Goal: Information Seeking & Learning: Learn about a topic

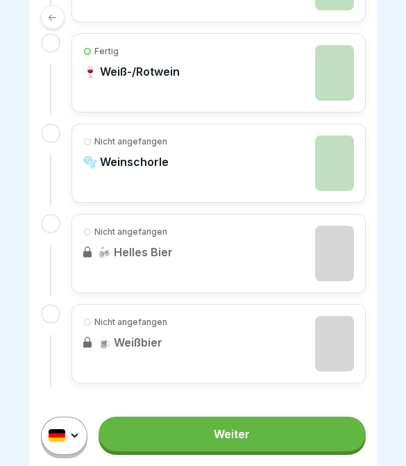
scroll to position [485, 0]
click at [245, 169] on div "Nicht angefangen 🫧 Weinschorle" at bounding box center [218, 163] width 271 height 55
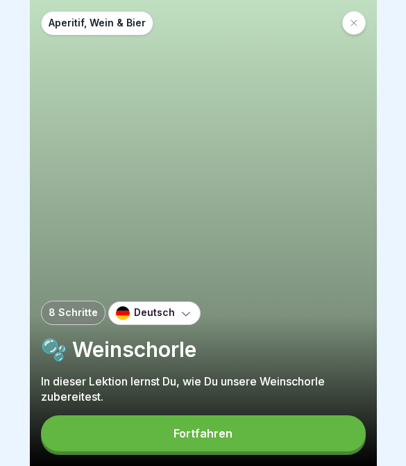
click at [282, 432] on button "Fortfahren" at bounding box center [203, 433] width 325 height 36
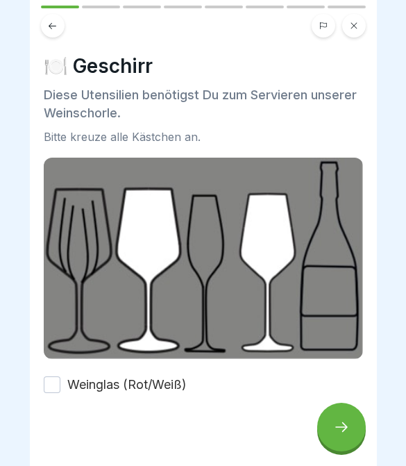
click at [346, 416] on div at bounding box center [341, 426] width 49 height 49
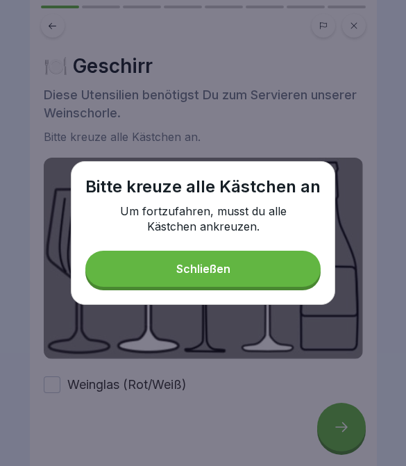
click at [276, 250] on button "Schließen" at bounding box center [202, 268] width 235 height 36
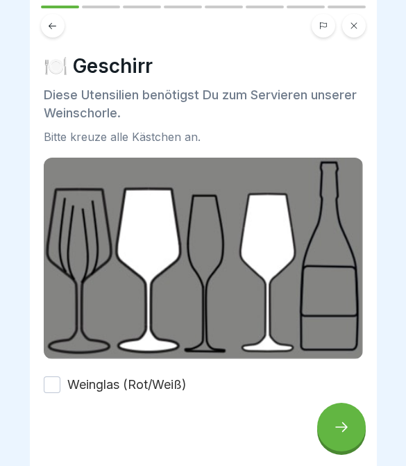
click at [53, 382] on button "Weinglas (Rot/Weiß)" at bounding box center [52, 384] width 17 height 17
click at [342, 415] on div at bounding box center [341, 426] width 49 height 49
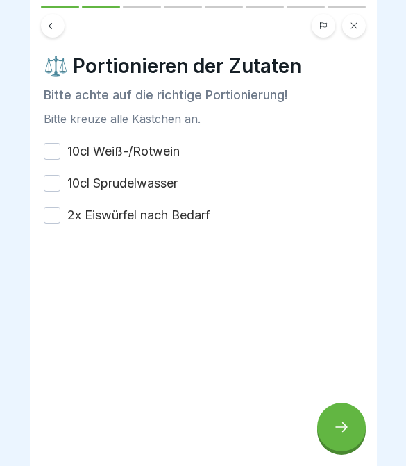
click at [60, 31] on button at bounding box center [53, 26] width 24 height 24
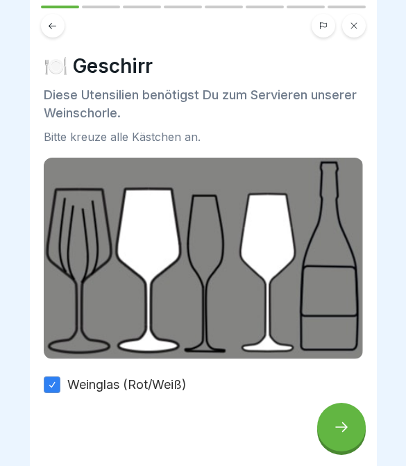
click at [53, 27] on icon at bounding box center [52, 26] width 10 height 10
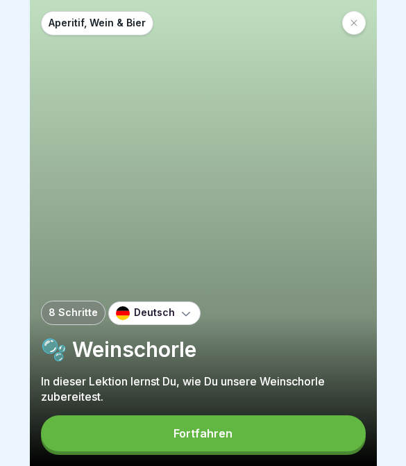
click at [308, 440] on button "Fortfahren" at bounding box center [203, 433] width 325 height 36
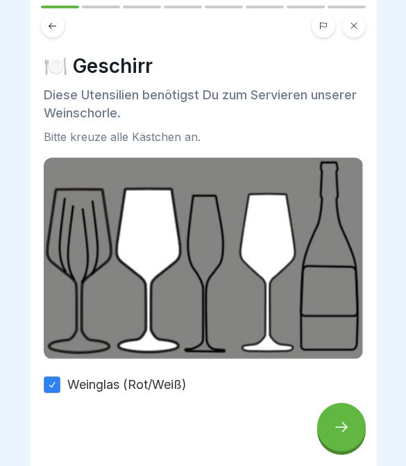
click at [333, 432] on icon at bounding box center [341, 426] width 17 height 17
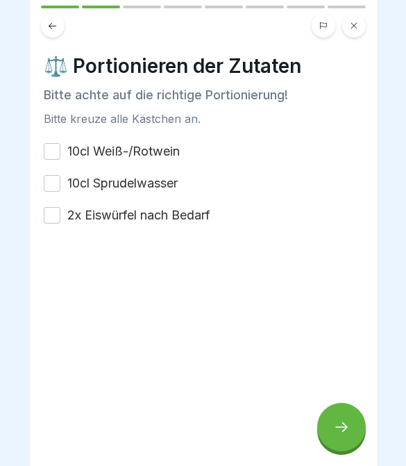
click at [57, 144] on button "10cl Weiß-/Rotwein" at bounding box center [52, 151] width 17 height 17
click at [57, 214] on button "2x Eiswürfel nach Bedarf" at bounding box center [52, 215] width 17 height 17
click at [56, 214] on button "2x Eiswürfel nach Bedarf" at bounding box center [52, 215] width 17 height 17
click at [53, 178] on button "10cl Sprudelwasser" at bounding box center [52, 183] width 17 height 17
click at [52, 210] on button "2x Eiswürfel nach Bedarf" at bounding box center [52, 215] width 17 height 17
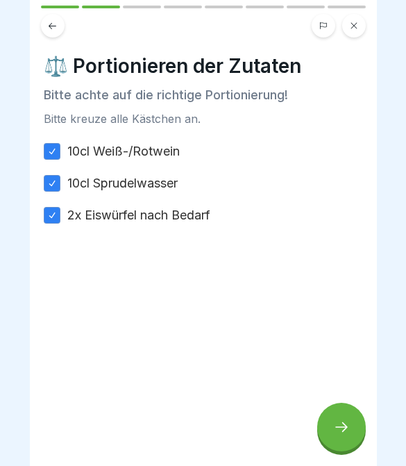
click at [351, 425] on div at bounding box center [341, 426] width 49 height 49
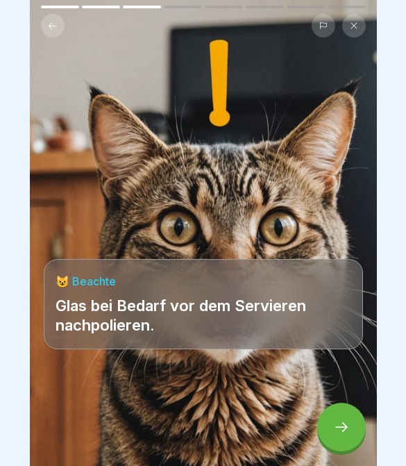
click at [343, 436] on div at bounding box center [341, 426] width 49 height 49
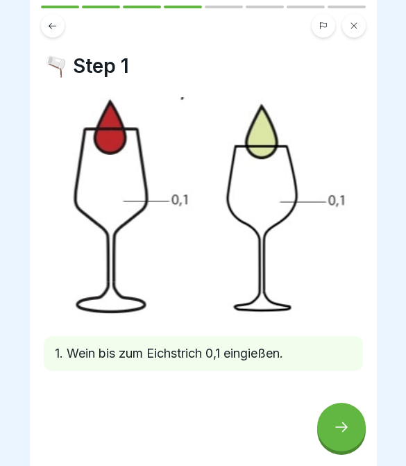
click at [334, 428] on icon at bounding box center [341, 426] width 17 height 17
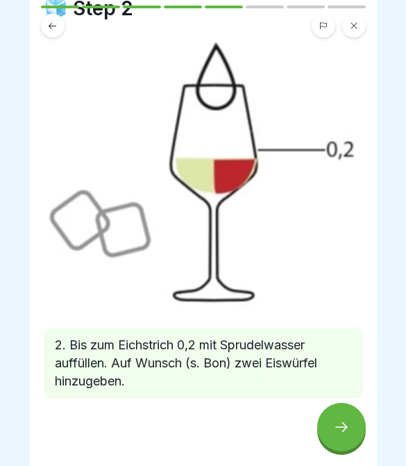
scroll to position [59, 0]
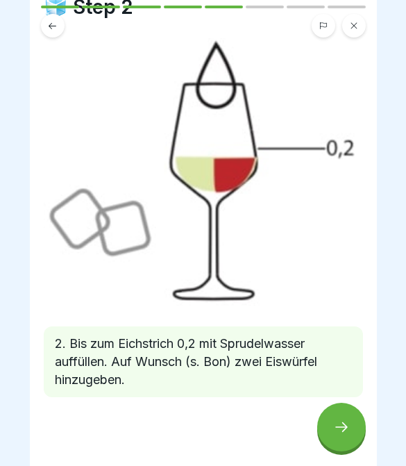
click at [339, 425] on icon at bounding box center [341, 426] width 17 height 17
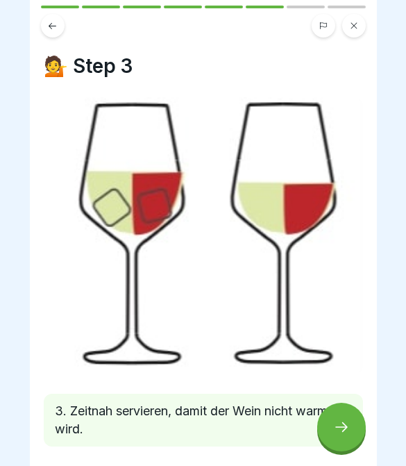
click at [334, 412] on div at bounding box center [341, 426] width 49 height 49
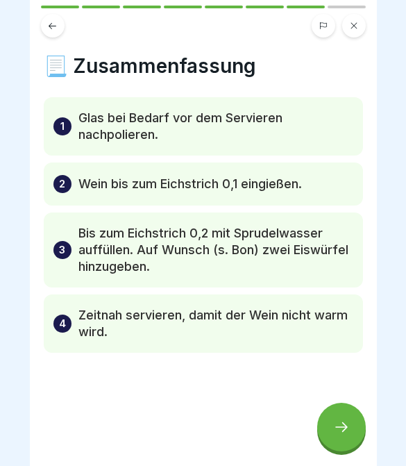
click at [358, 423] on div at bounding box center [341, 426] width 49 height 49
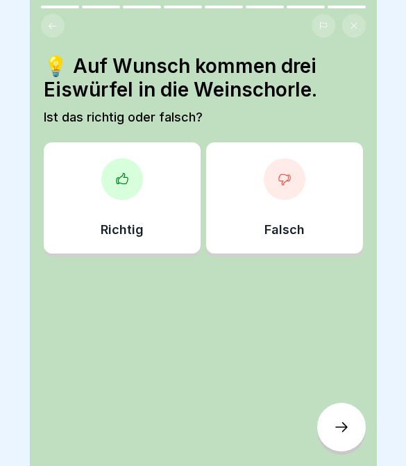
click at [341, 426] on icon at bounding box center [341, 426] width 17 height 17
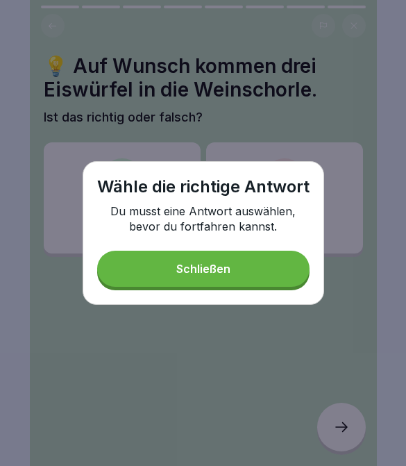
click at [268, 275] on button "Schließen" at bounding box center [203, 268] width 212 height 36
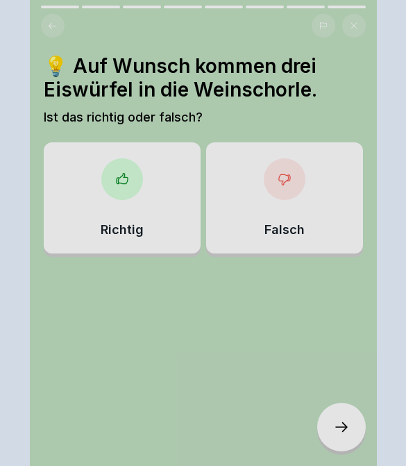
click at [268, 275] on button "Schließen" at bounding box center [203, 267] width 200 height 34
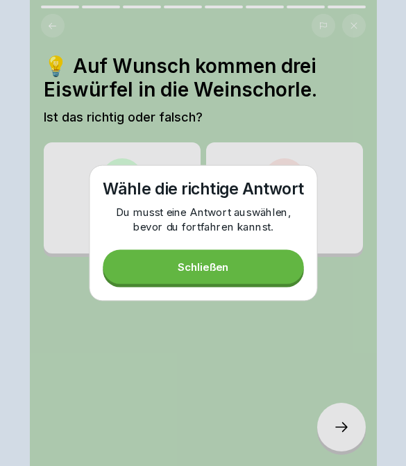
click at [260, 271] on div at bounding box center [203, 298] width 319 height 83
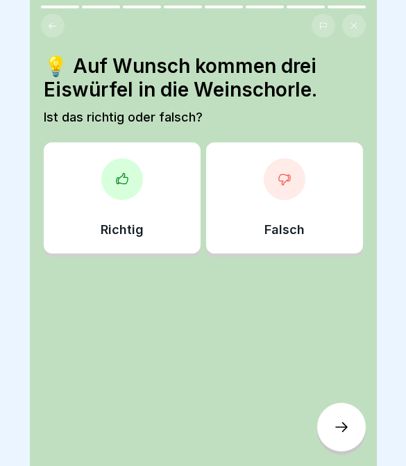
click at [271, 203] on div "Falsch" at bounding box center [284, 197] width 157 height 111
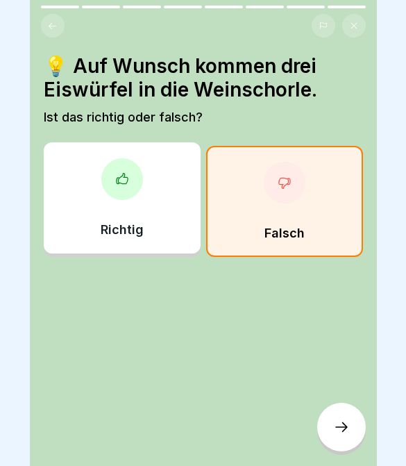
click at [146, 230] on div "Richtig" at bounding box center [122, 197] width 157 height 111
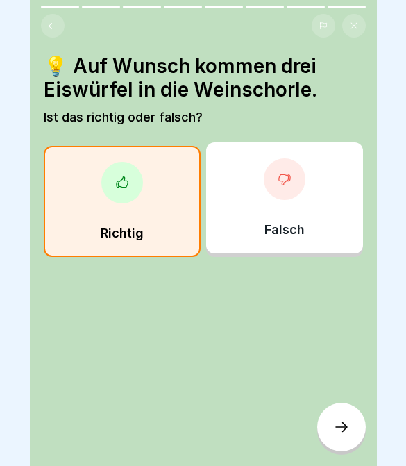
click at [258, 198] on div "Falsch" at bounding box center [284, 197] width 157 height 111
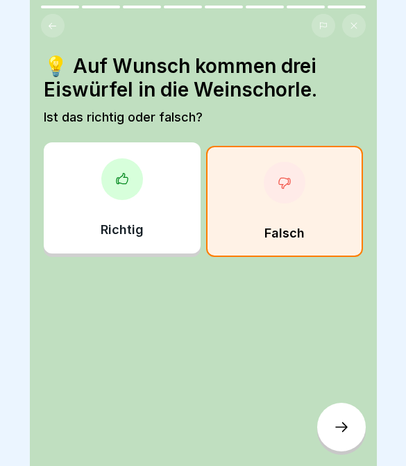
click at [325, 216] on div "Falsch" at bounding box center [284, 201] width 157 height 111
click at [306, 213] on div "Falsch" at bounding box center [284, 201] width 157 height 111
click at [326, 210] on div "Falsch" at bounding box center [284, 201] width 157 height 111
click at [329, 424] on div at bounding box center [341, 426] width 49 height 49
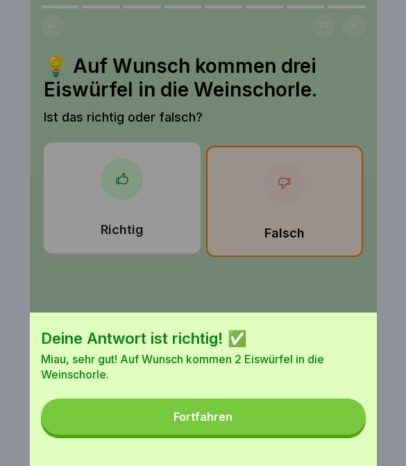
click at [297, 427] on button "Fortfahren" at bounding box center [203, 416] width 325 height 36
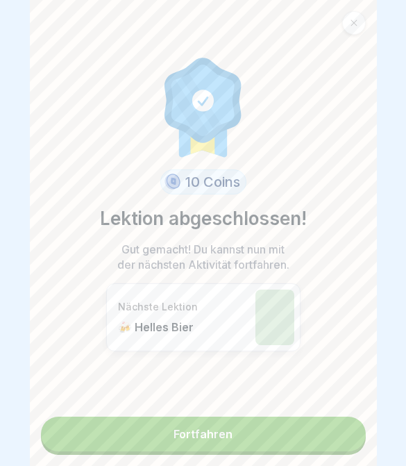
click at [293, 447] on link "Fortfahren" at bounding box center [203, 433] width 325 height 35
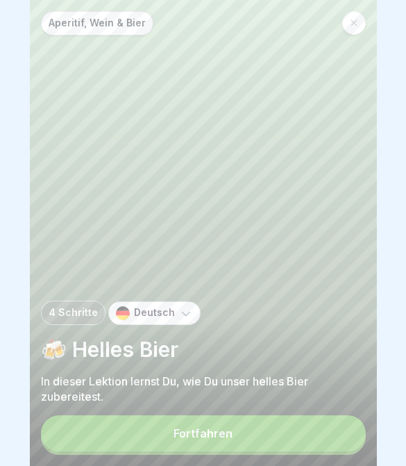
click at [290, 436] on button "Fortfahren" at bounding box center [203, 433] width 325 height 36
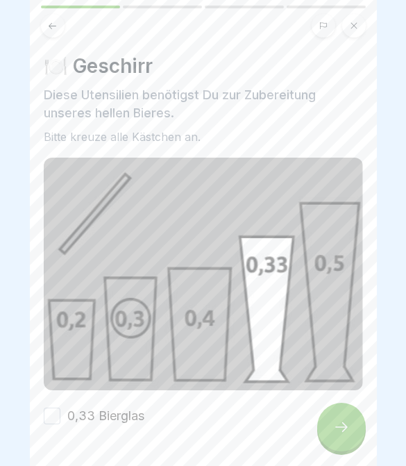
click at [58, 27] on button at bounding box center [53, 26] width 24 height 24
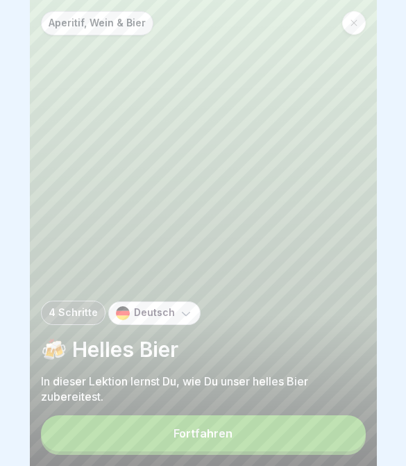
click at [278, 429] on button "Fortfahren" at bounding box center [203, 433] width 325 height 36
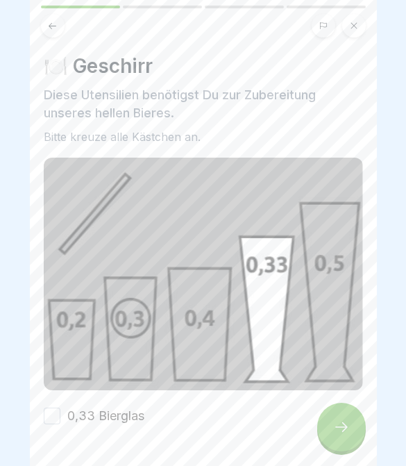
click at [49, 417] on button "0,33 Bierglas" at bounding box center [52, 415] width 17 height 17
click at [337, 429] on icon at bounding box center [341, 426] width 17 height 17
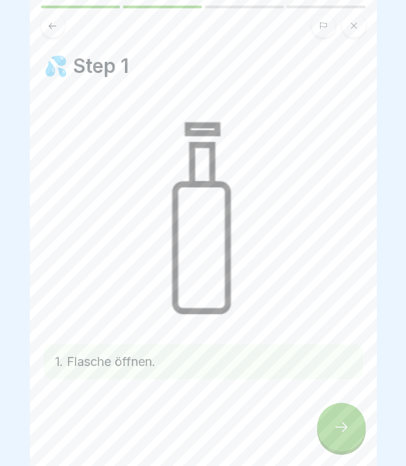
click at [340, 427] on icon at bounding box center [341, 427] width 12 height 10
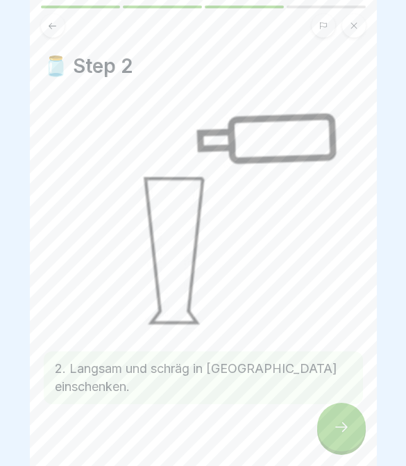
click at [344, 429] on icon at bounding box center [341, 427] width 12 height 10
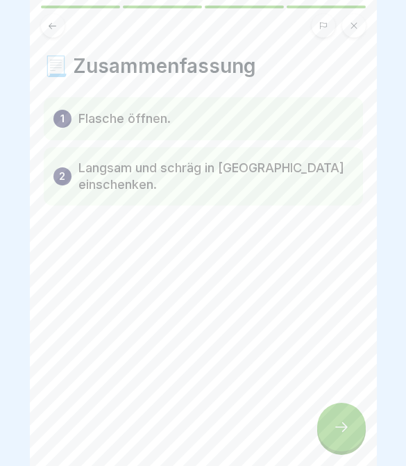
click at [336, 429] on icon at bounding box center [341, 426] width 17 height 17
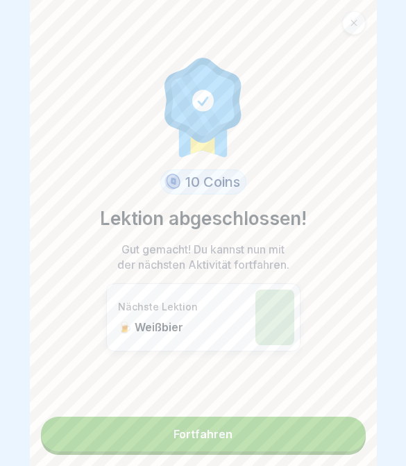
click at [318, 443] on link "Fortfahren" at bounding box center [203, 433] width 325 height 35
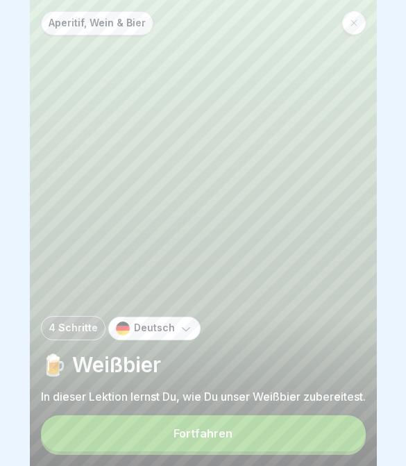
click at [318, 441] on button "Fortfahren" at bounding box center [203, 433] width 325 height 36
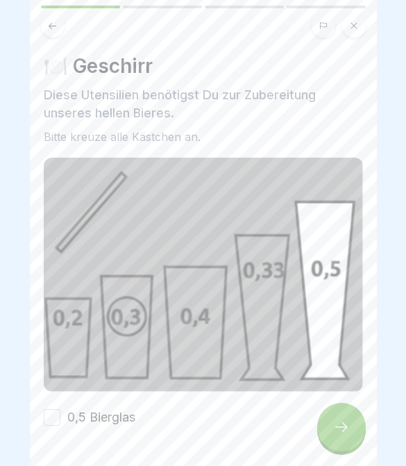
click at [45, 413] on button "0,5 Bierglas" at bounding box center [52, 417] width 17 height 17
click at [338, 425] on icon at bounding box center [341, 426] width 17 height 17
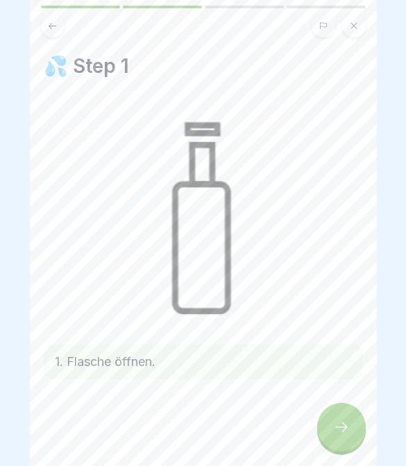
click at [340, 428] on icon at bounding box center [341, 426] width 17 height 17
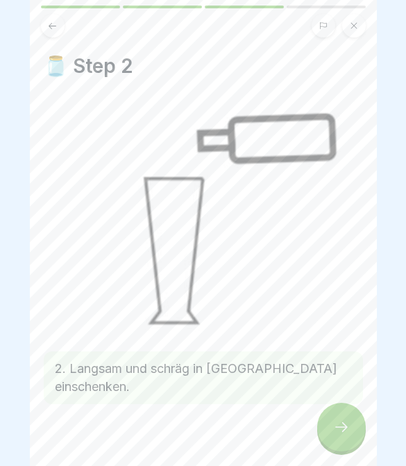
click at [341, 429] on icon at bounding box center [341, 426] width 17 height 17
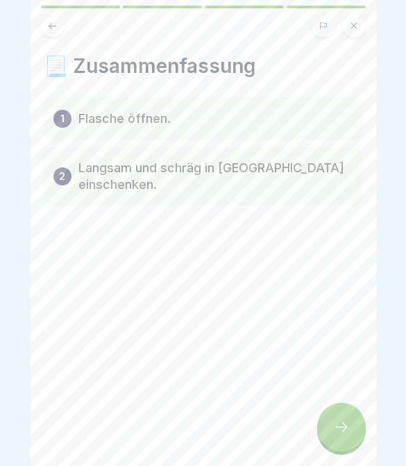
click at [341, 436] on div at bounding box center [341, 426] width 49 height 49
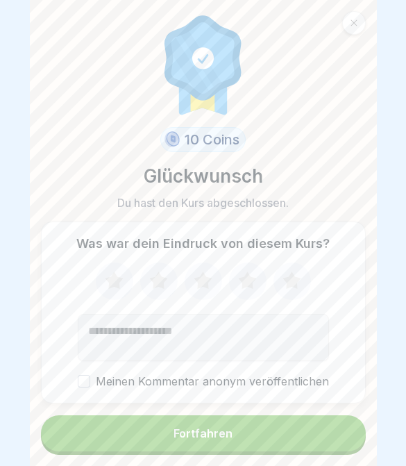
click at [305, 433] on button "Fortfahren" at bounding box center [203, 433] width 325 height 36
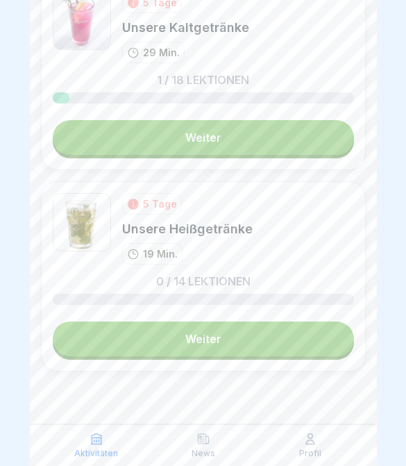
scroll to position [3834, 0]
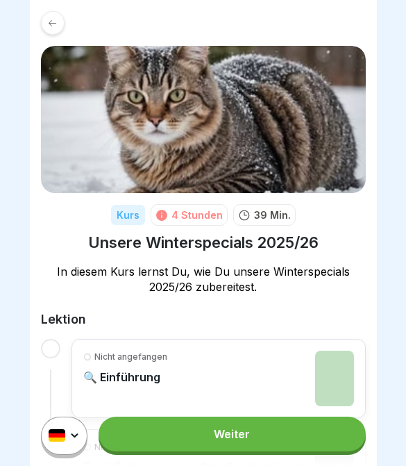
click at [266, 422] on link "Weiter" at bounding box center [232, 433] width 266 height 35
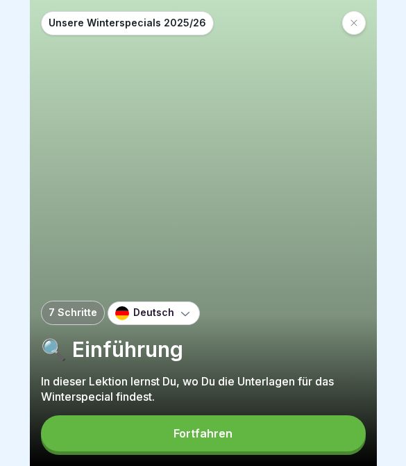
click at [301, 424] on button "Fortfahren" at bounding box center [203, 433] width 325 height 36
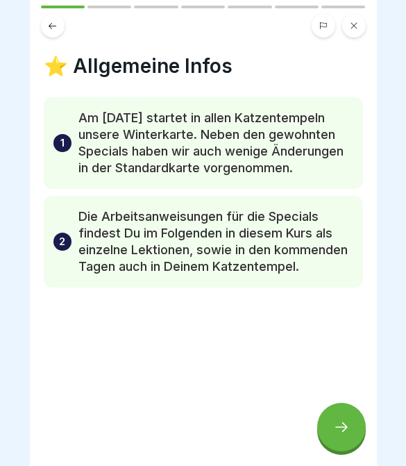
click at [329, 425] on div at bounding box center [341, 426] width 49 height 49
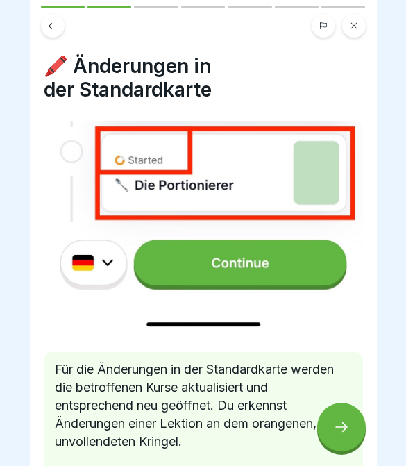
click at [339, 432] on icon at bounding box center [341, 426] width 17 height 17
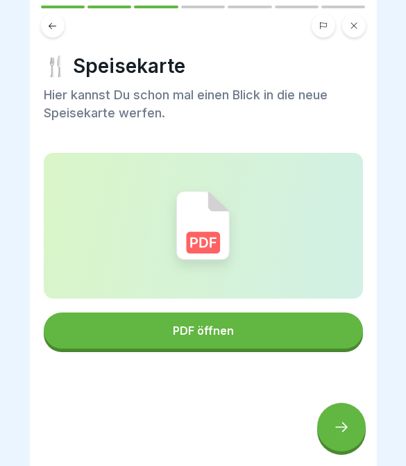
click at [321, 331] on button "PDF öffnen" at bounding box center [203, 330] width 319 height 36
click at [348, 427] on icon at bounding box center [341, 426] width 17 height 17
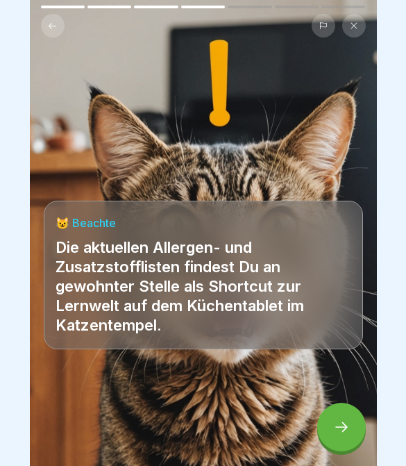
click at [347, 436] on div at bounding box center [341, 426] width 49 height 49
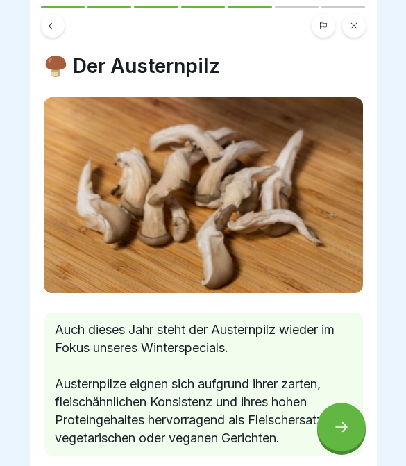
click at [338, 441] on div at bounding box center [341, 426] width 49 height 49
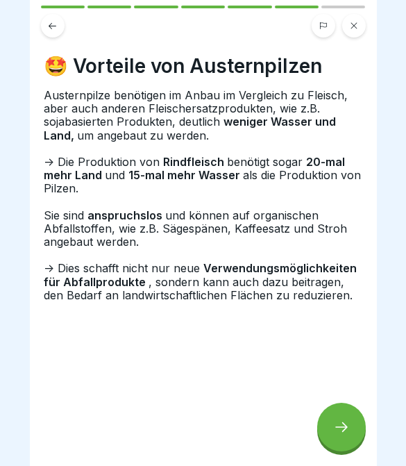
click at [332, 426] on div at bounding box center [341, 426] width 49 height 49
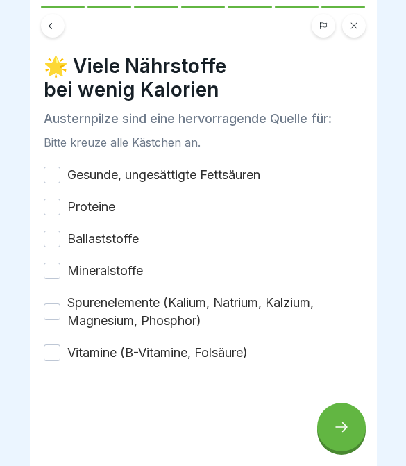
click at [58, 166] on button "Gesunde, ungesättigte Fettsäuren" at bounding box center [52, 174] width 17 height 17
click at [55, 246] on button "Ballaststoffe" at bounding box center [52, 238] width 17 height 17
click at [50, 213] on button "Proteine" at bounding box center [52, 206] width 17 height 17
click at [57, 273] on button "Mineralstoffe" at bounding box center [52, 270] width 17 height 17
click at [51, 344] on button "Vitamine (B-Vitamine, Folsäure)" at bounding box center [52, 352] width 17 height 17
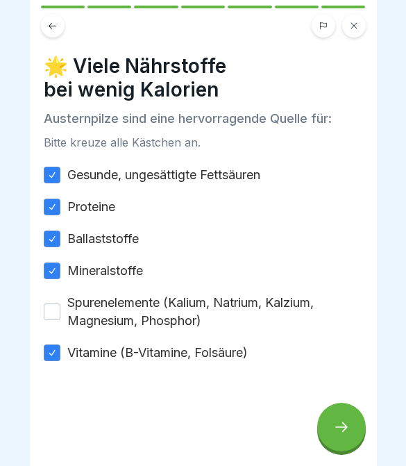
click at [51, 344] on button "Vitamine (B-Vitamine, Folsäure)" at bounding box center [52, 352] width 17 height 17
click at [58, 314] on button "Spurenelemente (Kalium, Natrium, Kalzium, Magnesium, Phosphor)" at bounding box center [52, 311] width 17 height 17
click at [37, 350] on div "🌟 Viele Nährstoffe bei wenig Kalorien Austernpilze sind eine hervorragende Quel…" at bounding box center [203, 233] width 347 height 466
click at [54, 350] on button "Vitamine (B-Vitamine, Folsäure)" at bounding box center [52, 352] width 17 height 17
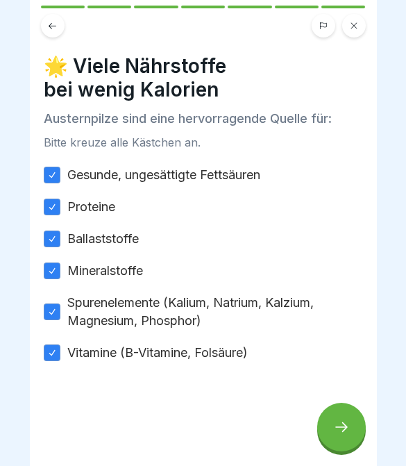
click at [327, 438] on div at bounding box center [341, 426] width 49 height 49
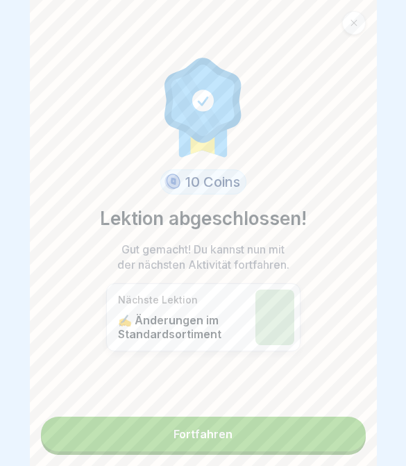
click at [302, 436] on link "Fortfahren" at bounding box center [203, 433] width 325 height 35
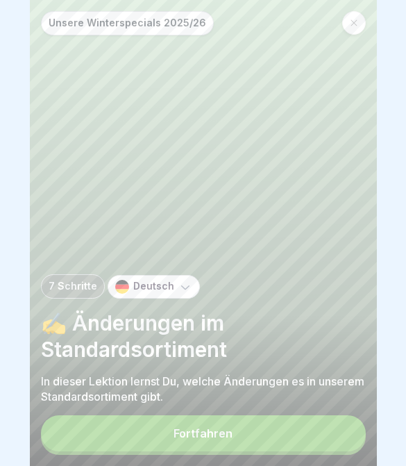
click at [268, 439] on button "Fortfahren" at bounding box center [203, 433] width 325 height 36
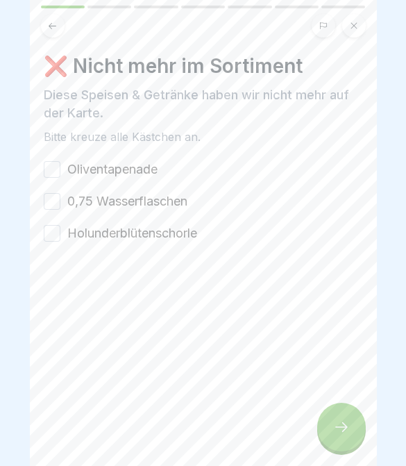
click at [58, 174] on button "Oliventapenade" at bounding box center [52, 169] width 17 height 17
click at [58, 199] on button "0,75 Wasserflaschen" at bounding box center [52, 201] width 17 height 17
click at [55, 236] on button "Holunderblütenschorle" at bounding box center [52, 233] width 17 height 17
click at [332, 431] on div at bounding box center [341, 426] width 49 height 49
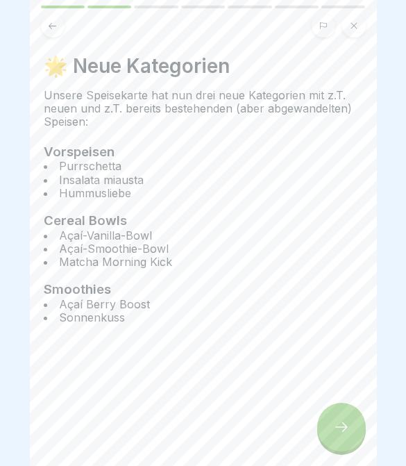
click at [357, 427] on div at bounding box center [341, 426] width 49 height 49
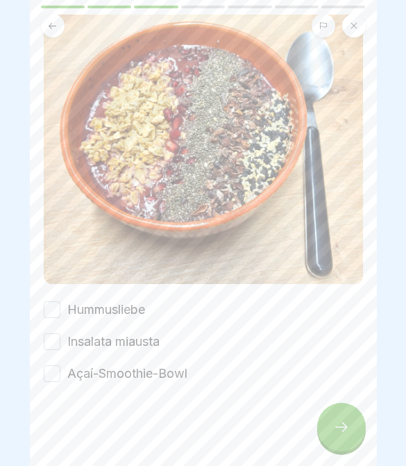
scroll to position [125, 0]
click at [68, 365] on label "Açaí-Smoothie-Bowl" at bounding box center [127, 373] width 120 height 18
click at [60, 365] on button "Açaí-Smoothie-Bowl" at bounding box center [52, 373] width 17 height 17
click at [60, 341] on button "Insalata miausta" at bounding box center [52, 341] width 17 height 17
click at [59, 307] on button "Hummusliebe" at bounding box center [52, 309] width 17 height 17
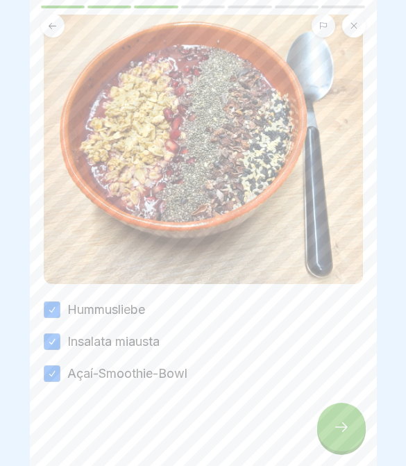
click at [353, 433] on div at bounding box center [341, 426] width 49 height 49
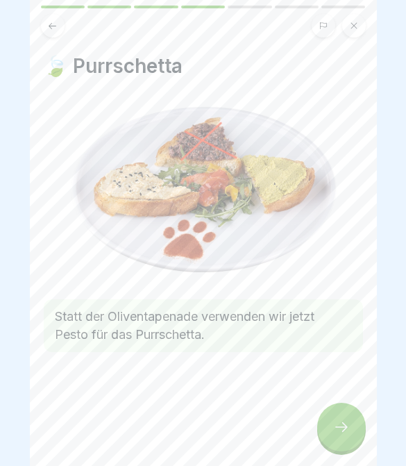
click at [336, 425] on icon at bounding box center [341, 426] width 17 height 17
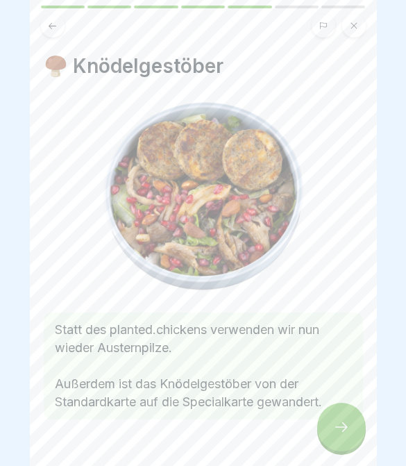
click at [344, 432] on icon at bounding box center [341, 426] width 17 height 17
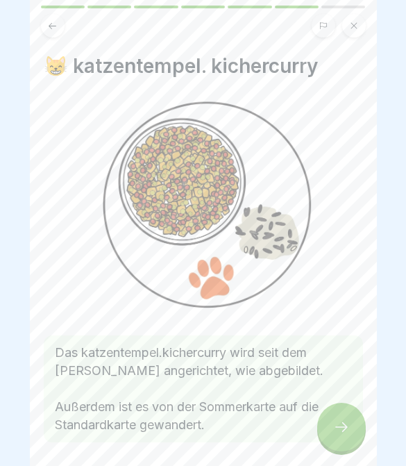
click at [344, 432] on icon at bounding box center [341, 426] width 17 height 17
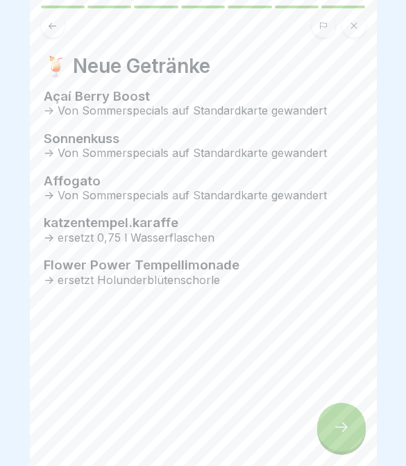
click at [346, 429] on icon at bounding box center [341, 426] width 17 height 17
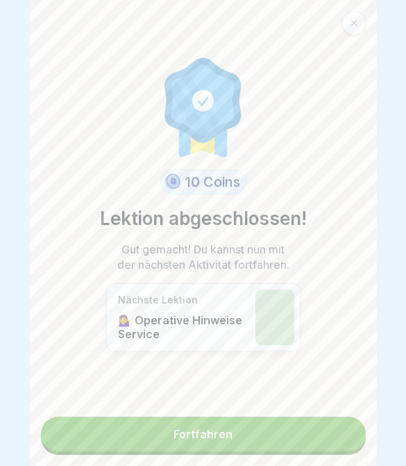
click at [338, 434] on link "Fortfahren" at bounding box center [203, 433] width 325 height 35
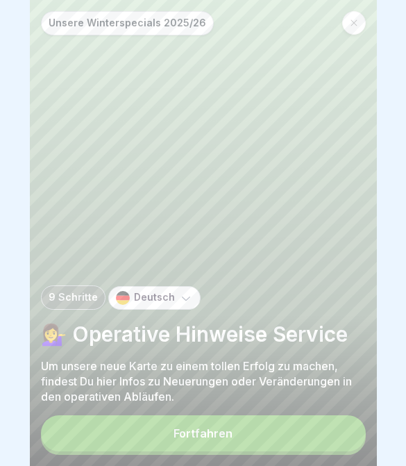
click at [318, 432] on button "Fortfahren" at bounding box center [203, 433] width 325 height 36
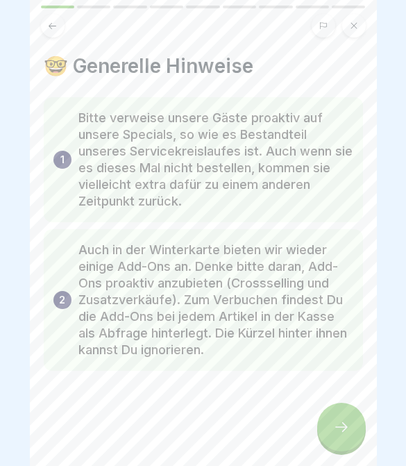
click at [344, 438] on div at bounding box center [341, 426] width 49 height 49
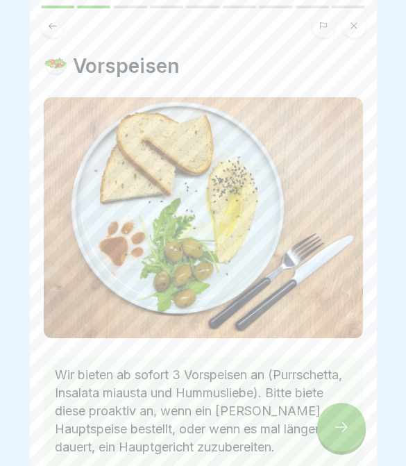
click at [344, 426] on icon at bounding box center [341, 426] width 17 height 17
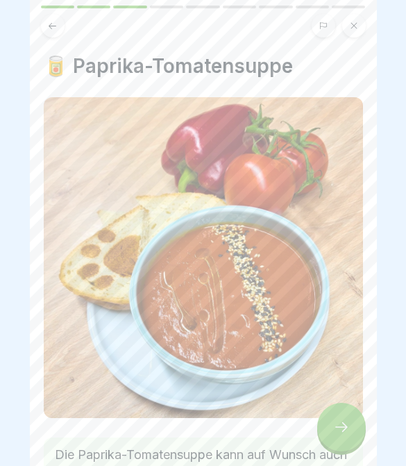
click at [338, 442] on div at bounding box center [341, 426] width 49 height 49
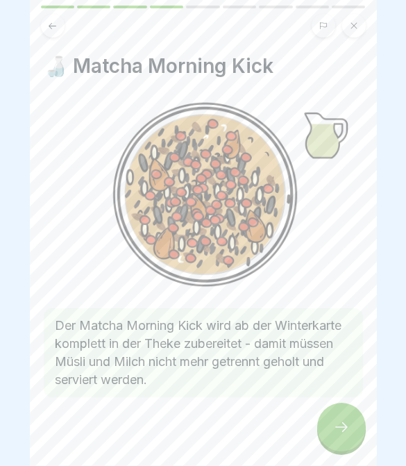
click at [337, 441] on div at bounding box center [341, 426] width 49 height 49
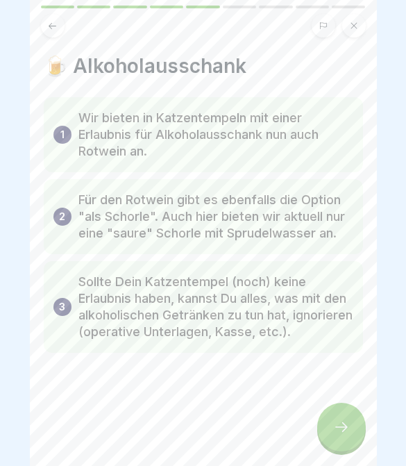
click at [340, 438] on div at bounding box center [341, 426] width 49 height 49
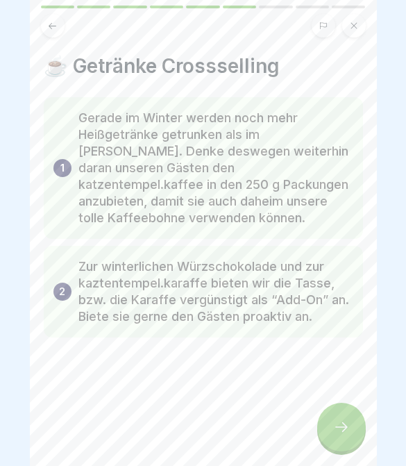
click at [340, 441] on div at bounding box center [341, 426] width 49 height 49
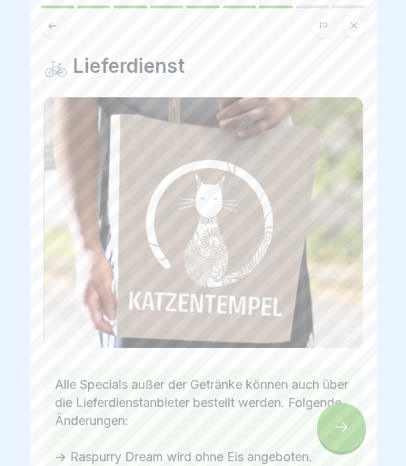
click at [343, 439] on div at bounding box center [341, 426] width 49 height 49
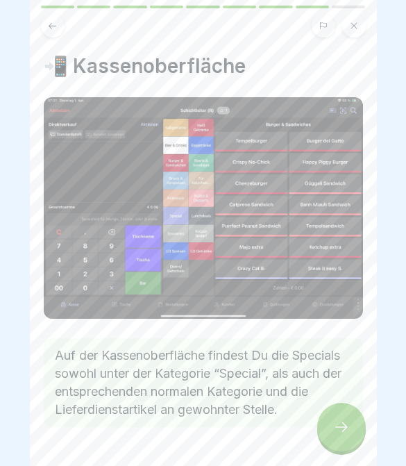
click at [341, 440] on div at bounding box center [341, 426] width 49 height 49
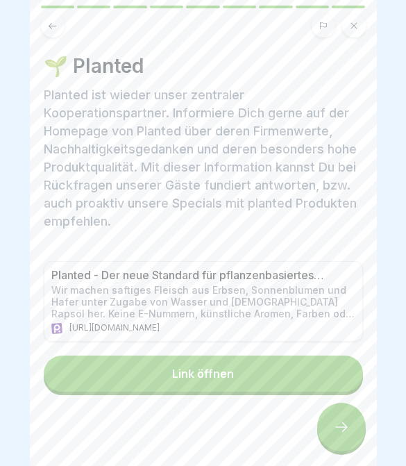
click at [340, 386] on button "Link öffnen" at bounding box center [203, 373] width 319 height 36
click at [350, 421] on div at bounding box center [341, 426] width 49 height 49
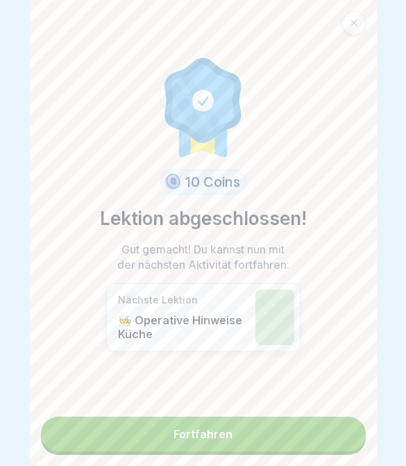
click at [325, 437] on link "Fortfahren" at bounding box center [203, 433] width 325 height 35
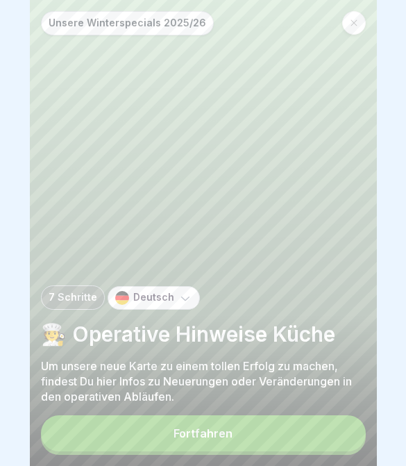
click at [323, 432] on button "Fortfahren" at bounding box center [203, 433] width 325 height 36
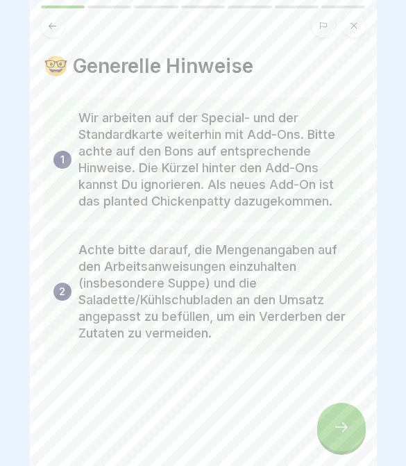
click at [343, 427] on icon at bounding box center [341, 427] width 12 height 10
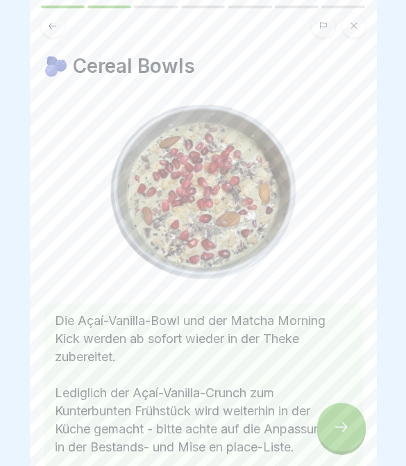
click at [345, 429] on icon at bounding box center [341, 427] width 12 height 10
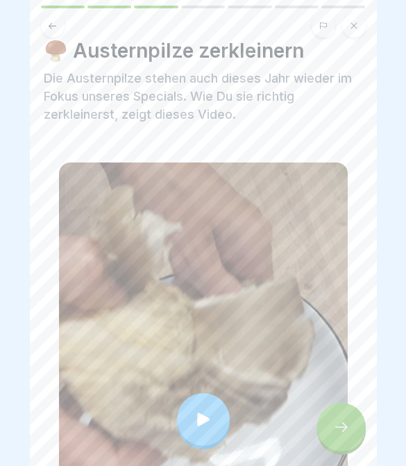
scroll to position [22, 0]
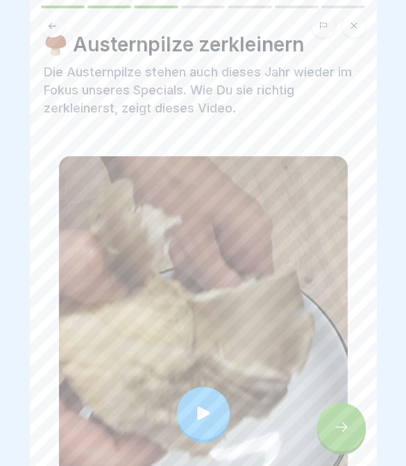
click at [194, 398] on div at bounding box center [203, 412] width 53 height 53
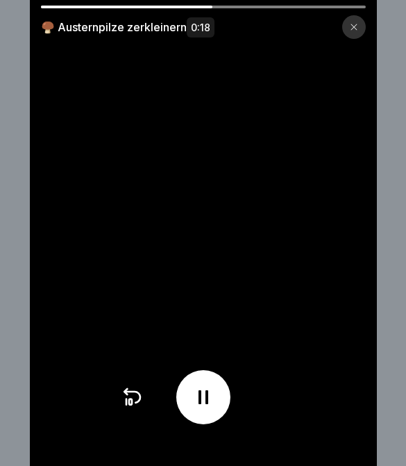
click at [350, 33] on div at bounding box center [354, 27] width 24 height 24
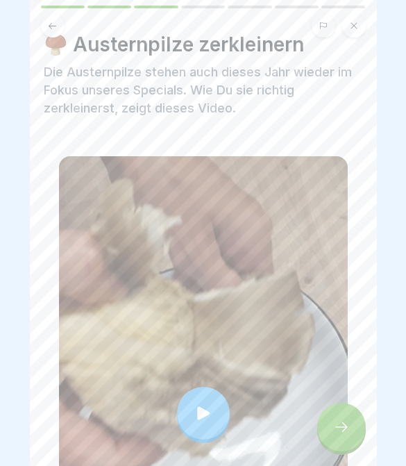
click at [350, 427] on div at bounding box center [341, 426] width 49 height 49
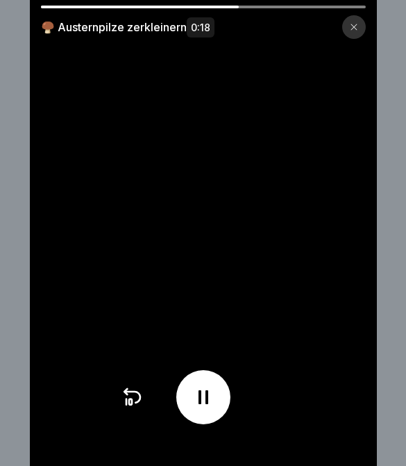
click at [352, 33] on div at bounding box center [354, 27] width 24 height 24
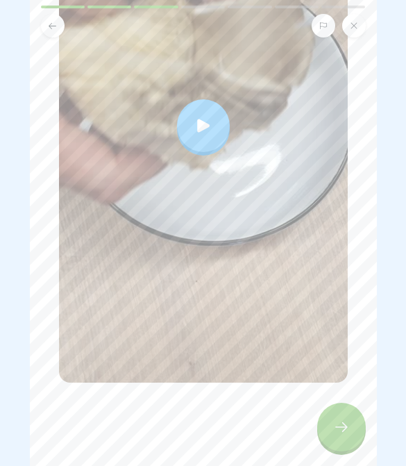
click at [341, 439] on div at bounding box center [341, 426] width 49 height 49
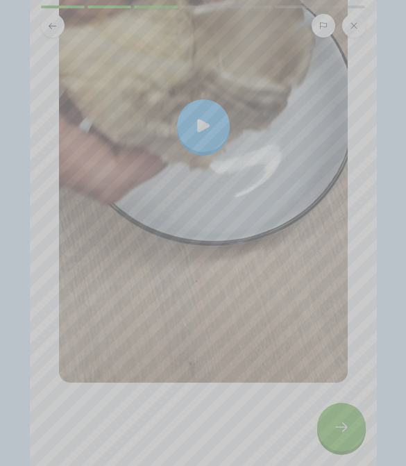
scroll to position [309, 0]
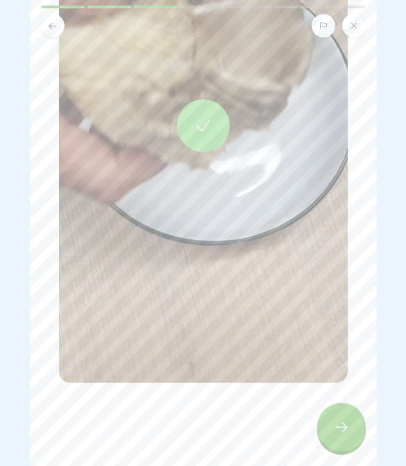
click at [339, 433] on icon at bounding box center [341, 426] width 17 height 17
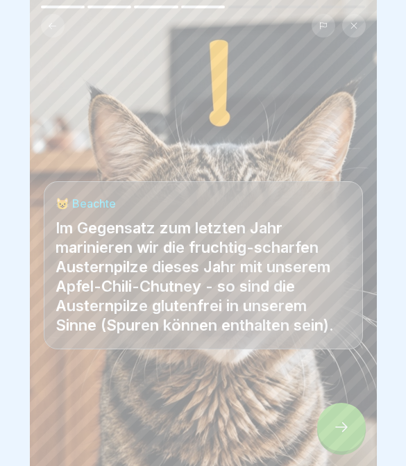
click at [335, 437] on div at bounding box center [341, 426] width 49 height 49
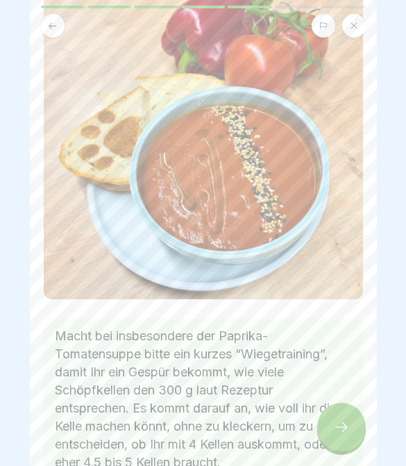
scroll to position [120, 0]
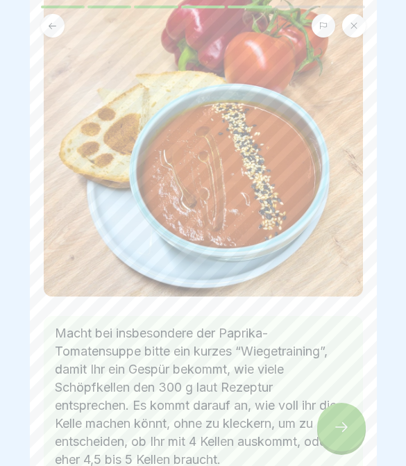
click at [338, 431] on icon at bounding box center [341, 426] width 17 height 17
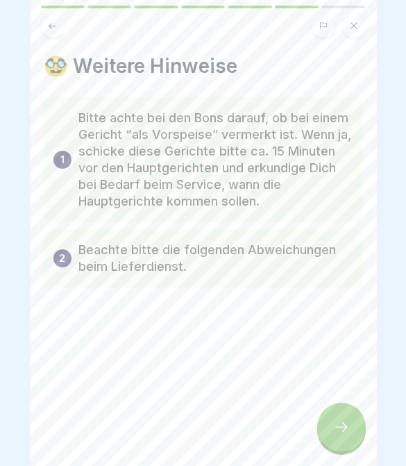
click at [50, 35] on button at bounding box center [53, 26] width 24 height 24
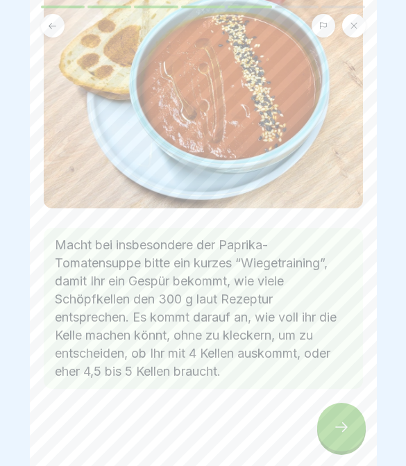
scroll to position [210, 0]
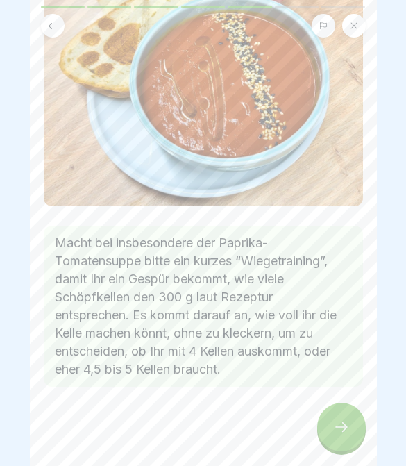
click at [339, 425] on icon at bounding box center [341, 426] width 17 height 17
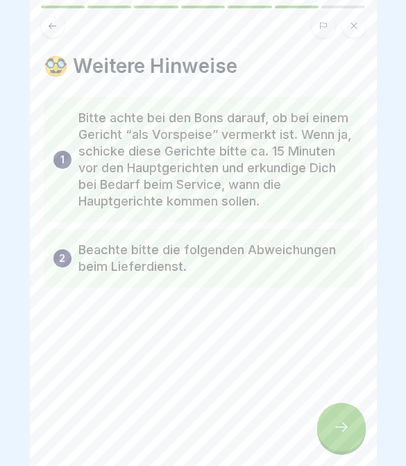
click at [348, 434] on icon at bounding box center [341, 426] width 17 height 17
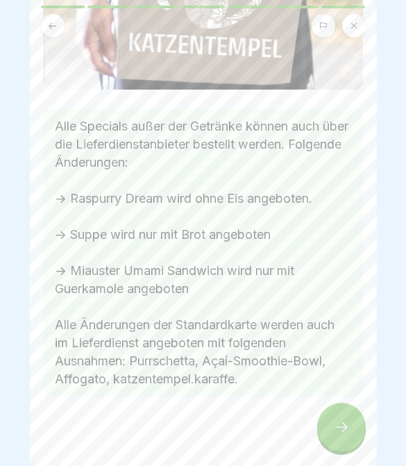
scroll to position [257, 0]
click at [347, 424] on icon at bounding box center [341, 426] width 17 height 17
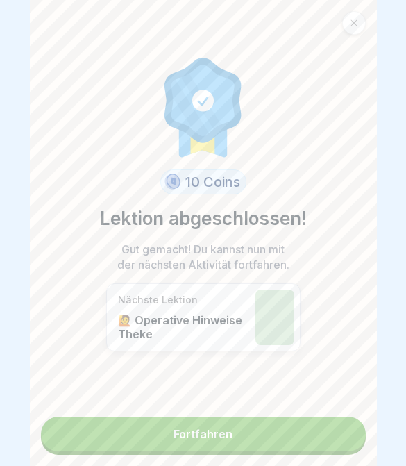
click at [330, 437] on link "Fortfahren" at bounding box center [203, 433] width 325 height 35
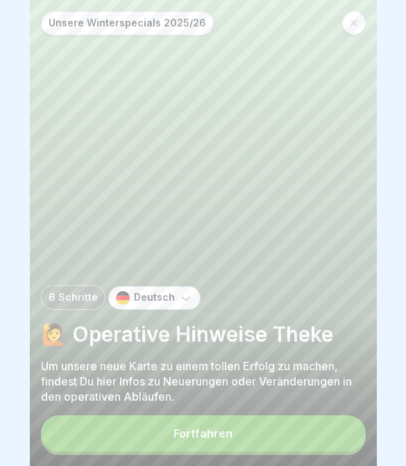
click at [332, 417] on button "Fortfahren" at bounding box center [203, 433] width 325 height 36
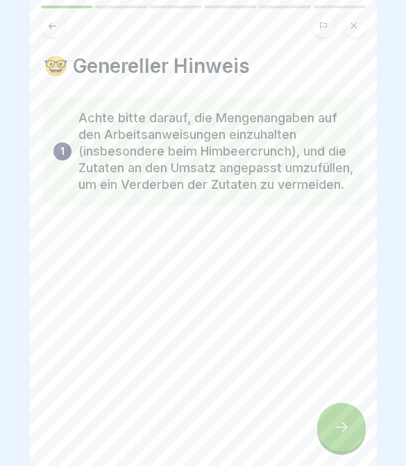
click at [336, 420] on icon at bounding box center [341, 426] width 17 height 17
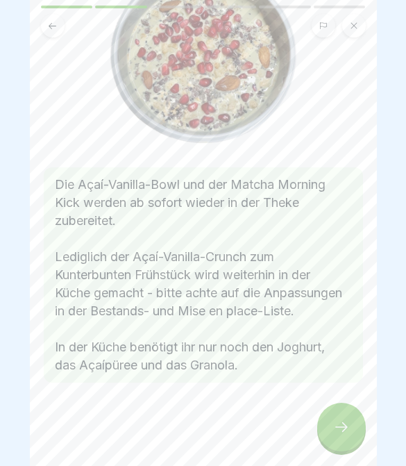
scroll to position [154, 0]
click at [332, 432] on div at bounding box center [341, 426] width 49 height 49
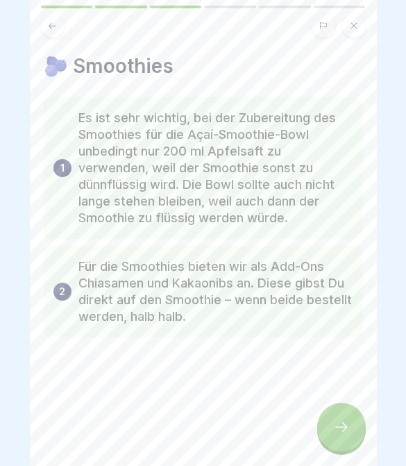
click at [336, 436] on div at bounding box center [341, 426] width 49 height 49
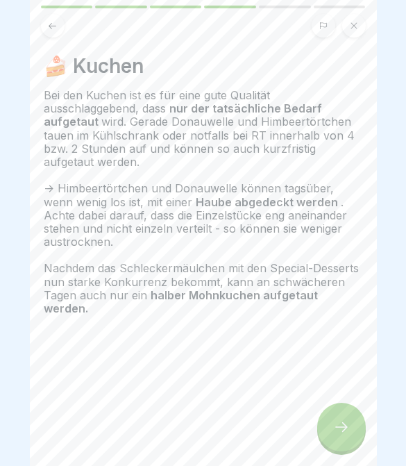
click at [332, 435] on div at bounding box center [341, 426] width 49 height 49
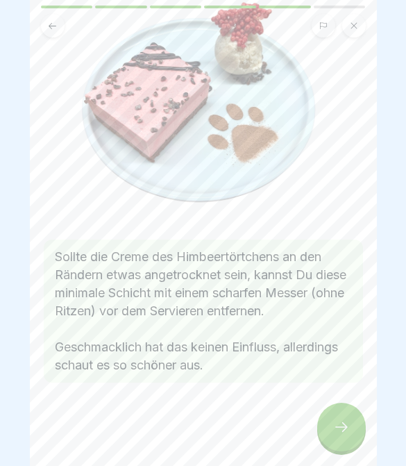
scroll to position [135, 0]
click at [345, 417] on div at bounding box center [341, 426] width 49 height 49
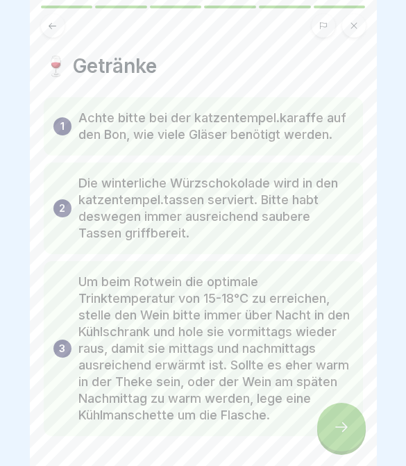
click at [345, 427] on icon at bounding box center [341, 426] width 17 height 17
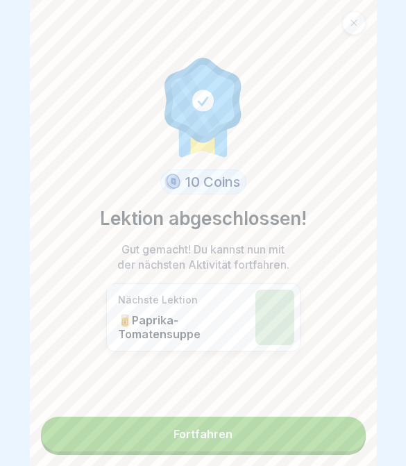
click at [334, 439] on link "Fortfahren" at bounding box center [203, 433] width 325 height 35
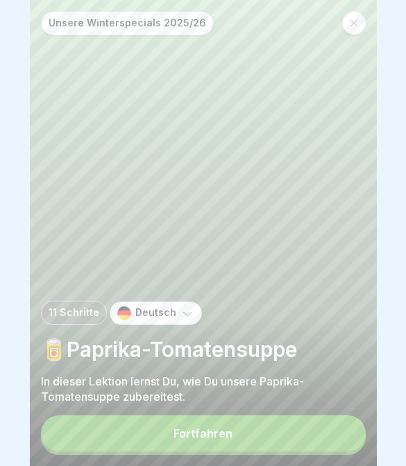
click at [305, 422] on button "Fortfahren" at bounding box center [203, 433] width 325 height 36
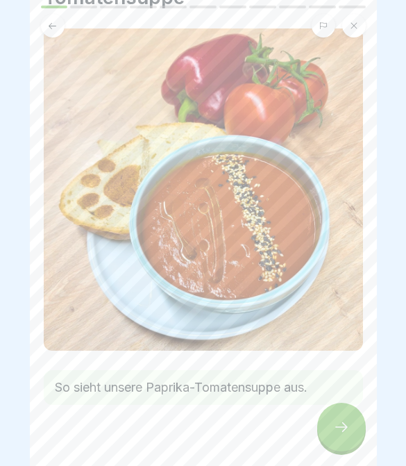
scroll to position [91, 0]
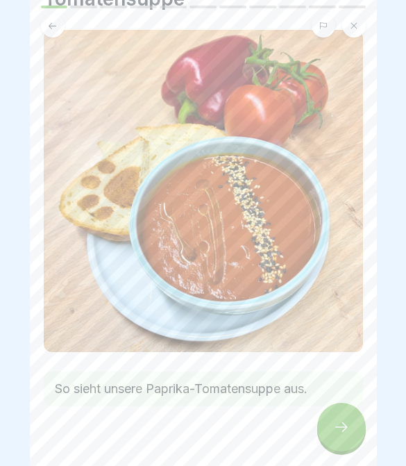
click at [343, 436] on div at bounding box center [341, 426] width 49 height 49
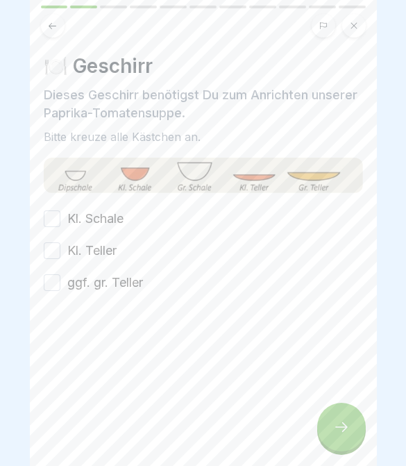
click at [50, 215] on button "Kl. Schale" at bounding box center [52, 218] width 17 height 17
click at [56, 245] on button "Kl. Teller" at bounding box center [52, 250] width 17 height 17
click at [51, 284] on button "ggf. gr. Teller" at bounding box center [52, 282] width 17 height 17
click at [334, 441] on div at bounding box center [341, 426] width 49 height 49
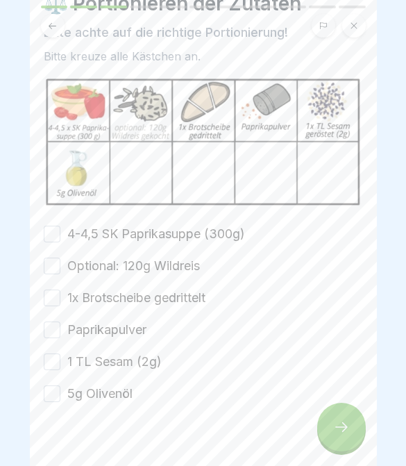
scroll to position [62, 0]
click at [46, 33] on button at bounding box center [53, 26] width 24 height 24
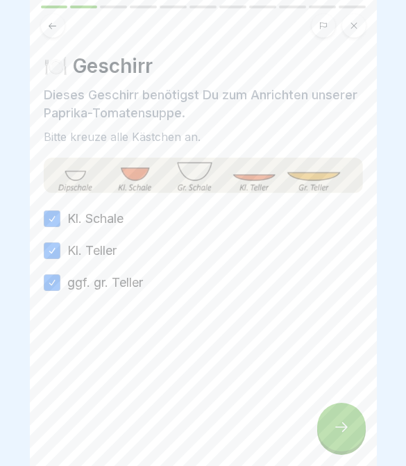
click at [56, 32] on button at bounding box center [53, 26] width 24 height 24
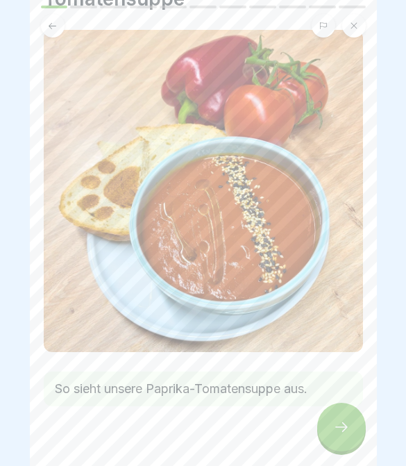
click at [343, 420] on icon at bounding box center [341, 426] width 17 height 17
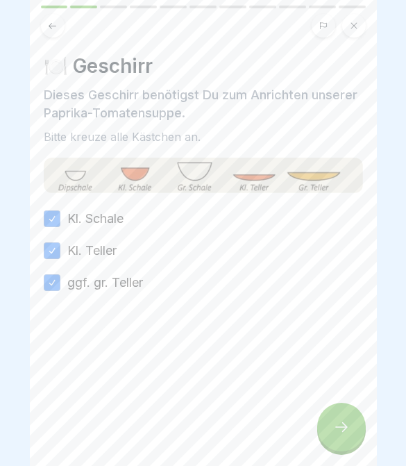
click at [358, 426] on div at bounding box center [341, 426] width 49 height 49
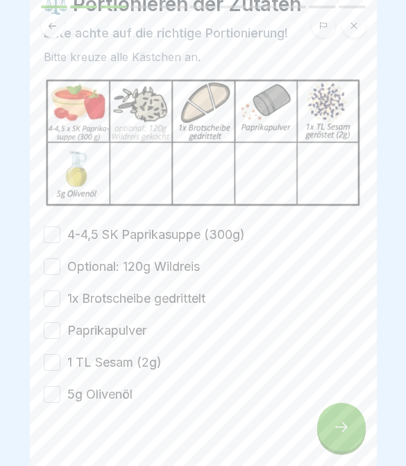
click at [332, 436] on div at bounding box center [341, 426] width 49 height 49
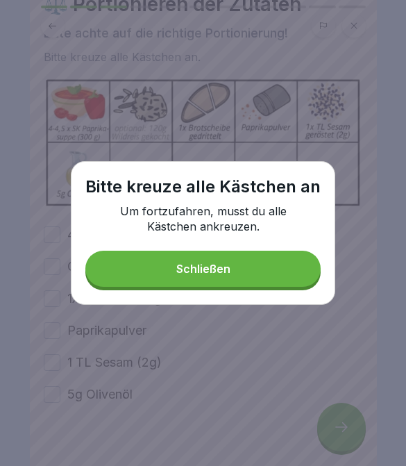
click at [272, 263] on button "Schließen" at bounding box center [202, 268] width 235 height 36
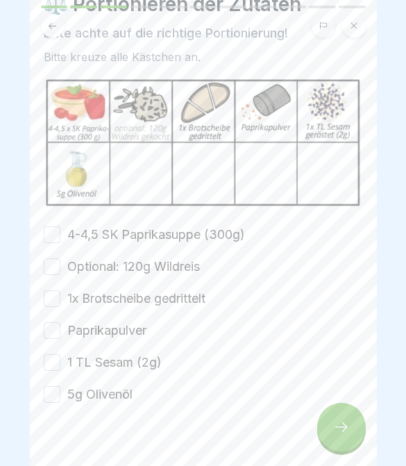
click at [55, 238] on button "4-4,5 SK Paprikasuppe (300g)" at bounding box center [52, 234] width 17 height 17
click at [53, 273] on button "Optional: 120g Wildreis" at bounding box center [52, 266] width 17 height 17
click at [56, 297] on button "1x Brotscheibe gedrittelt" at bounding box center [52, 298] width 17 height 17
click at [54, 329] on button "Paprikapulver" at bounding box center [52, 330] width 17 height 17
click at [53, 361] on button "1 TL Sesam (2g)" at bounding box center [52, 362] width 17 height 17
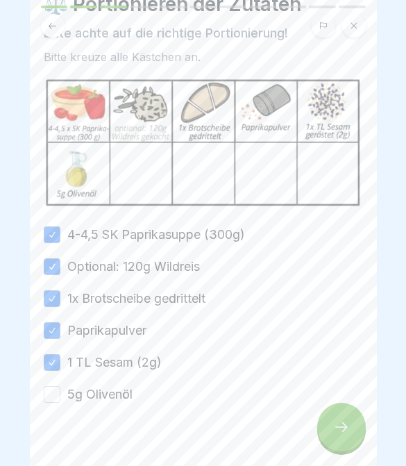
click at [53, 360] on button "1 TL Sesam (2g)" at bounding box center [52, 362] width 17 height 17
click at [52, 366] on button "1 TL Sesam (2g)" at bounding box center [52, 362] width 17 height 17
click at [55, 395] on button "5g Olivenöl" at bounding box center [52, 394] width 17 height 17
click at [319, 422] on div at bounding box center [341, 426] width 49 height 49
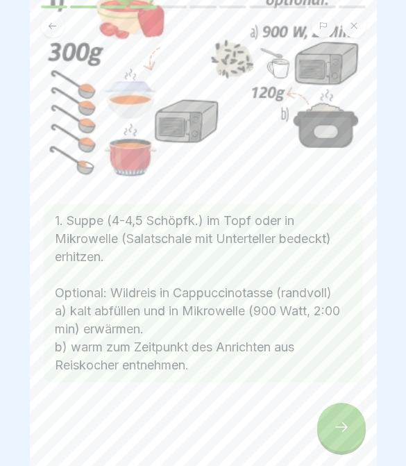
scroll to position [112, 0]
click at [337, 432] on icon at bounding box center [341, 426] width 17 height 17
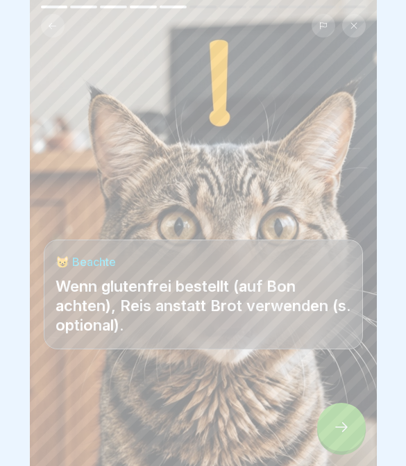
click at [344, 436] on div at bounding box center [341, 426] width 49 height 49
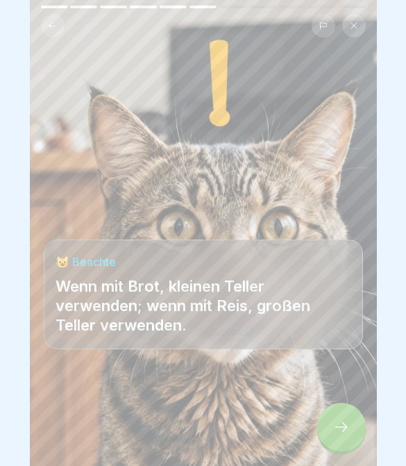
click at [355, 217] on div "😺 Beachte Wenn mit Brot, kleinen Teller verwenden; wenn mit Reis, großen Teller…" at bounding box center [203, 233] width 347 height 466
click at [347, 432] on icon at bounding box center [341, 426] width 17 height 17
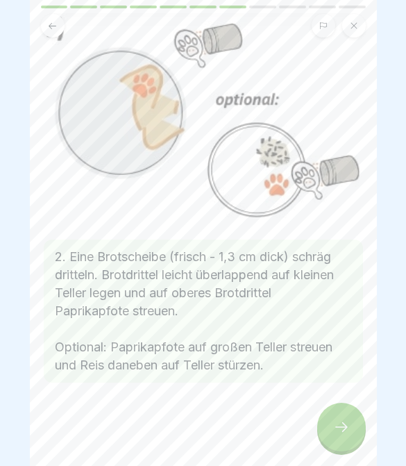
scroll to position [84, 0]
click at [340, 426] on icon at bounding box center [341, 426] width 17 height 17
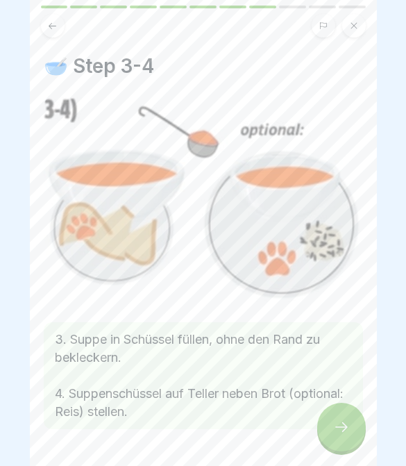
click at [347, 426] on icon at bounding box center [341, 426] width 17 height 17
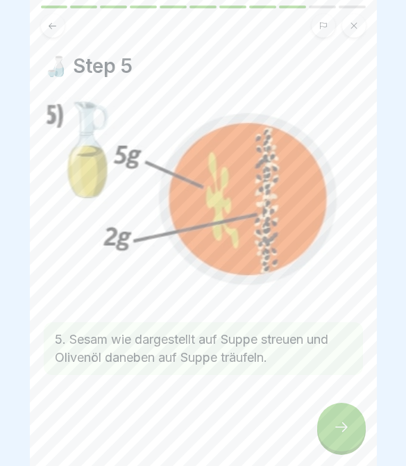
click at [348, 430] on icon at bounding box center [341, 426] width 17 height 17
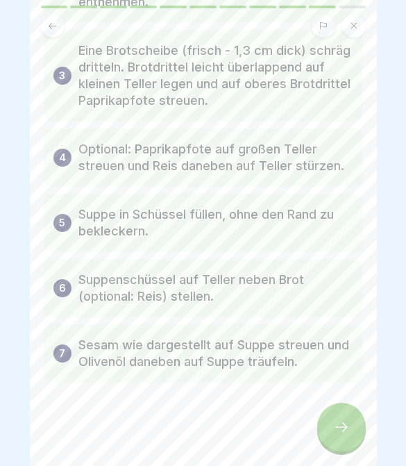
click at [352, 430] on div at bounding box center [341, 426] width 49 height 49
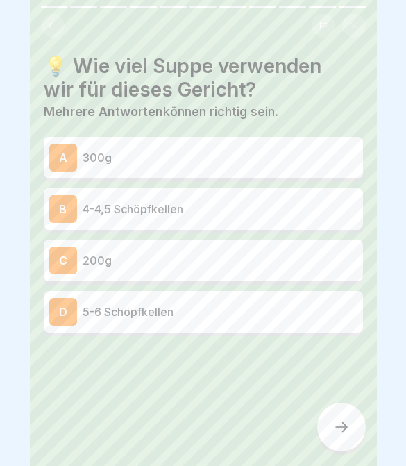
scroll to position [264, 0]
click at [295, 148] on div "A 300g" at bounding box center [203, 158] width 308 height 28
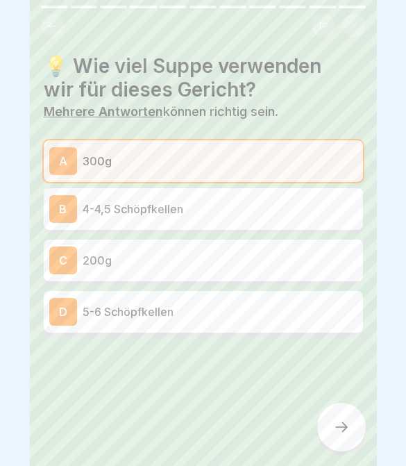
click at [248, 209] on p "4-4,5 Schöpfkellen" at bounding box center [220, 208] width 275 height 17
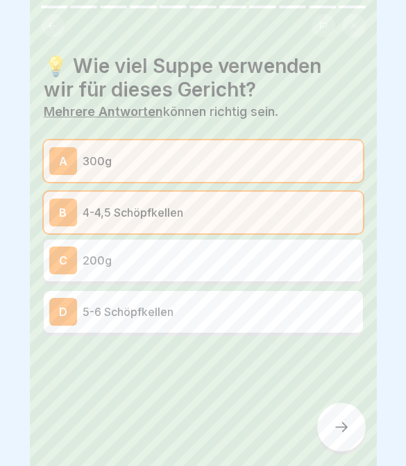
click at [335, 433] on icon at bounding box center [341, 426] width 17 height 17
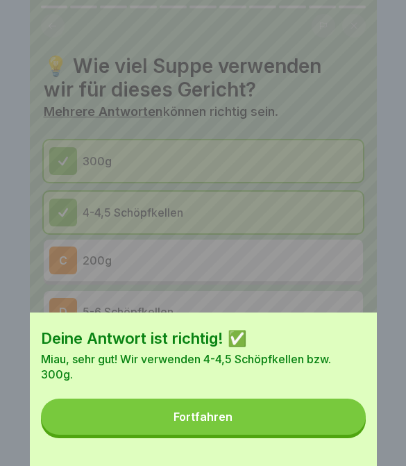
click at [335, 422] on button "Fortfahren" at bounding box center [203, 416] width 325 height 36
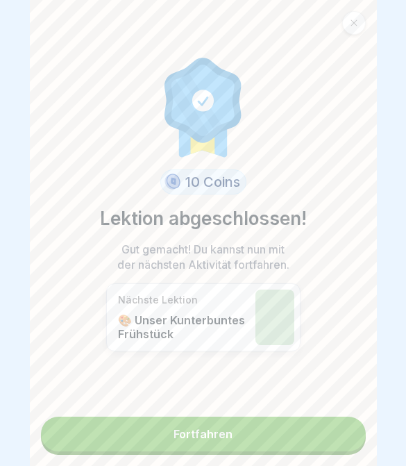
click at [334, 441] on link "Fortfahren" at bounding box center [203, 433] width 325 height 35
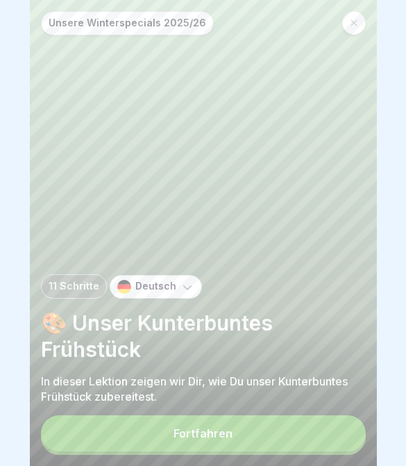
click at [324, 438] on button "Fortfahren" at bounding box center [203, 433] width 325 height 36
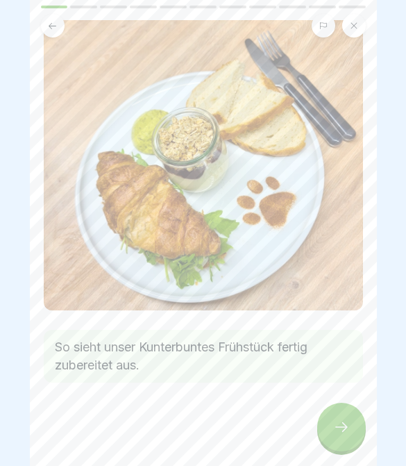
scroll to position [77, 0]
click at [336, 432] on icon at bounding box center [341, 426] width 17 height 17
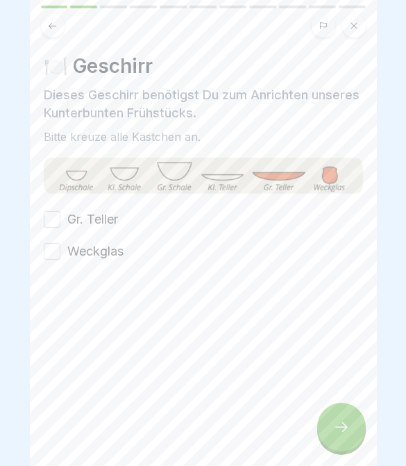
click at [53, 216] on button "Gr. Teller" at bounding box center [52, 219] width 17 height 17
click at [53, 254] on button "Weckglas" at bounding box center [52, 251] width 17 height 17
click at [350, 439] on div at bounding box center [341, 426] width 49 height 49
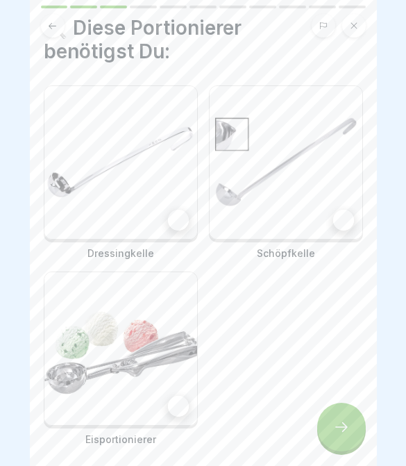
scroll to position [40, 0]
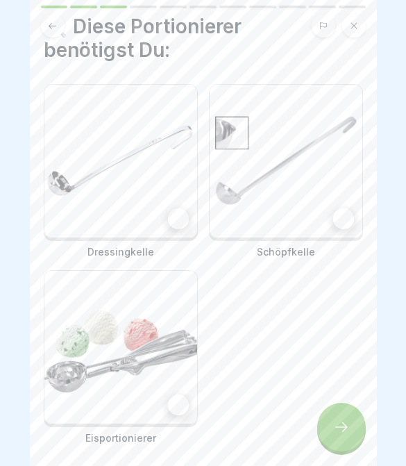
click at [184, 206] on img at bounding box center [120, 161] width 153 height 153
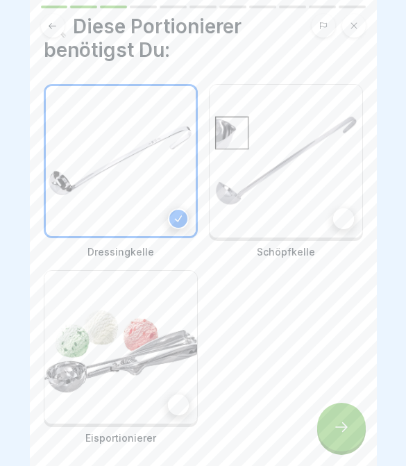
click at [350, 216] on div at bounding box center [343, 218] width 21 height 21
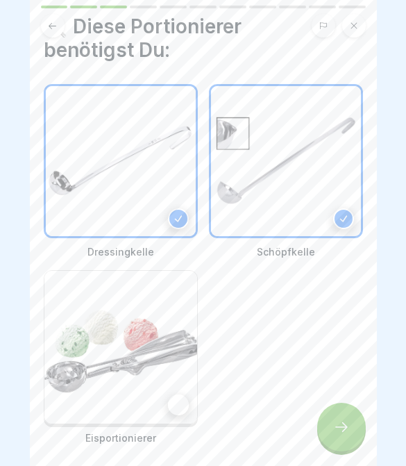
click at [173, 417] on img at bounding box center [120, 347] width 153 height 153
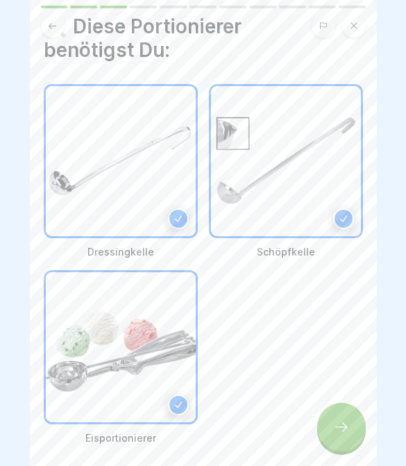
click at [350, 434] on div at bounding box center [341, 426] width 49 height 49
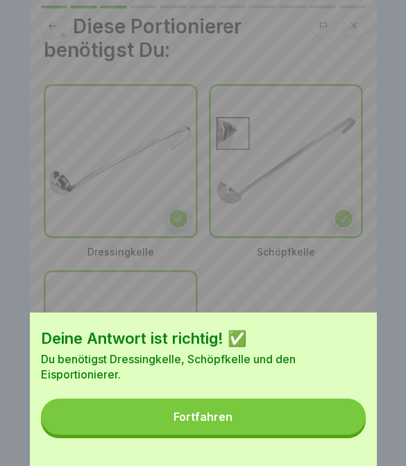
click at [343, 427] on button "Fortfahren" at bounding box center [203, 416] width 325 height 36
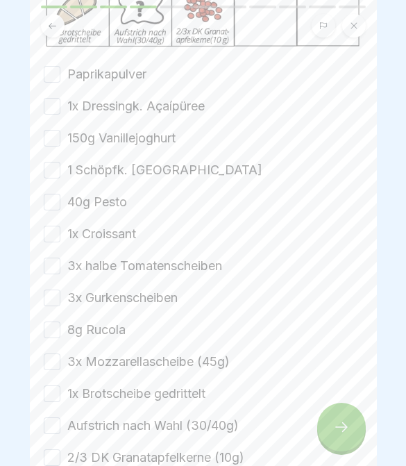
scroll to position [273, 0]
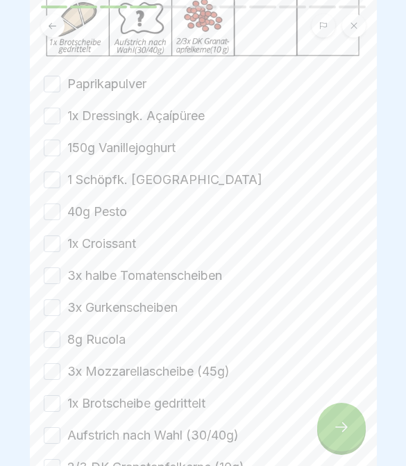
click at [52, 85] on button "Paprikapulver" at bounding box center [52, 84] width 17 height 17
click at [48, 121] on button "1x Dressingk. Açaípüree" at bounding box center [52, 116] width 17 height 17
click at [53, 151] on button "150g Vanillejoghurt" at bounding box center [52, 147] width 17 height 17
click at [50, 187] on button "1 Schöpfk. [GEOGRAPHIC_DATA]" at bounding box center [52, 179] width 17 height 17
click at [51, 189] on div "Paprikapulver 1x Dressingk. Açaípüree 150g Vanillejoghurt 1 Schöpfk. Granola 40…" at bounding box center [203, 275] width 319 height 401
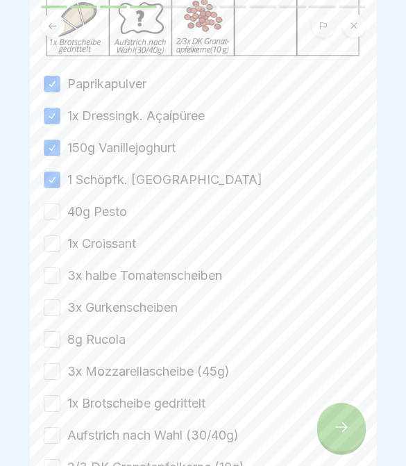
click at [51, 211] on button "40g Pesto" at bounding box center [52, 211] width 17 height 17
click at [49, 245] on button "1x Croissant" at bounding box center [52, 243] width 17 height 17
click at [51, 282] on button "3x halbe Tomatenscheiben" at bounding box center [52, 275] width 17 height 17
click at [51, 305] on button "3x Gurkenscheiben" at bounding box center [52, 307] width 17 height 17
click at [51, 346] on button "8g Rucola" at bounding box center [52, 339] width 17 height 17
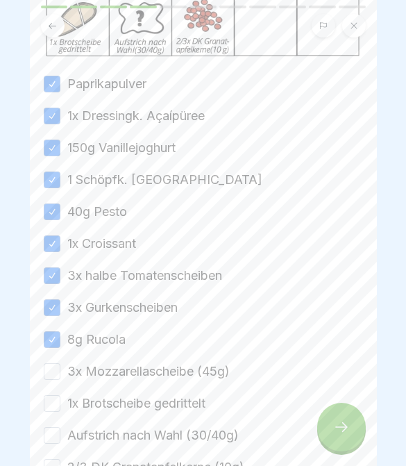
click at [51, 368] on button "3x Mozzarellascheibe (45g)" at bounding box center [52, 371] width 17 height 17
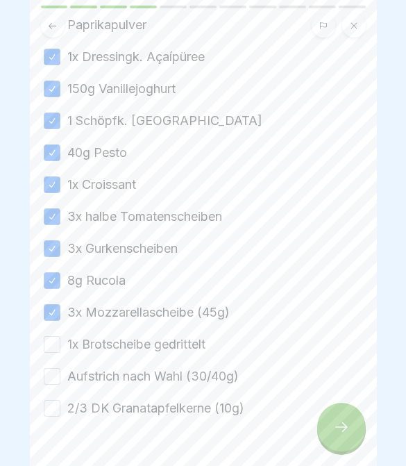
scroll to position [333, 0]
click at [50, 343] on button "1x Brotscheibe gedrittelt" at bounding box center [52, 343] width 17 height 17
click at [49, 382] on button "Aufstrich nach Wahl (30/40g)" at bounding box center [52, 375] width 17 height 17
click at [55, 412] on button "2/3 DK Granatapfelkerne (10g)" at bounding box center [52, 407] width 17 height 17
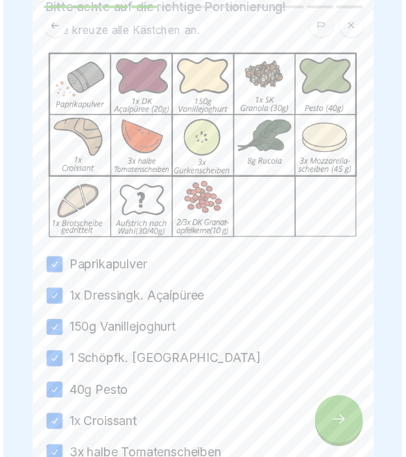
scroll to position [85, 0]
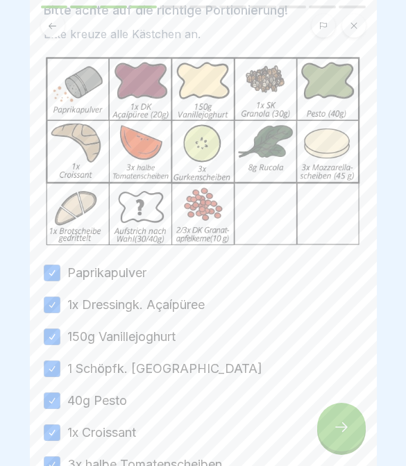
click at [343, 434] on icon at bounding box center [341, 426] width 17 height 17
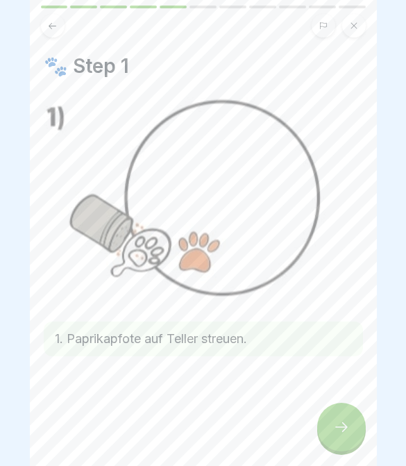
click at [339, 436] on div at bounding box center [341, 426] width 49 height 49
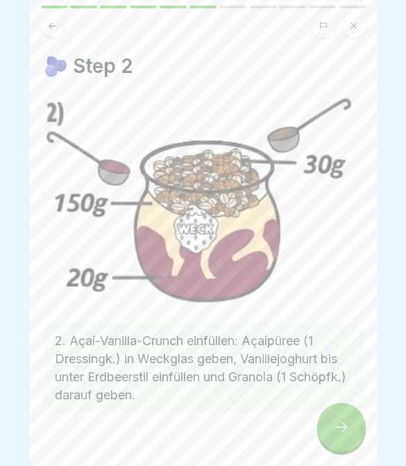
click at [346, 436] on div at bounding box center [341, 426] width 49 height 49
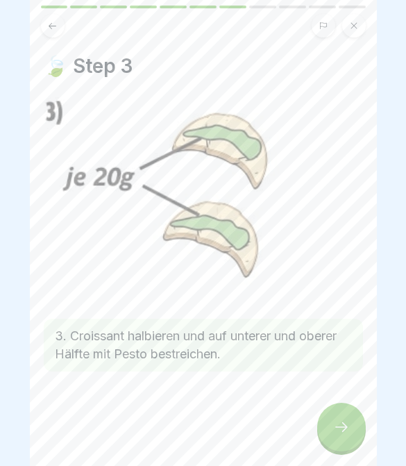
click at [348, 435] on icon at bounding box center [341, 426] width 17 height 17
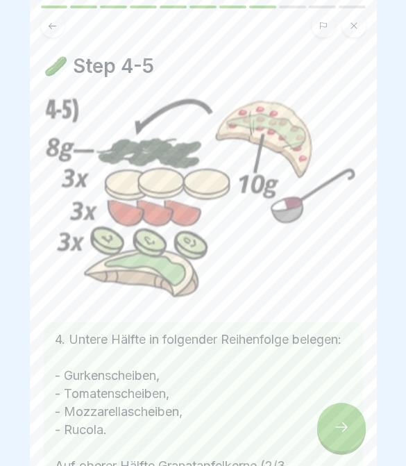
click at [348, 435] on icon at bounding box center [341, 426] width 17 height 17
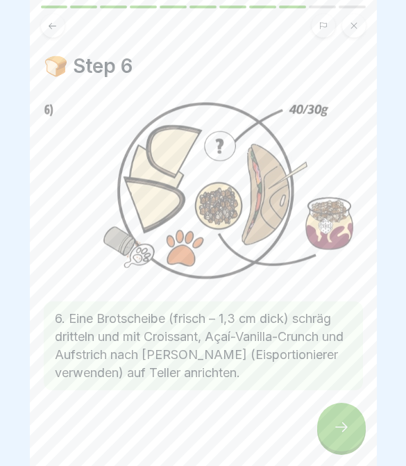
click at [348, 438] on div at bounding box center [341, 426] width 49 height 49
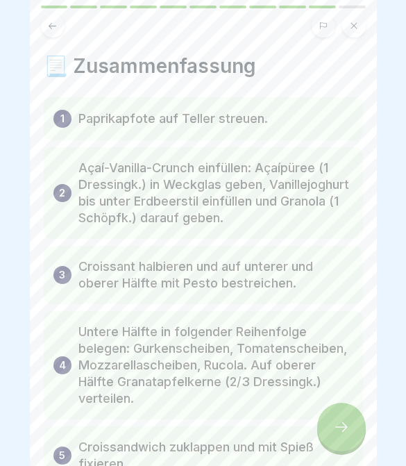
click at [346, 441] on div at bounding box center [341, 426] width 49 height 49
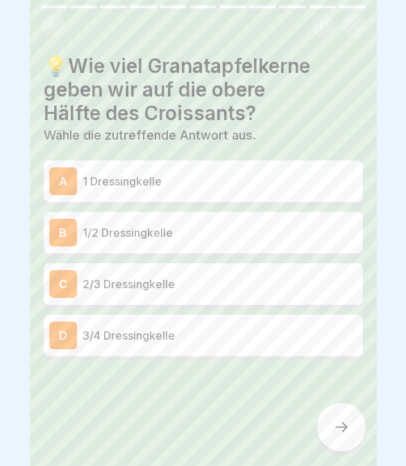
click at [233, 420] on div at bounding box center [203, 400] width 319 height 83
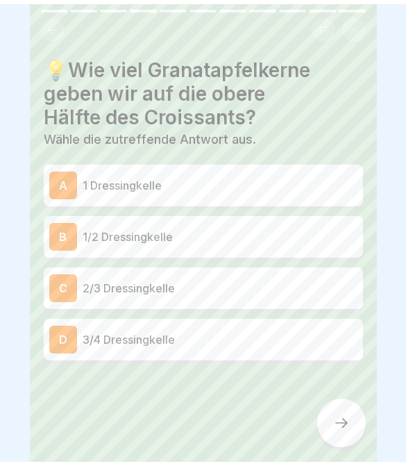
scroll to position [0, 0]
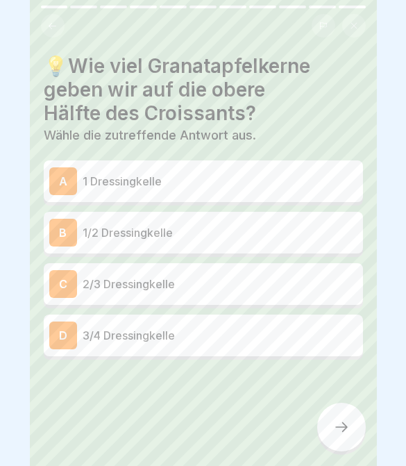
click at [246, 279] on p "2/3 Dressingkelle" at bounding box center [220, 283] width 275 height 17
click at [247, 279] on p "2/3 Dressingkelle" at bounding box center [220, 283] width 275 height 17
click at [243, 289] on p "2/3 Dressingkelle" at bounding box center [220, 283] width 275 height 17
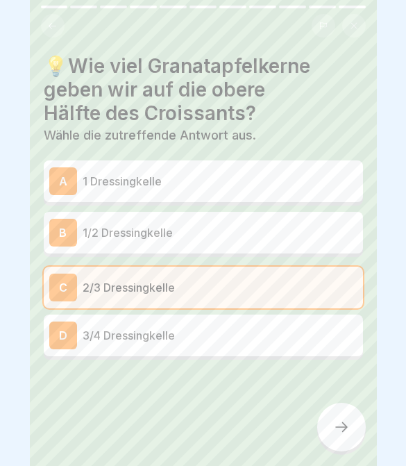
click at [349, 450] on div "💡Wie viel Granatapfelkerne geben wir auf die obere Hälfte des Croissants? Wähle…" at bounding box center [203, 233] width 347 height 466
click at [361, 427] on div at bounding box center [341, 426] width 49 height 49
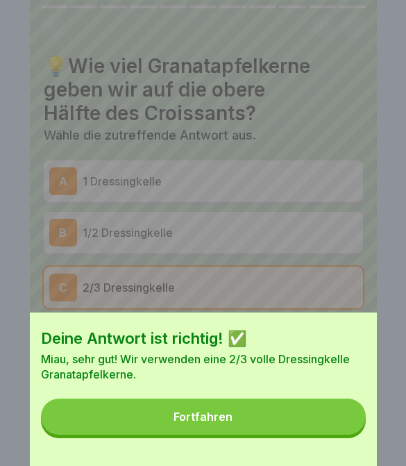
click at [348, 432] on button "Fortfahren" at bounding box center [203, 416] width 325 height 36
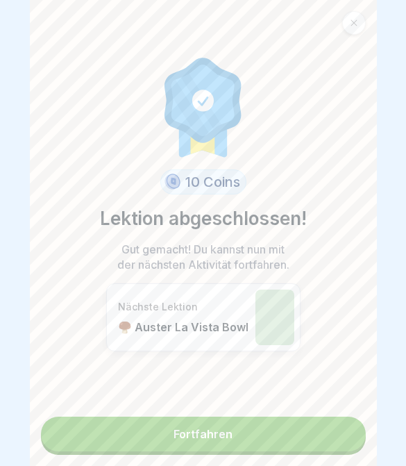
click at [349, 434] on link "Fortfahren" at bounding box center [203, 433] width 325 height 35
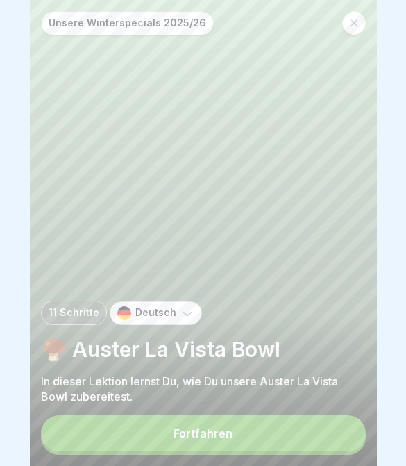
click at [268, 436] on button "Fortfahren" at bounding box center [203, 433] width 325 height 36
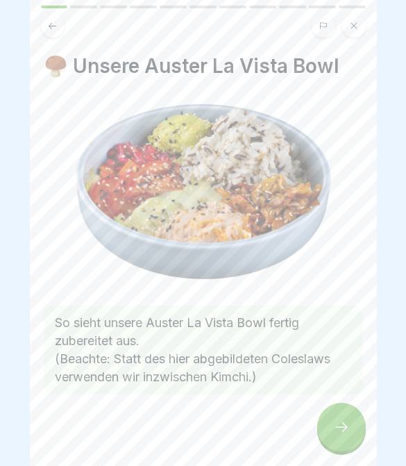
click at [334, 428] on icon at bounding box center [341, 426] width 17 height 17
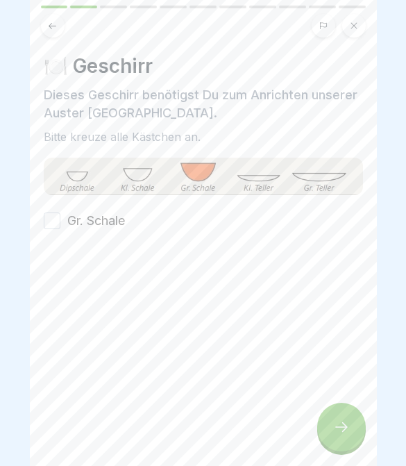
click at [350, 427] on div at bounding box center [341, 426] width 49 height 49
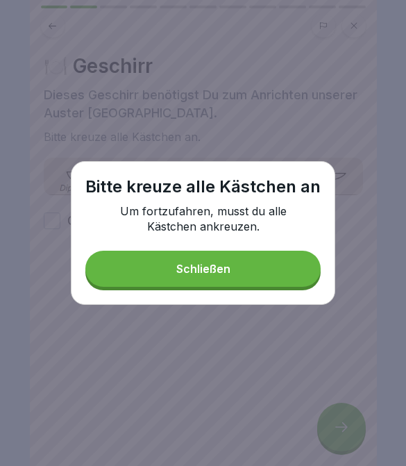
click at [238, 257] on button "Schließen" at bounding box center [202, 268] width 235 height 36
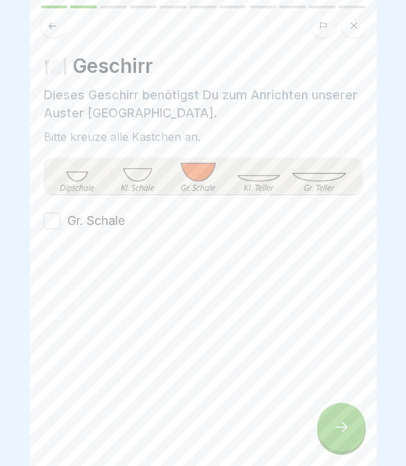
click at [58, 219] on button "Gr. Schale" at bounding box center [52, 220] width 17 height 17
click at [348, 429] on icon at bounding box center [341, 426] width 17 height 17
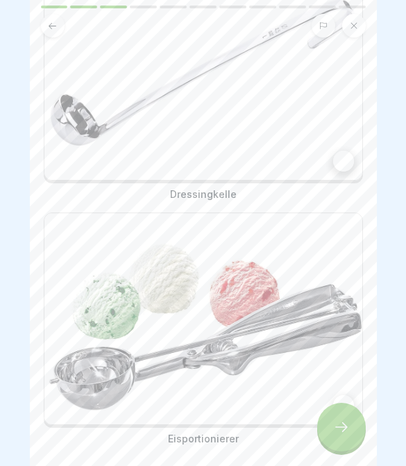
scroll to position [156, 0]
click at [336, 172] on img at bounding box center [203, 74] width 318 height 212
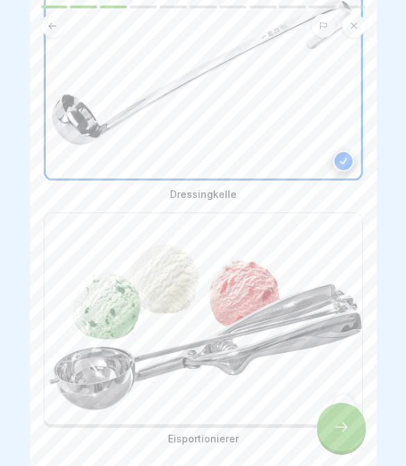
click at [352, 392] on img at bounding box center [203, 319] width 318 height 212
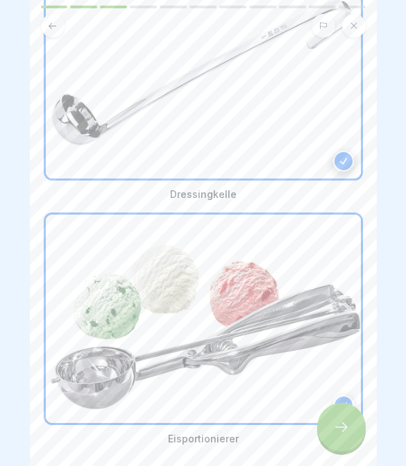
click at [348, 425] on icon at bounding box center [341, 426] width 17 height 17
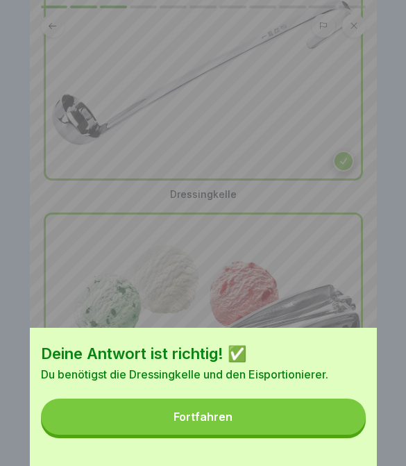
click at [332, 420] on button "Fortfahren" at bounding box center [203, 416] width 325 height 36
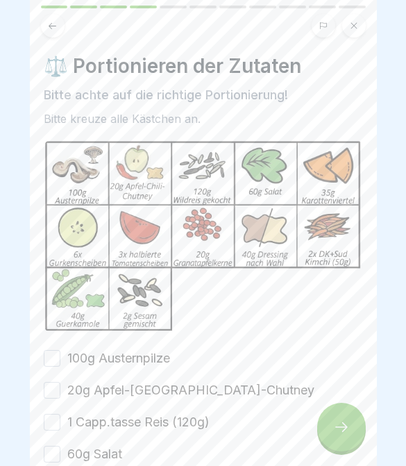
scroll to position [0, 0]
click at [334, 432] on icon at bounding box center [341, 426] width 17 height 17
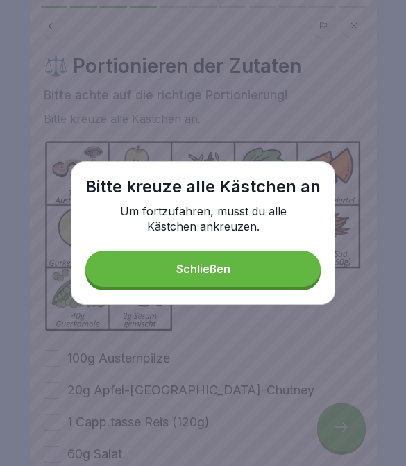
click at [250, 260] on button "Schließen" at bounding box center [202, 268] width 235 height 36
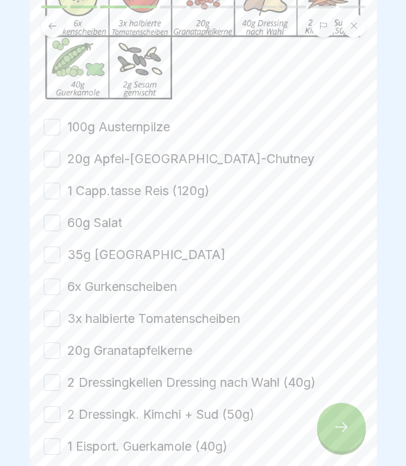
scroll to position [234, 0]
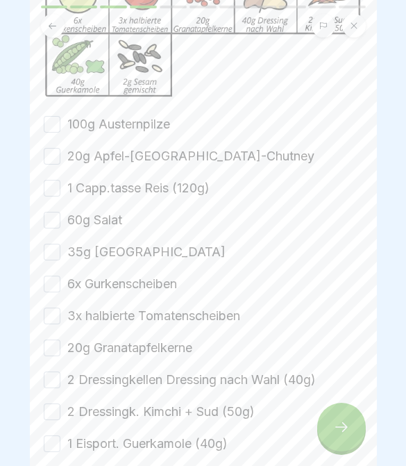
click at [54, 128] on button "100g Austernpilze" at bounding box center [52, 124] width 17 height 17
click at [53, 161] on button "20g Apfel-[GEOGRAPHIC_DATA]-Chutney" at bounding box center [52, 156] width 17 height 17
click at [59, 193] on button "1 Capp.tasse Reis (120g)" at bounding box center [52, 188] width 17 height 17
click at [55, 156] on button "20g Apfel-[GEOGRAPHIC_DATA]-Chutney" at bounding box center [52, 156] width 17 height 17
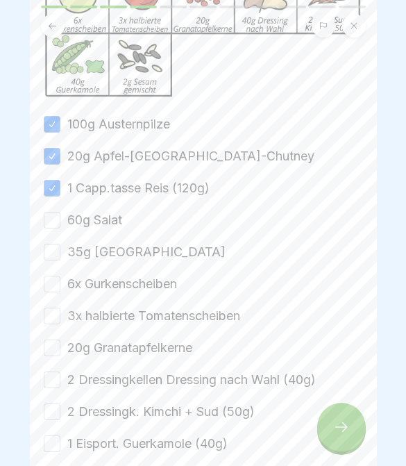
click at [53, 227] on button "60g Salat" at bounding box center [52, 220] width 17 height 17
click at [53, 226] on button "60g Salat" at bounding box center [52, 220] width 17 height 17
click at [53, 218] on button "60g Salat" at bounding box center [52, 220] width 17 height 17
click at [51, 259] on button "35g [GEOGRAPHIC_DATA]" at bounding box center [52, 252] width 17 height 17
click at [55, 287] on button "6x Gurkenscheiben" at bounding box center [52, 283] width 17 height 17
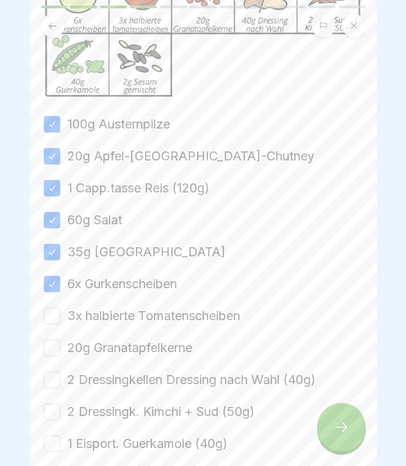
click at [56, 319] on button "3x halbierte Tomatenscheiben" at bounding box center [52, 315] width 17 height 17
click at [53, 348] on button "20g Granatapfelkerne" at bounding box center [52, 347] width 17 height 17
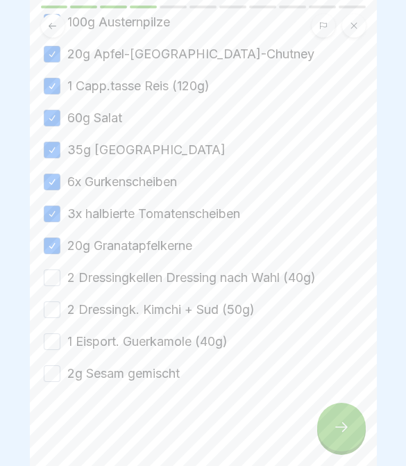
scroll to position [336, 0]
click at [55, 281] on button "2 Dressingkellen Dressing nach Wahl (40g)" at bounding box center [52, 277] width 17 height 17
click at [51, 305] on button "2 Dressingk. Kimchi + Sud (50g)" at bounding box center [52, 309] width 17 height 17
click at [52, 348] on button "1 Eisport. Guerkamole (40g)" at bounding box center [52, 341] width 17 height 17
click at [51, 372] on button "2g Sesam gemischt" at bounding box center [52, 373] width 17 height 17
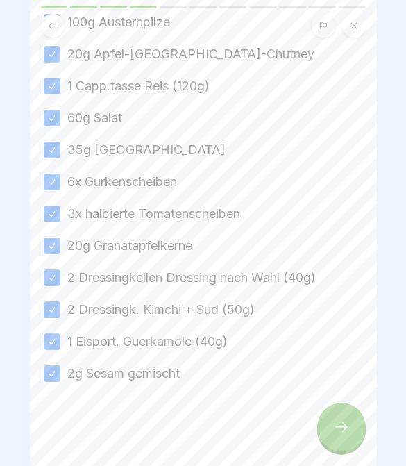
click at [345, 435] on div at bounding box center [341, 426] width 49 height 49
click at [354, 429] on div at bounding box center [341, 426] width 49 height 49
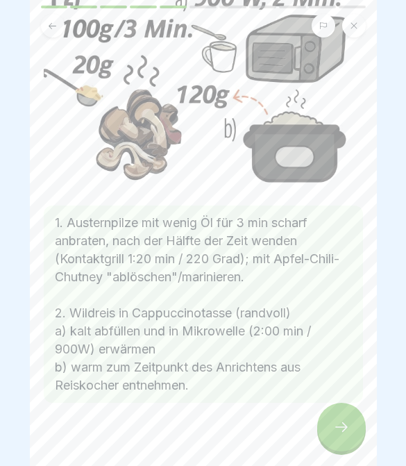
click at [352, 430] on div at bounding box center [341, 426] width 49 height 49
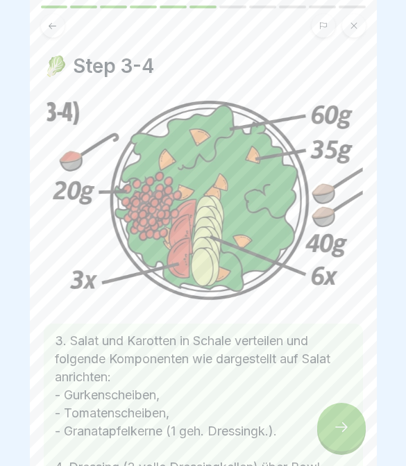
click at [351, 430] on div at bounding box center [341, 426] width 49 height 49
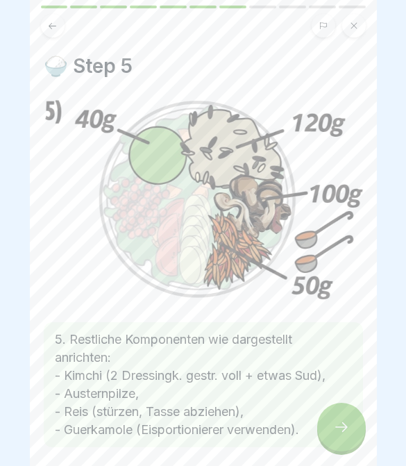
scroll to position [135, 0]
click at [346, 425] on icon at bounding box center [341, 426] width 17 height 17
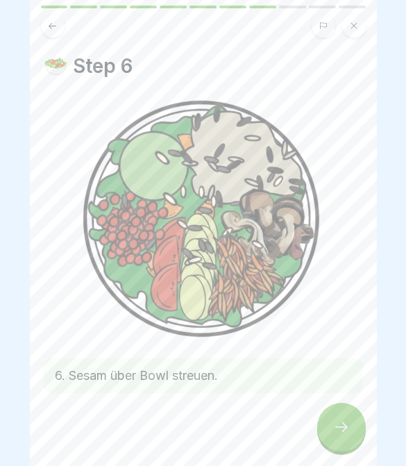
click at [344, 425] on icon at bounding box center [341, 426] width 17 height 17
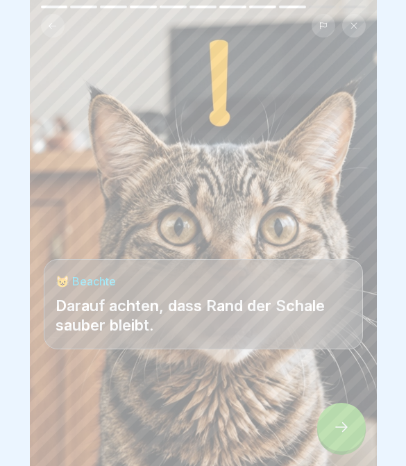
click at [342, 422] on icon at bounding box center [341, 426] width 17 height 17
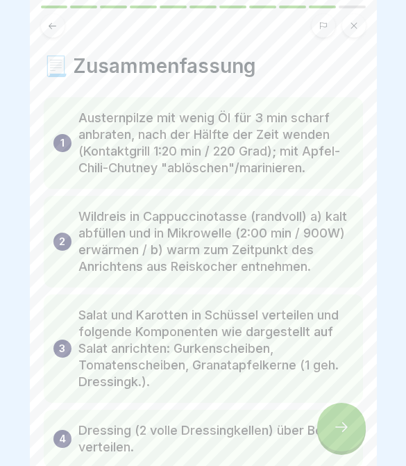
click at [341, 421] on icon at bounding box center [341, 426] width 17 height 17
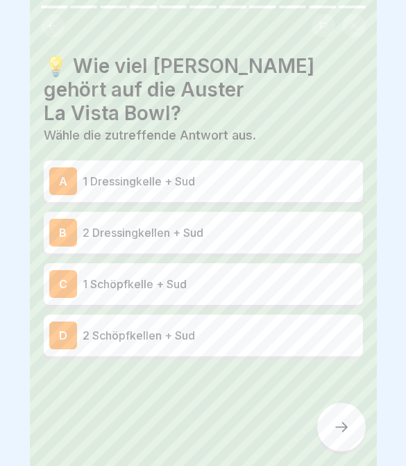
click at [51, 32] on button at bounding box center [53, 26] width 24 height 24
click at [53, 22] on icon at bounding box center [52, 26] width 10 height 10
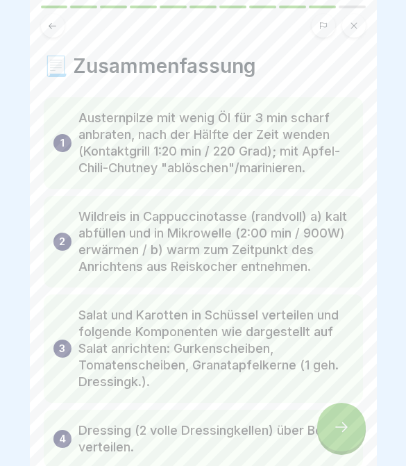
scroll to position [-3, 0]
click at [341, 426] on icon at bounding box center [341, 426] width 17 height 17
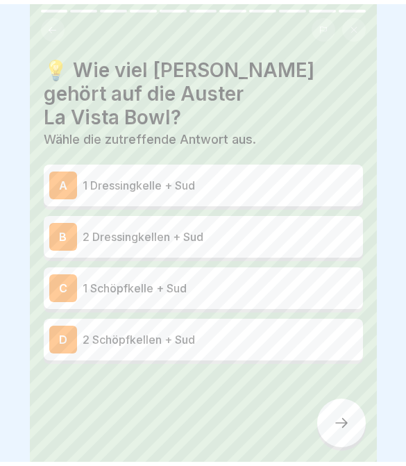
scroll to position [0, 0]
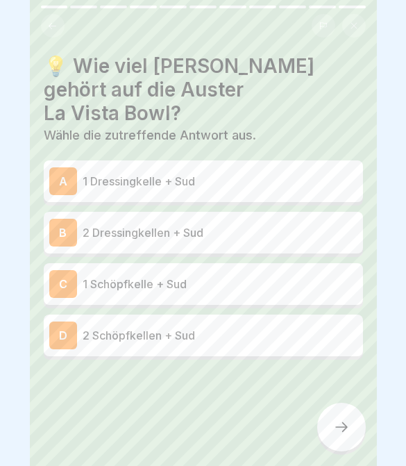
click at [280, 224] on p "2 Dressingkellen + Sud" at bounding box center [220, 232] width 275 height 17
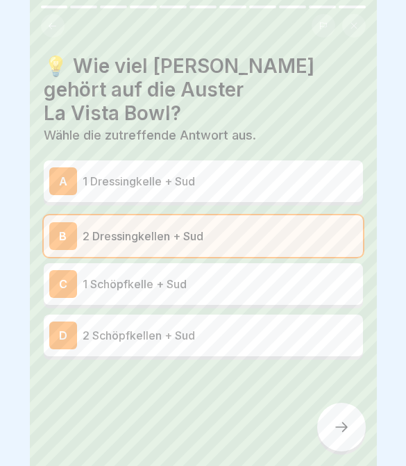
click at [349, 437] on div at bounding box center [341, 426] width 49 height 49
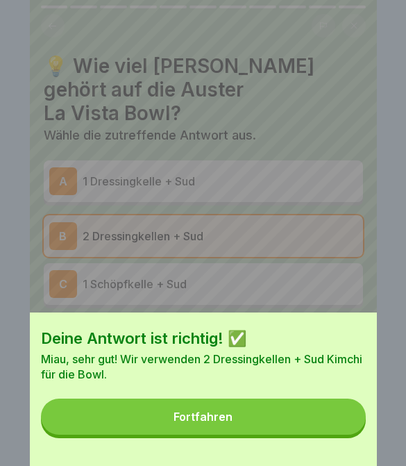
click at [308, 425] on button "Fortfahren" at bounding box center [203, 416] width 325 height 36
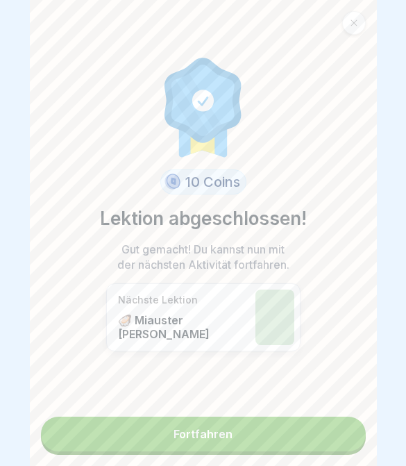
click at [307, 441] on link "Fortfahren" at bounding box center [203, 433] width 325 height 35
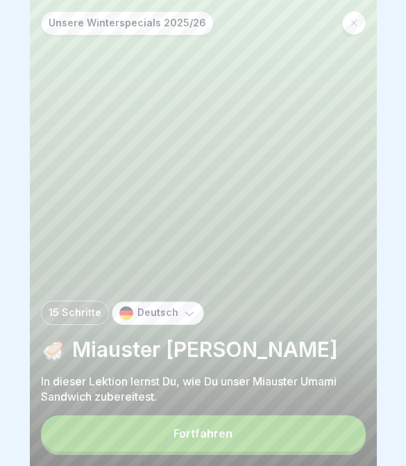
click at [307, 424] on button "Fortfahren" at bounding box center [203, 433] width 325 height 36
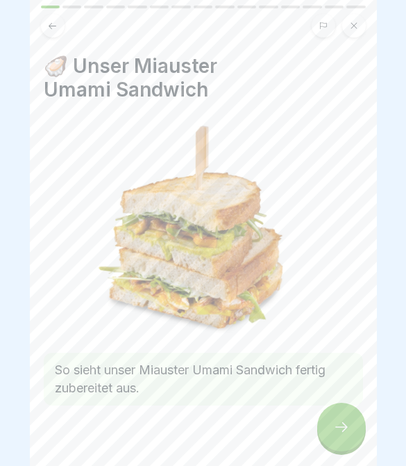
click at [342, 439] on div at bounding box center [341, 426] width 49 height 49
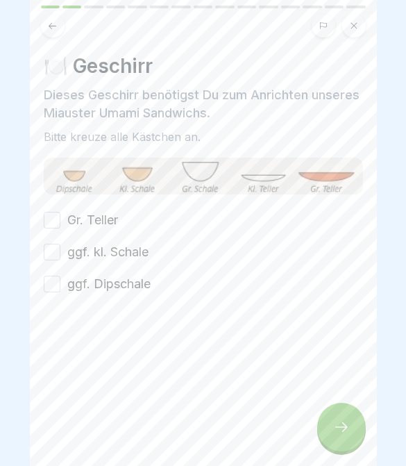
click at [348, 420] on icon at bounding box center [341, 426] width 17 height 17
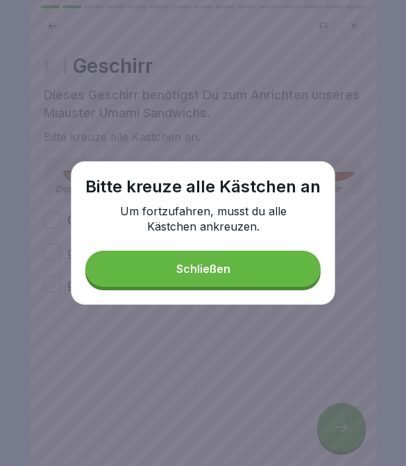
click at [255, 264] on button "Schließen" at bounding box center [202, 268] width 235 height 36
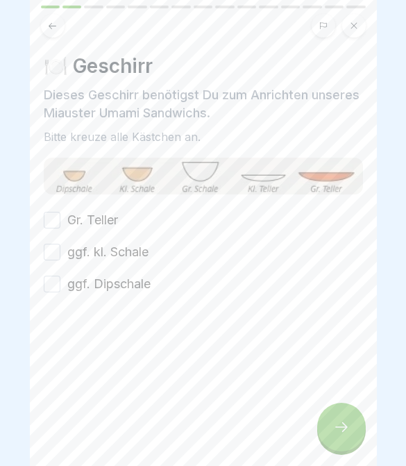
click at [53, 220] on button "Gr. Teller" at bounding box center [52, 220] width 17 height 17
click at [53, 253] on button "ggf. kl. Schale" at bounding box center [52, 252] width 17 height 17
click at [53, 285] on button "ggf. Dipschale" at bounding box center [52, 283] width 17 height 17
click at [333, 437] on div at bounding box center [341, 426] width 49 height 49
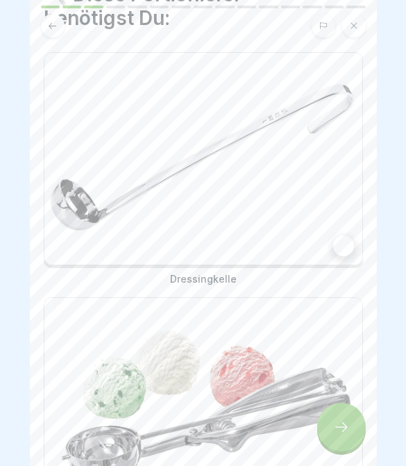
scroll to position [71, 0]
click at [343, 228] on img at bounding box center [203, 159] width 318 height 212
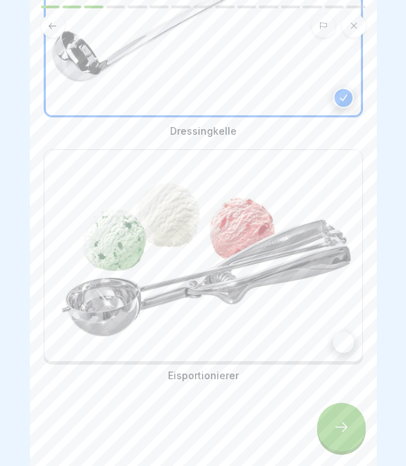
scroll to position [219, 0]
click at [345, 347] on div at bounding box center [343, 342] width 21 height 21
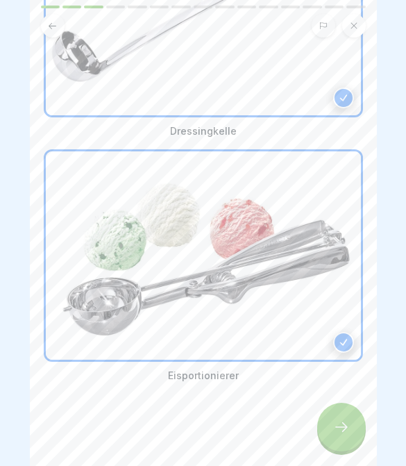
click at [345, 346] on icon at bounding box center [344, 342] width 10 height 10
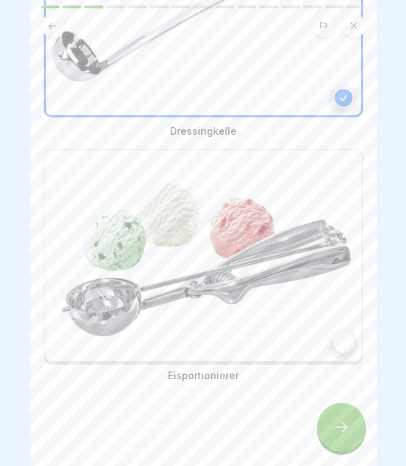
click at [348, 334] on div at bounding box center [343, 342] width 21 height 21
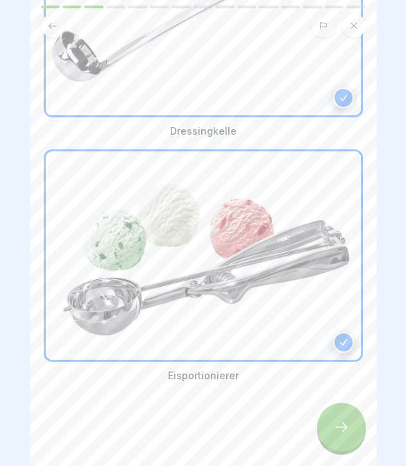
click at [335, 424] on icon at bounding box center [341, 426] width 17 height 17
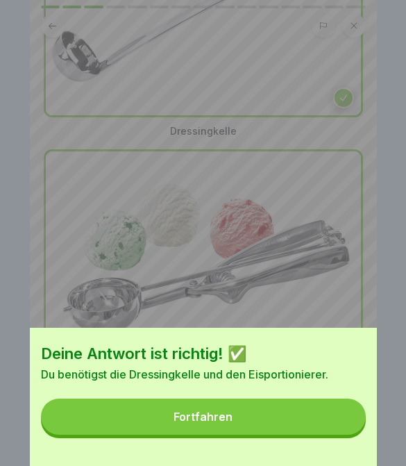
click at [314, 426] on button "Fortfahren" at bounding box center [203, 416] width 325 height 36
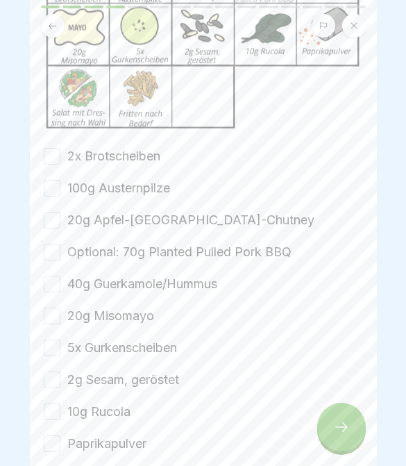
scroll to position [214, 0]
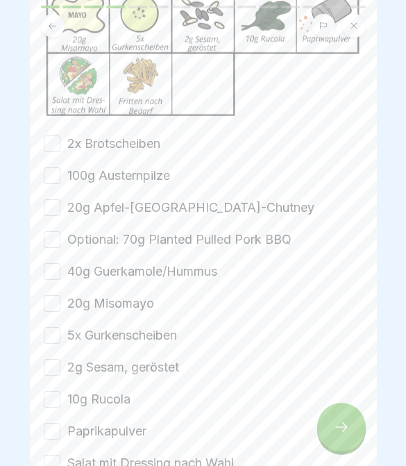
click at [55, 142] on button "2x Brotscheiben" at bounding box center [52, 143] width 17 height 17
click at [56, 171] on button "100g Austernpilze" at bounding box center [52, 175] width 17 height 17
click at [56, 201] on button "20g Apfel-[GEOGRAPHIC_DATA]-Chutney" at bounding box center [52, 207] width 17 height 17
click at [57, 241] on button "Optional: 70g Planted Pulled Pork BBQ" at bounding box center [52, 239] width 17 height 17
click at [55, 273] on button "40g Guerkamole/Hummus" at bounding box center [52, 271] width 17 height 17
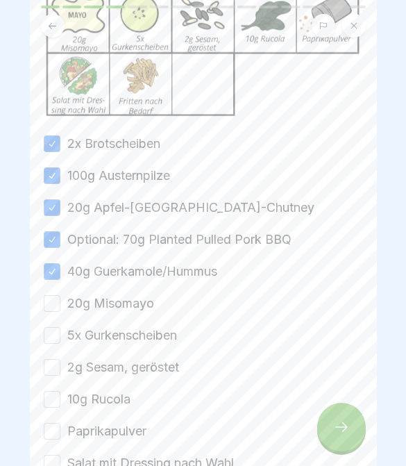
click at [54, 273] on button "40g Guerkamole/Hummus" at bounding box center [52, 271] width 17 height 17
click at [51, 307] on button "20g Misomayo" at bounding box center [52, 303] width 17 height 17
click at [51, 271] on button "40g Guerkamole/Hummus" at bounding box center [52, 271] width 17 height 17
click at [53, 338] on button "5x Gurkenscheiben" at bounding box center [52, 335] width 17 height 17
click at [53, 368] on button "2g Sesam, geröstet" at bounding box center [52, 367] width 17 height 17
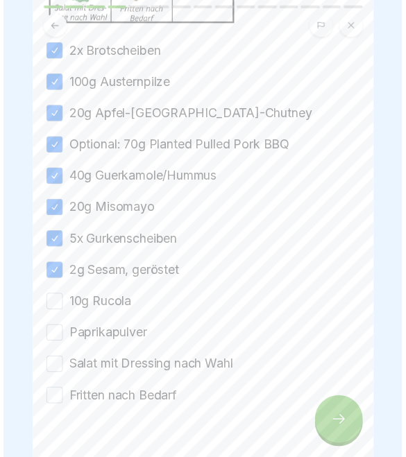
scroll to position [322, 0]
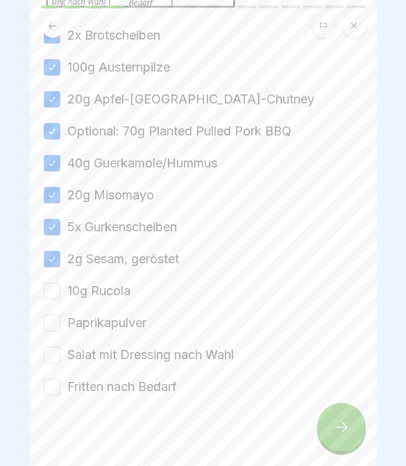
click at [55, 298] on button "10g Rucola" at bounding box center [52, 290] width 17 height 17
click at [54, 327] on button "Paprikapulver" at bounding box center [52, 322] width 17 height 17
click at [56, 357] on button "Salat mit Dressing nach Wahl" at bounding box center [52, 354] width 17 height 17
click at [59, 352] on button "Salat mit Dressing nach Wahl" at bounding box center [52, 354] width 17 height 17
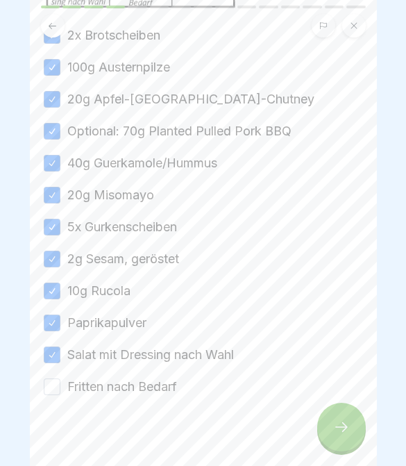
click at [51, 380] on button "Fritten nach Bedarf" at bounding box center [52, 386] width 17 height 17
click at [364, 427] on div at bounding box center [341, 426] width 49 height 49
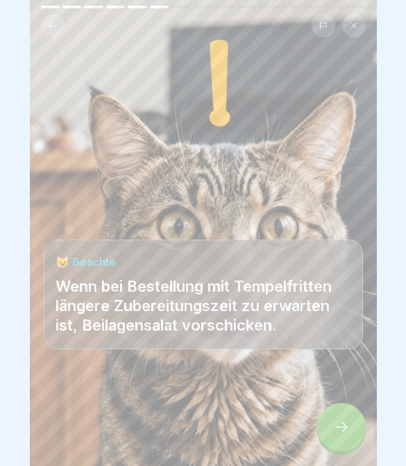
click at [335, 415] on div at bounding box center [341, 426] width 49 height 49
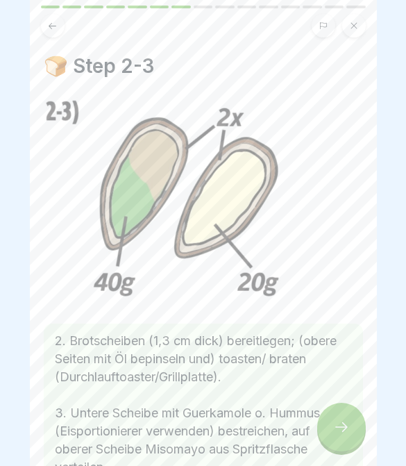
click at [345, 422] on icon at bounding box center [341, 426] width 17 height 17
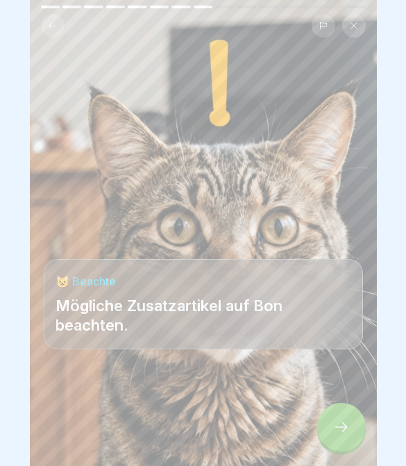
click at [345, 424] on icon at bounding box center [341, 426] width 17 height 17
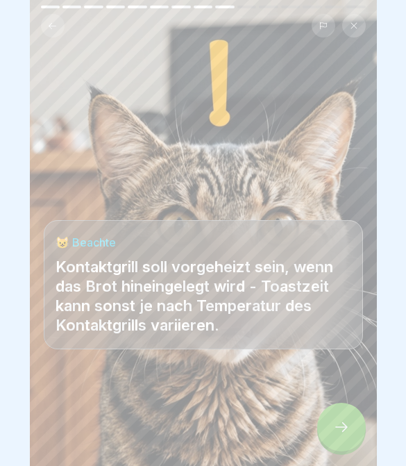
click at [346, 425] on icon at bounding box center [341, 426] width 17 height 17
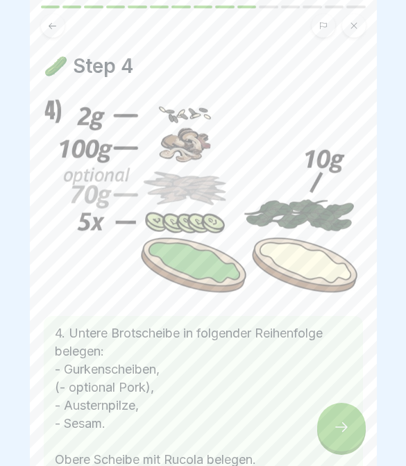
click at [348, 427] on icon at bounding box center [341, 426] width 17 height 17
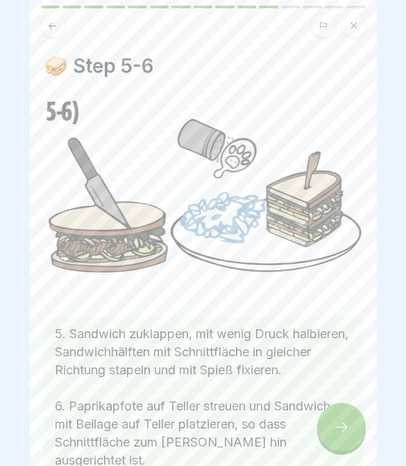
click at [348, 426] on icon at bounding box center [341, 426] width 17 height 17
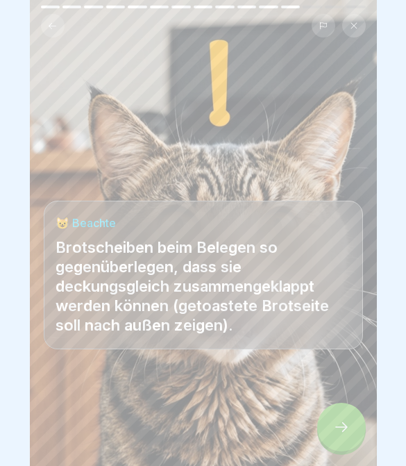
click at [346, 427] on icon at bounding box center [341, 427] width 12 height 10
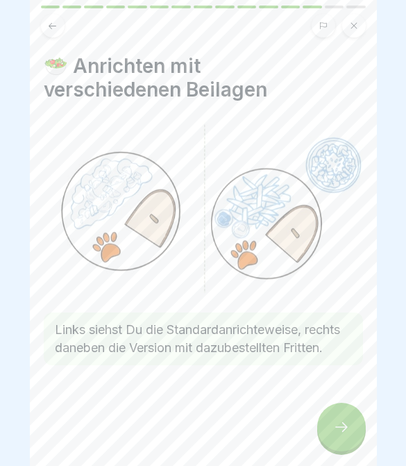
click at [345, 427] on icon at bounding box center [341, 427] width 12 height 10
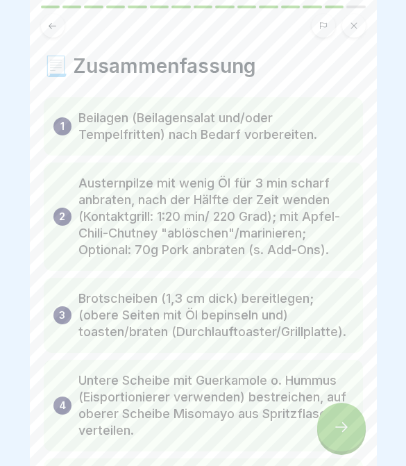
click at [346, 429] on icon at bounding box center [341, 426] width 17 height 17
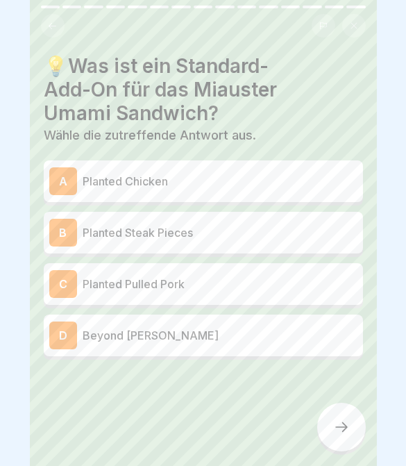
click at [314, 284] on p "Planted Pulled Pork" at bounding box center [220, 283] width 275 height 17
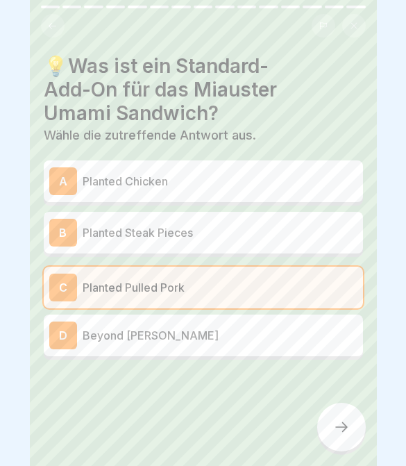
click at [359, 421] on div at bounding box center [341, 426] width 49 height 49
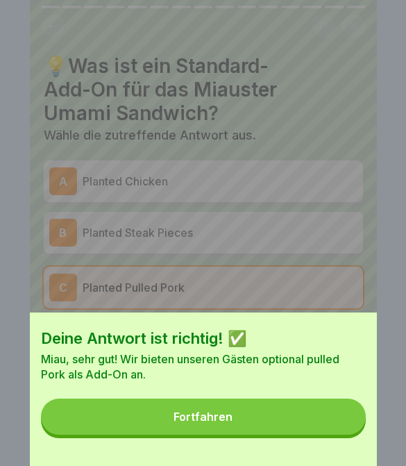
click at [328, 434] on button "Fortfahren" at bounding box center [203, 416] width 325 height 36
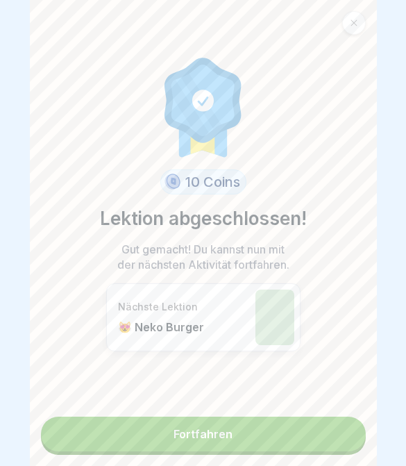
click at [330, 438] on link "Fortfahren" at bounding box center [203, 433] width 325 height 35
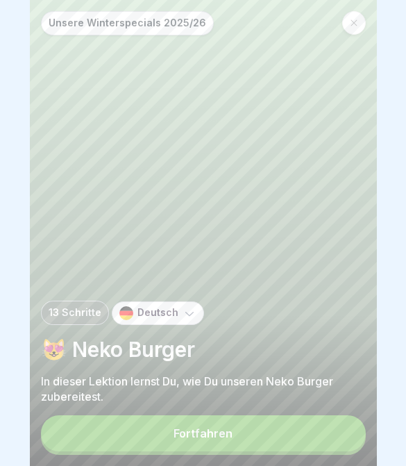
click at [322, 449] on button "Fortfahren" at bounding box center [203, 433] width 325 height 36
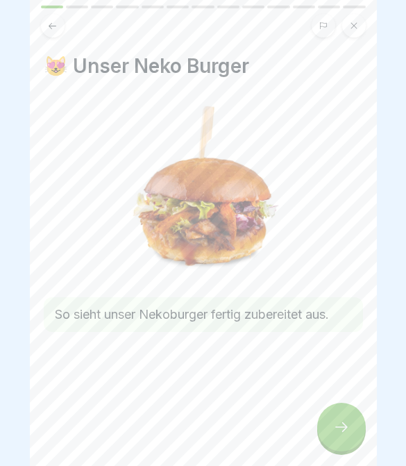
click at [343, 427] on icon at bounding box center [341, 426] width 17 height 17
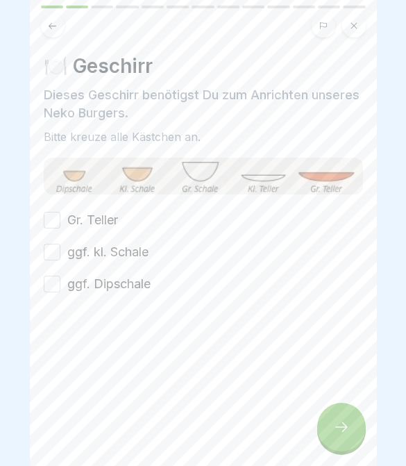
click at [347, 423] on icon at bounding box center [341, 426] width 17 height 17
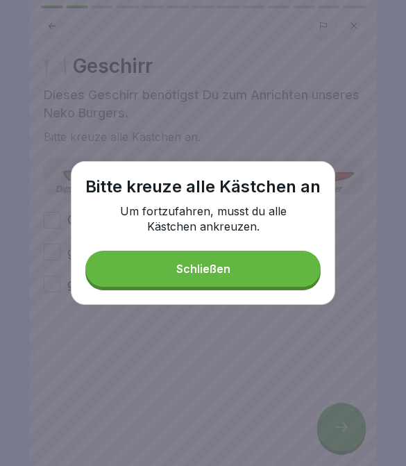
click at [258, 271] on button "Schließen" at bounding box center [202, 268] width 235 height 36
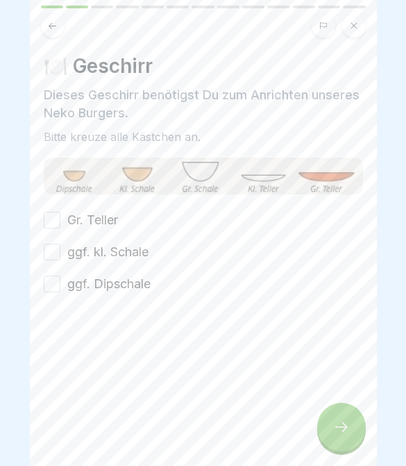
click at [46, 221] on button "Gr. Teller" at bounding box center [52, 220] width 17 height 17
click at [53, 252] on button "ggf. kl. Schale" at bounding box center [52, 252] width 17 height 17
click at [51, 282] on button "ggf. Dipschale" at bounding box center [52, 283] width 17 height 17
click at [335, 432] on icon at bounding box center [341, 426] width 17 height 17
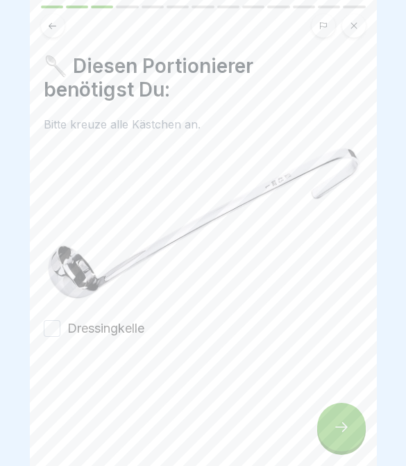
click at [56, 332] on button "Dressingkelle" at bounding box center [52, 328] width 17 height 17
click at [354, 434] on div at bounding box center [341, 426] width 49 height 49
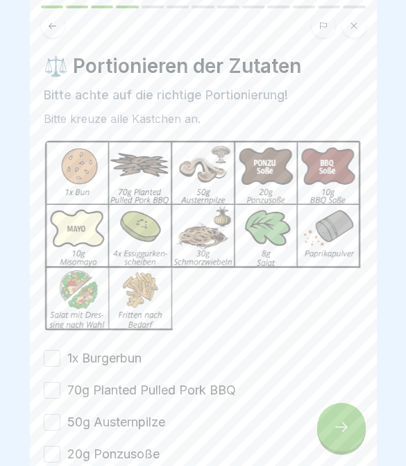
click at [334, 443] on div at bounding box center [341, 426] width 49 height 49
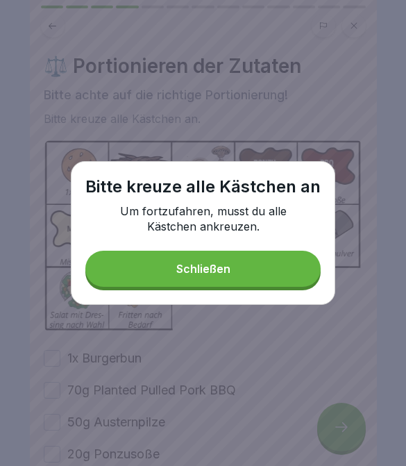
click at [293, 267] on button "Schließen" at bounding box center [202, 268] width 235 height 36
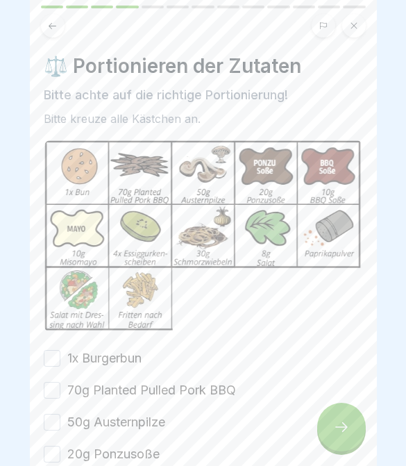
scroll to position [40, 0]
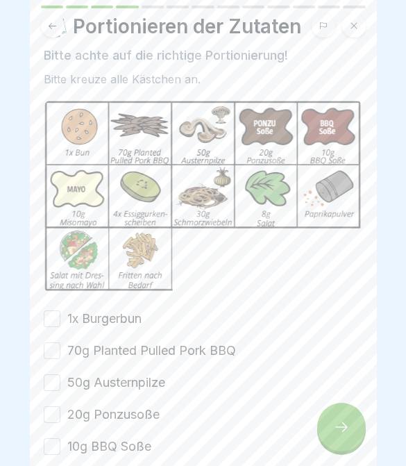
click at [49, 320] on button "1x Burgerbun" at bounding box center [52, 318] width 17 height 17
click at [48, 320] on button "1x Burgerbun" at bounding box center [52, 318] width 17 height 17
click at [49, 355] on button "70g Planted Pulled Pork BBQ" at bounding box center [52, 350] width 17 height 17
click at [52, 320] on button "1x Burgerbun" at bounding box center [52, 318] width 17 height 17
click at [53, 389] on button "50g Austernpilze" at bounding box center [52, 382] width 17 height 17
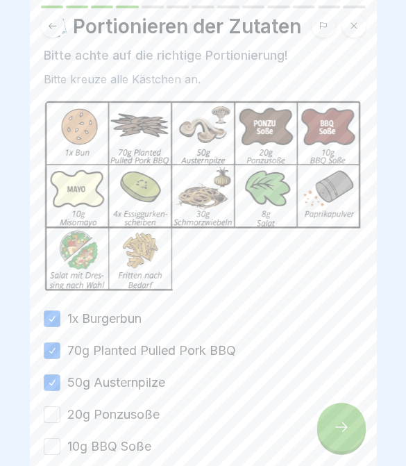
click at [50, 419] on button "20g Ponzusoße" at bounding box center [52, 414] width 17 height 17
click at [50, 418] on button "20g Ponzusoße" at bounding box center [52, 414] width 17 height 17
click at [47, 415] on button "20g Ponzusoße" at bounding box center [52, 414] width 17 height 17
click at [52, 447] on button "10g BBQ Soße" at bounding box center [52, 446] width 17 height 17
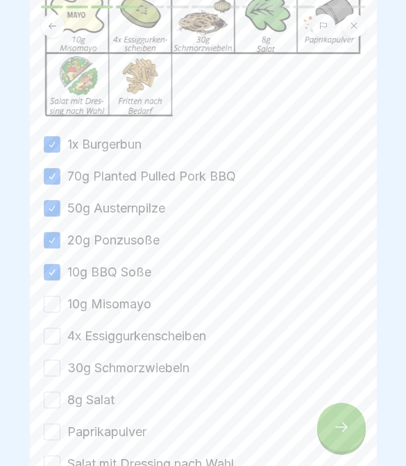
scroll to position [270, 0]
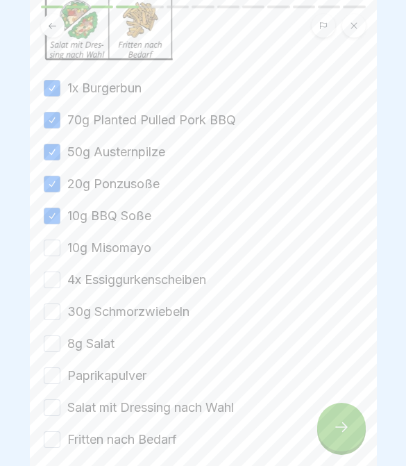
click at [55, 247] on button "10g Misomayo" at bounding box center [52, 247] width 17 height 17
click at [53, 286] on button "4x Essiggurkenscheiben" at bounding box center [52, 279] width 17 height 17
click at [52, 286] on button "4x Essiggurkenscheiben" at bounding box center [52, 279] width 17 height 17
click at [53, 320] on button "30g Schmorzwiebeln" at bounding box center [52, 311] width 17 height 17
click at [53, 283] on button "4x Essiggurkenscheiben" at bounding box center [52, 279] width 17 height 17
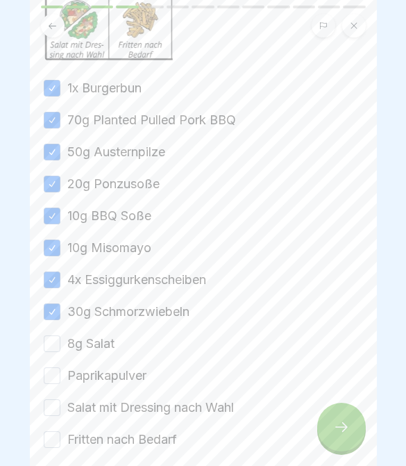
click at [57, 348] on button "8g Salat" at bounding box center [52, 343] width 17 height 17
click at [53, 381] on button "Paprikapulver" at bounding box center [52, 375] width 17 height 17
click at [51, 407] on button "Salat mit Dressing nach Wahl" at bounding box center [52, 407] width 17 height 17
click at [52, 436] on button "Fritten nach Bedarf" at bounding box center [52, 439] width 17 height 17
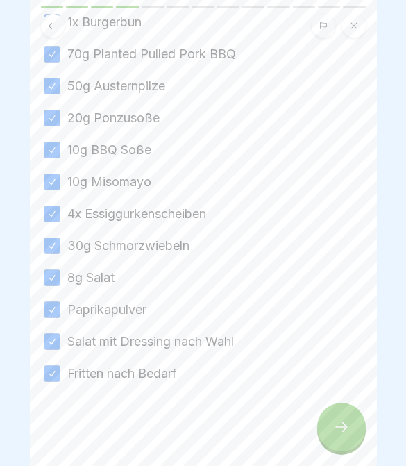
click at [346, 428] on icon at bounding box center [341, 426] width 17 height 17
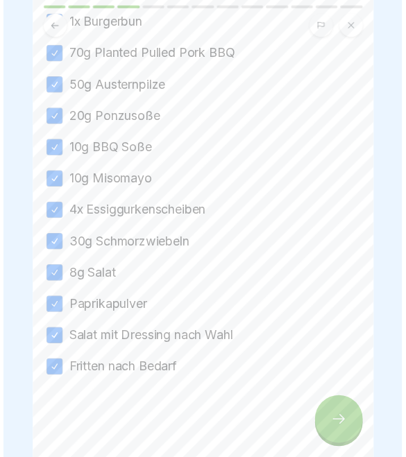
scroll to position [336, 0]
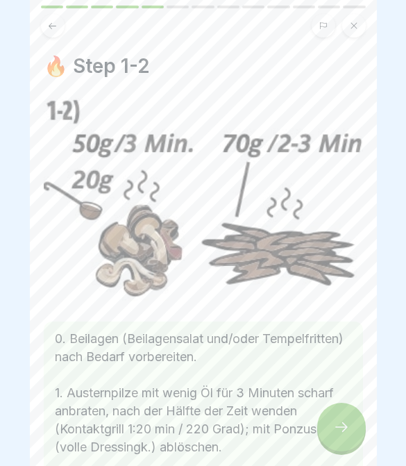
click at [345, 428] on icon at bounding box center [341, 427] width 12 height 10
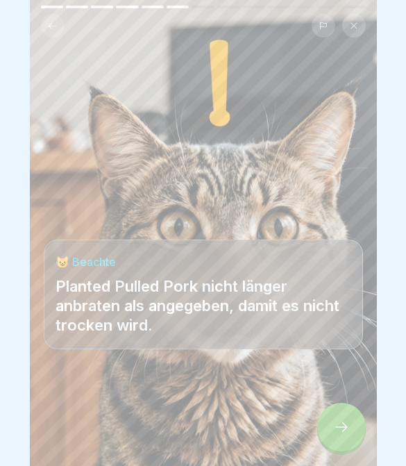
click at [346, 429] on icon at bounding box center [341, 426] width 17 height 17
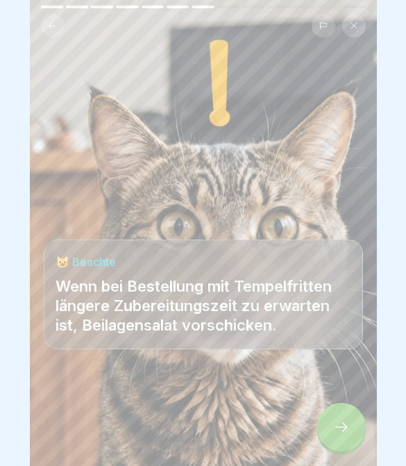
click at [345, 429] on icon at bounding box center [341, 426] width 17 height 17
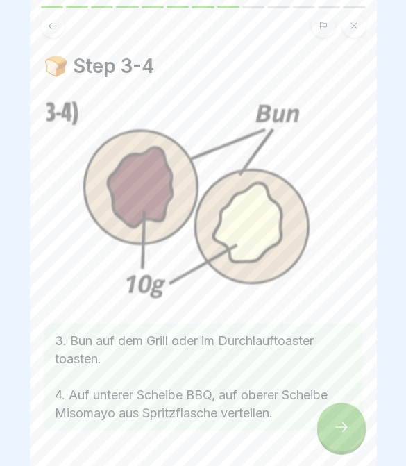
click at [348, 437] on div at bounding box center [341, 426] width 49 height 49
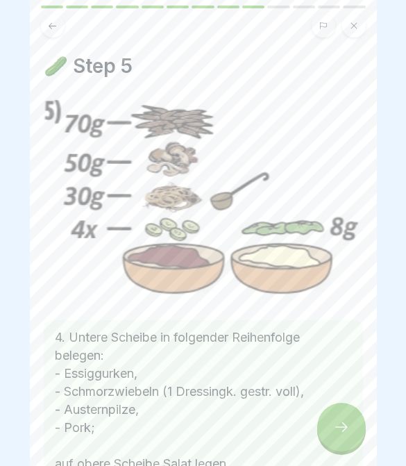
click at [347, 436] on div at bounding box center [341, 426] width 49 height 49
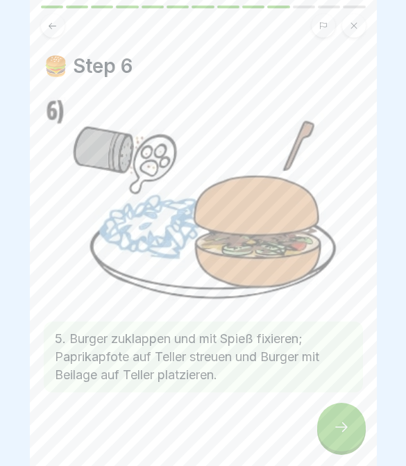
click at [352, 434] on div at bounding box center [341, 426] width 49 height 49
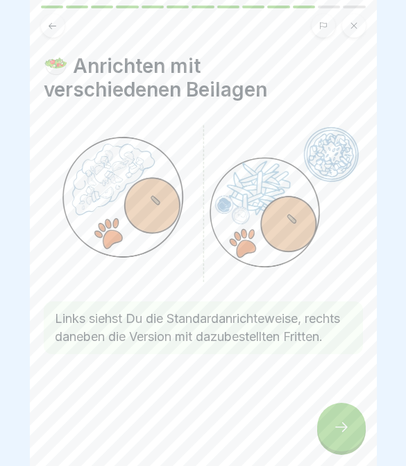
click at [350, 429] on div at bounding box center [341, 426] width 49 height 49
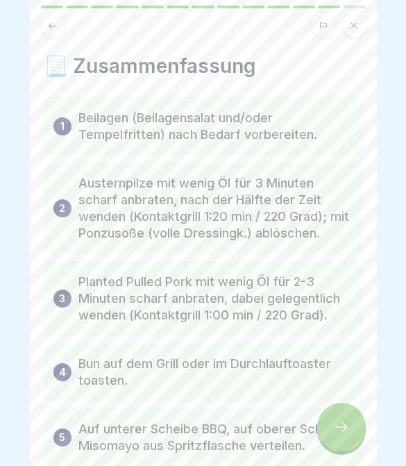
click at [354, 434] on div at bounding box center [341, 426] width 49 height 49
click at [344, 421] on icon at bounding box center [341, 426] width 17 height 17
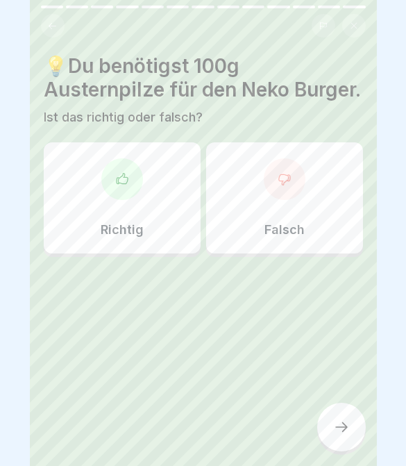
click at [336, 204] on div "Falsch" at bounding box center [284, 197] width 157 height 111
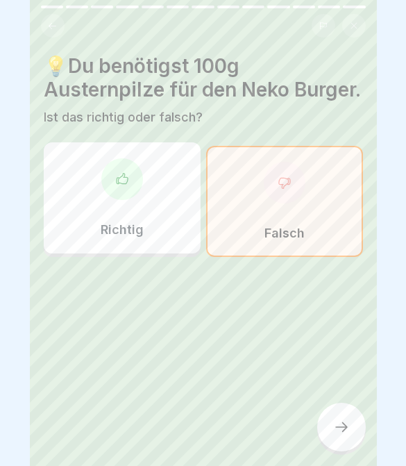
click at [323, 440] on div at bounding box center [341, 426] width 49 height 49
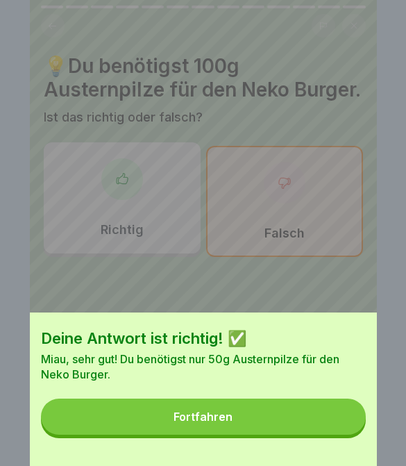
click at [318, 434] on button "Fortfahren" at bounding box center [203, 416] width 325 height 36
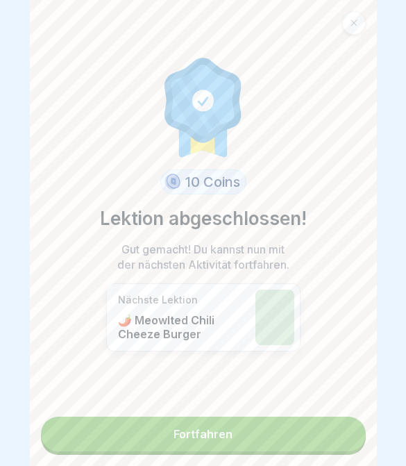
click at [313, 436] on link "Fortfahren" at bounding box center [203, 433] width 325 height 35
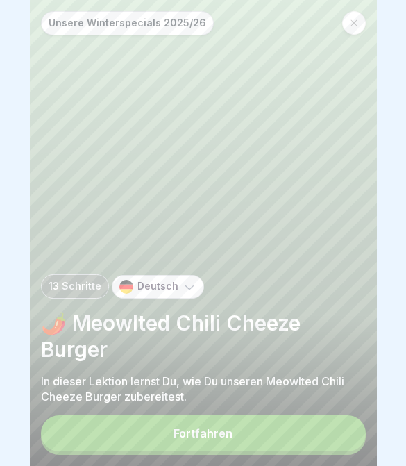
click at [246, 436] on button "Fortfahren" at bounding box center [203, 433] width 325 height 36
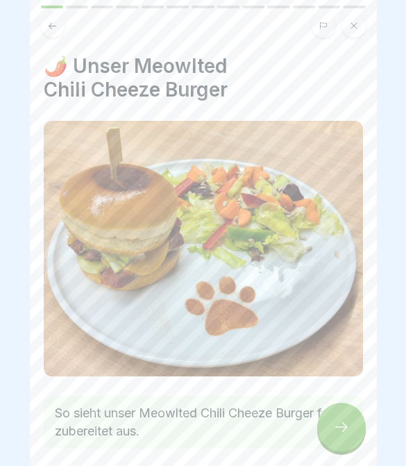
click at [350, 440] on div at bounding box center [341, 426] width 49 height 49
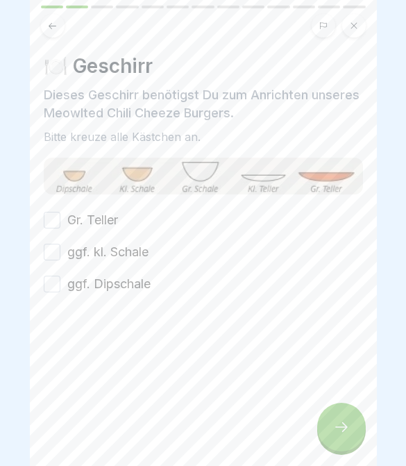
click at [58, 227] on button "Gr. Teller" at bounding box center [52, 220] width 17 height 17
click at [53, 244] on button "ggf. kl. Schale" at bounding box center [52, 252] width 17 height 17
click at [52, 244] on button "ggf. kl. Schale" at bounding box center [52, 252] width 17 height 17
click at [58, 224] on button "Gr. Teller" at bounding box center [52, 220] width 17 height 17
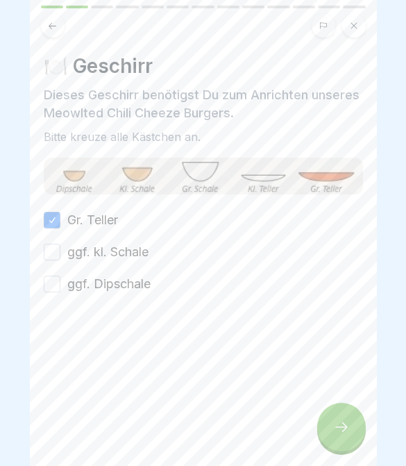
click at [55, 252] on button "ggf. kl. Schale" at bounding box center [52, 252] width 17 height 17
click at [55, 289] on button "ggf. Dipschale" at bounding box center [52, 283] width 17 height 17
click at [352, 447] on div at bounding box center [341, 426] width 49 height 49
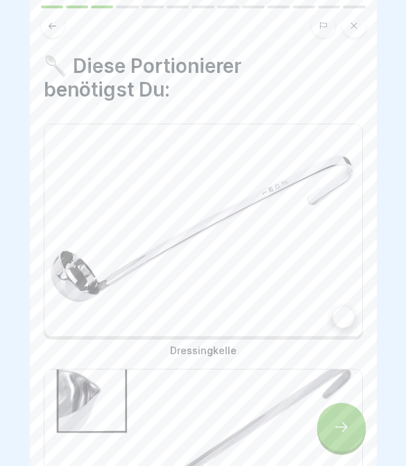
scroll to position [3, 0]
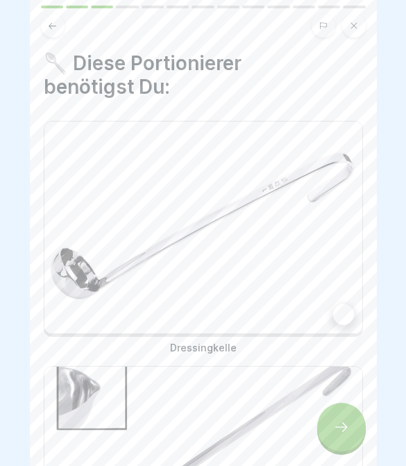
click at [293, 269] on img at bounding box center [203, 227] width 318 height 212
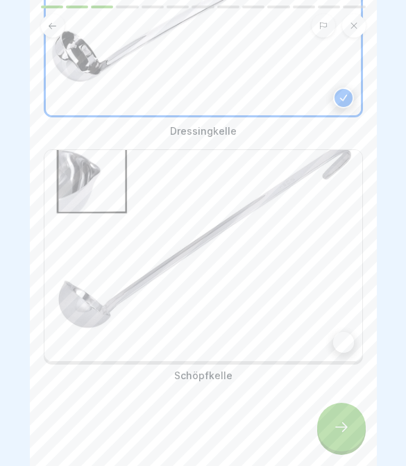
scroll to position [219, 0]
click at [348, 324] on img at bounding box center [203, 256] width 318 height 212
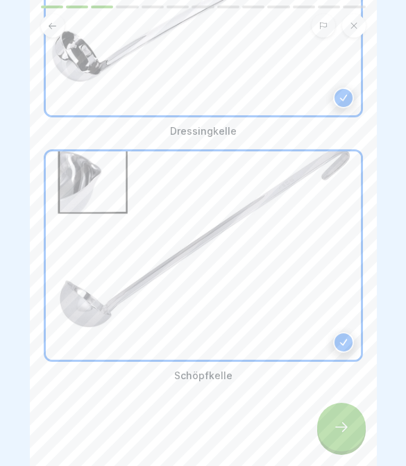
click at [345, 434] on icon at bounding box center [341, 426] width 17 height 17
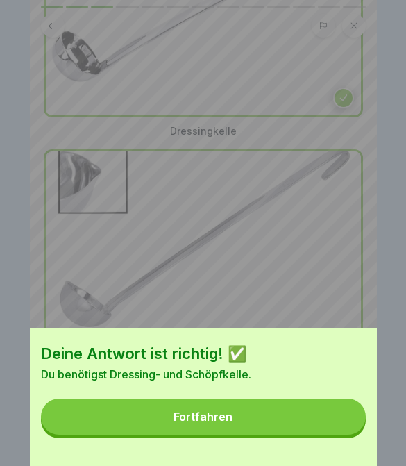
click at [334, 433] on button "Fortfahren" at bounding box center [203, 416] width 325 height 36
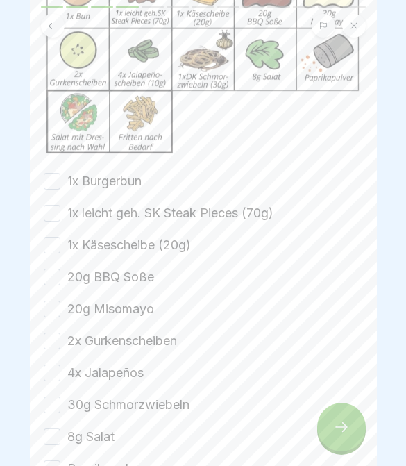
scroll to position [178, 0]
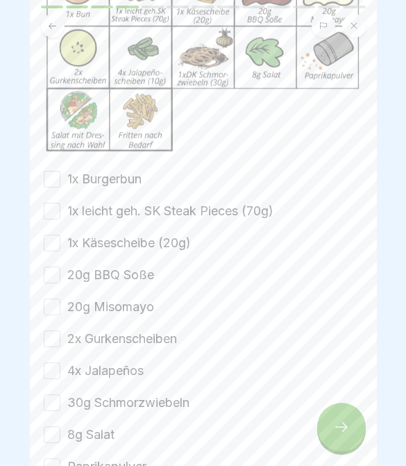
click at [51, 171] on button "1x Burgerbun" at bounding box center [52, 179] width 17 height 17
click at [55, 207] on button "1x leicht geh. SK Steak Pieces (70g)" at bounding box center [52, 211] width 17 height 17
click at [53, 242] on button "1x Käsescheibe (20g)" at bounding box center [52, 242] width 17 height 17
click at [55, 275] on button "20g BBQ Soße" at bounding box center [52, 274] width 17 height 17
click at [51, 302] on button "20g Misomayo" at bounding box center [52, 306] width 17 height 17
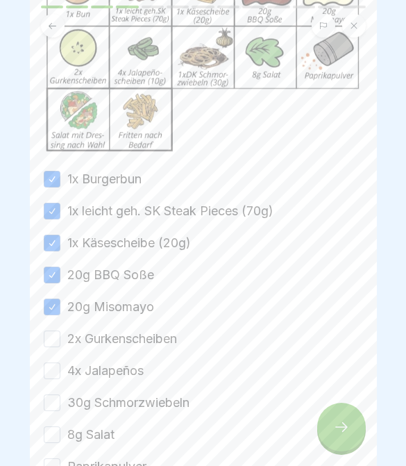
click at [53, 340] on button "2x Gurkenscheiben" at bounding box center [52, 338] width 17 height 17
click at [55, 369] on button "4x Jalapeños" at bounding box center [52, 370] width 17 height 17
click at [51, 402] on button "30g Schmorzwiebeln" at bounding box center [52, 402] width 17 height 17
click at [53, 436] on button "8g Salat" at bounding box center [52, 434] width 17 height 17
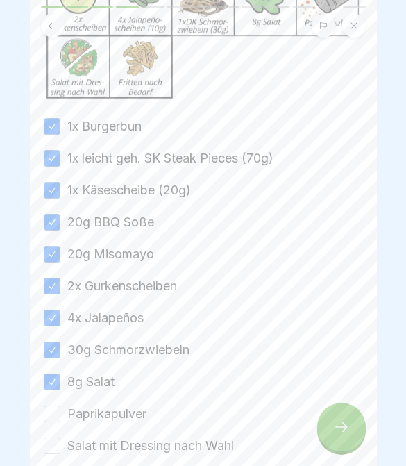
scroll to position [237, 0]
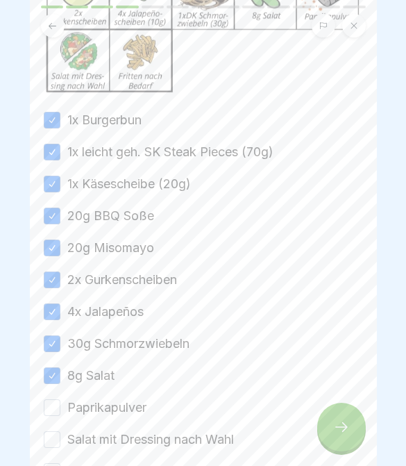
click at [48, 413] on button "Paprikapulver" at bounding box center [52, 407] width 17 height 17
click at [53, 441] on button "Salat mit Dressing nach Wahl" at bounding box center [52, 439] width 17 height 17
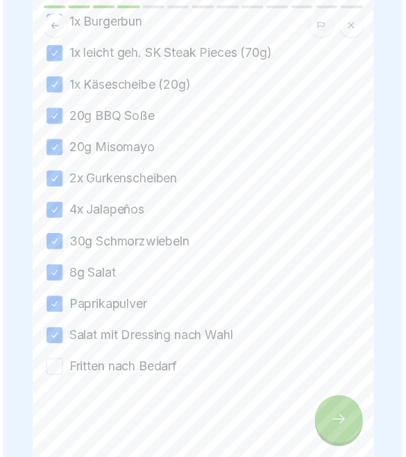
scroll to position [335, 0]
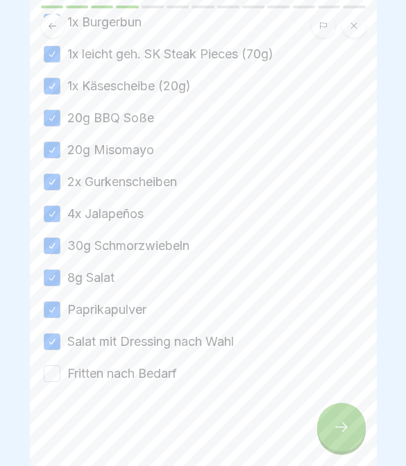
click at [49, 391] on div at bounding box center [203, 423] width 319 height 83
click at [57, 368] on button "Fritten nach Bedarf" at bounding box center [52, 373] width 17 height 17
click at [345, 422] on icon at bounding box center [341, 426] width 17 height 17
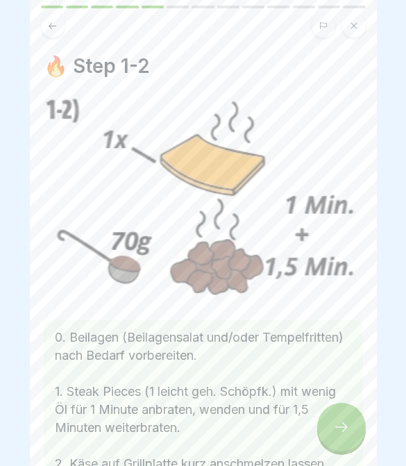
click at [328, 437] on div at bounding box center [341, 426] width 49 height 49
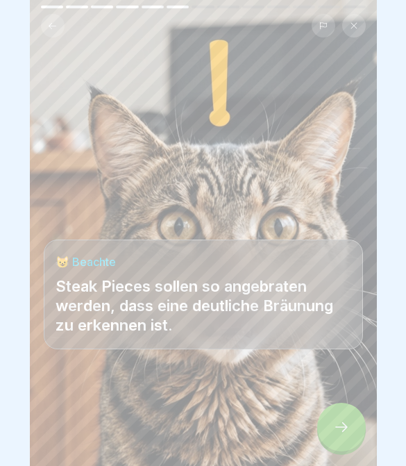
click at [332, 429] on div at bounding box center [341, 426] width 49 height 49
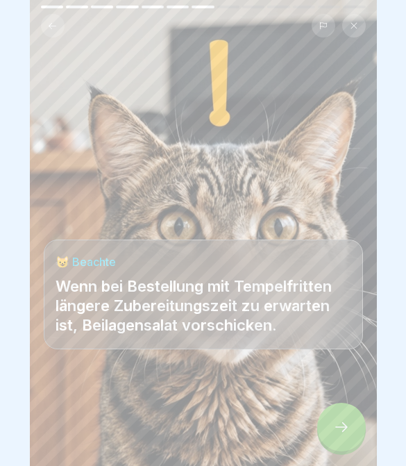
click at [342, 426] on icon at bounding box center [341, 426] width 17 height 17
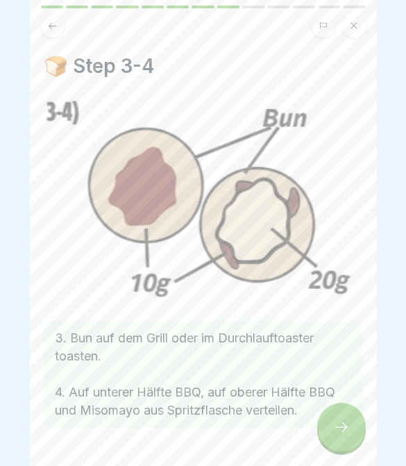
click at [345, 425] on icon at bounding box center [341, 427] width 12 height 10
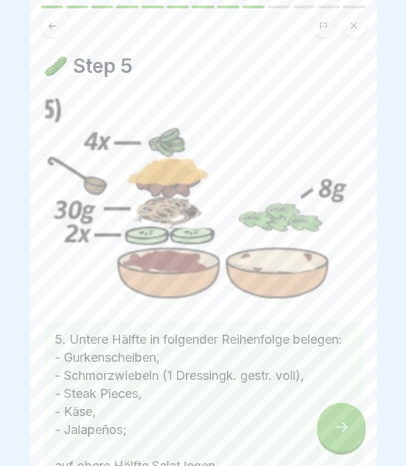
click at [342, 427] on icon at bounding box center [341, 426] width 17 height 17
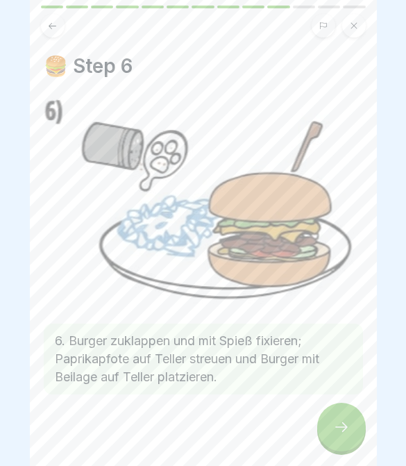
click at [341, 427] on icon at bounding box center [341, 427] width 12 height 10
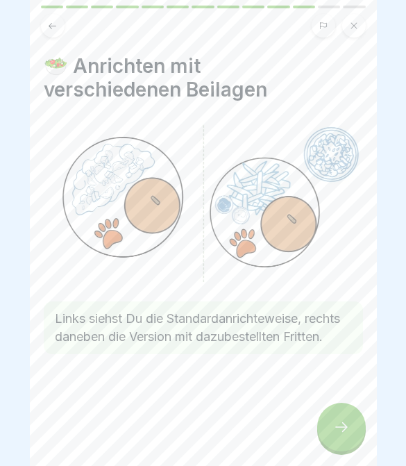
click at [341, 428] on icon at bounding box center [341, 426] width 17 height 17
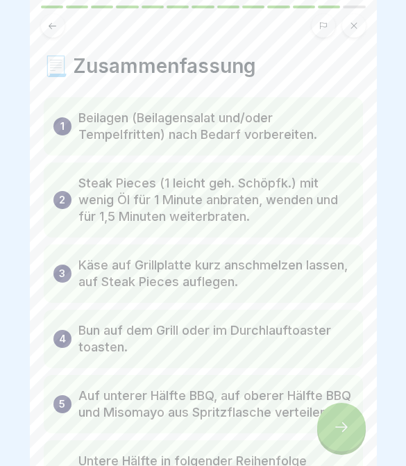
click at [337, 432] on icon at bounding box center [341, 426] width 17 height 17
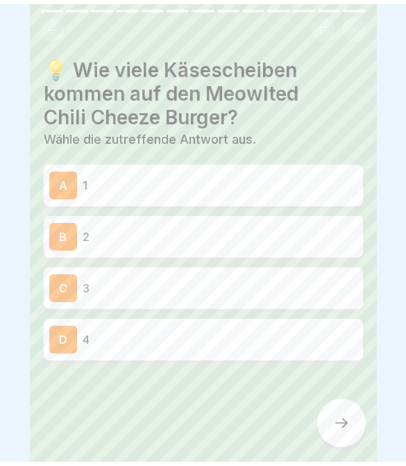
scroll to position [0, 0]
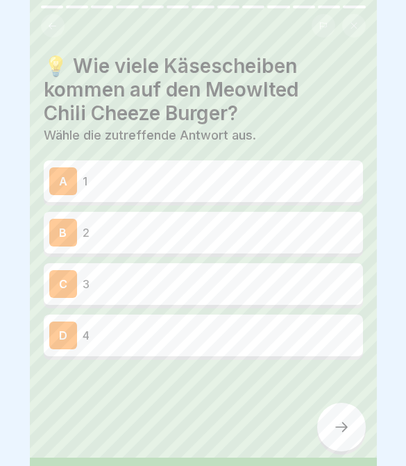
click at [275, 186] on p "1" at bounding box center [220, 181] width 275 height 17
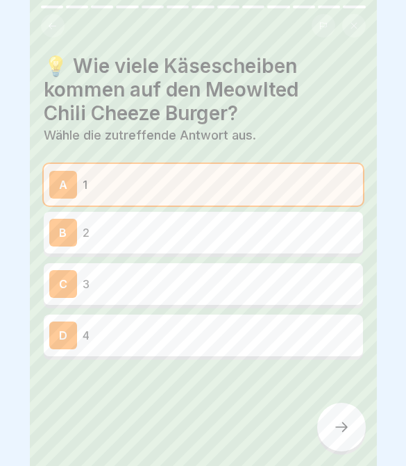
click at [335, 444] on div at bounding box center [341, 426] width 49 height 49
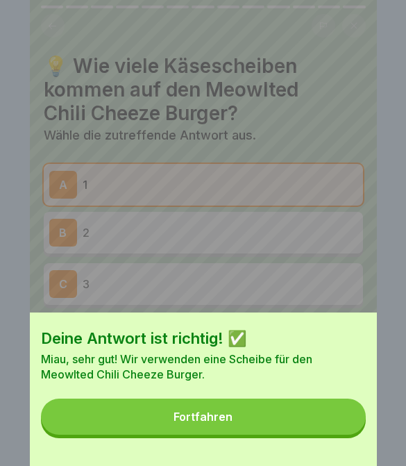
click at [312, 408] on button "Fortfahren" at bounding box center [203, 416] width 325 height 36
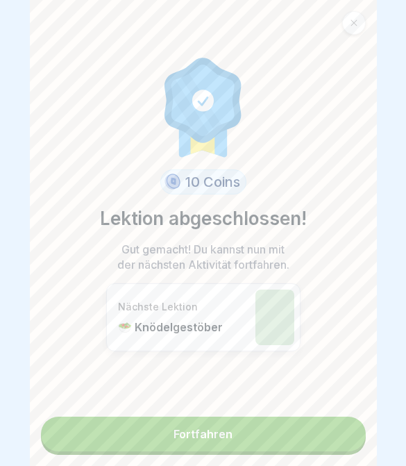
click at [318, 441] on link "Fortfahren" at bounding box center [203, 433] width 325 height 35
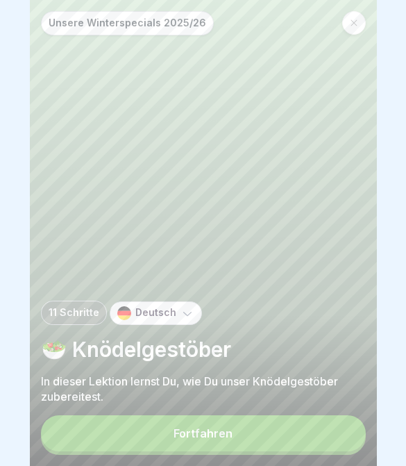
click at [348, 31] on div at bounding box center [354, 23] width 24 height 24
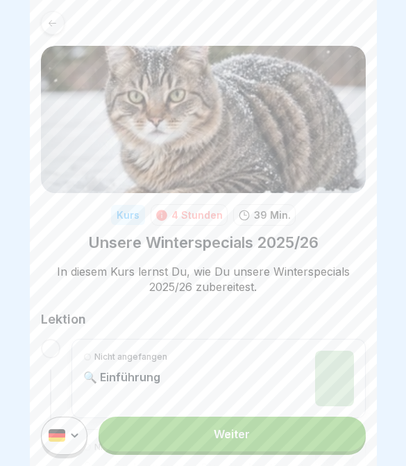
click at [232, 379] on div "Nicht angefangen 🔍 Einführung" at bounding box center [218, 377] width 271 height 55
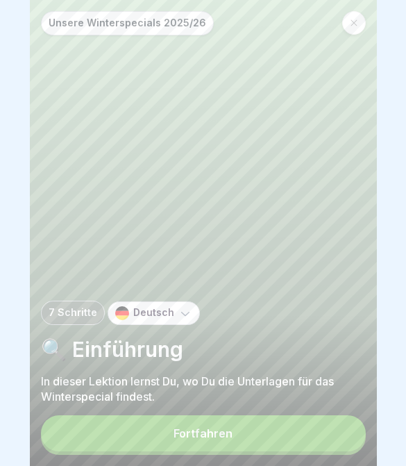
click at [364, 18] on div at bounding box center [354, 23] width 24 height 24
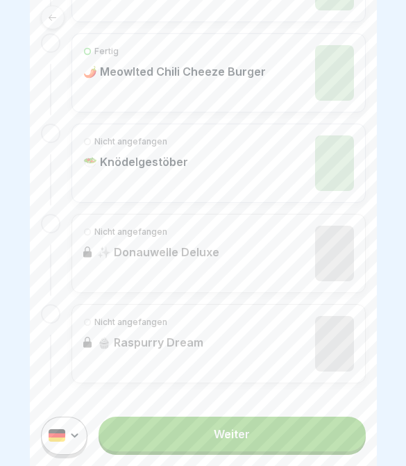
scroll to position [1206, 0]
click at [305, 169] on div "Nicht angefangen 🥗 Knödelgestöber" at bounding box center [218, 163] width 271 height 55
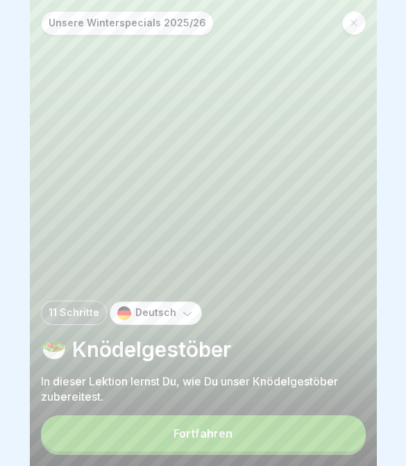
click at [293, 439] on button "Fortfahren" at bounding box center [203, 433] width 325 height 36
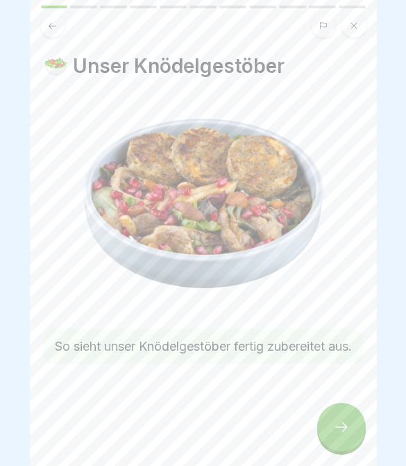
click at [339, 428] on icon at bounding box center [341, 426] width 17 height 17
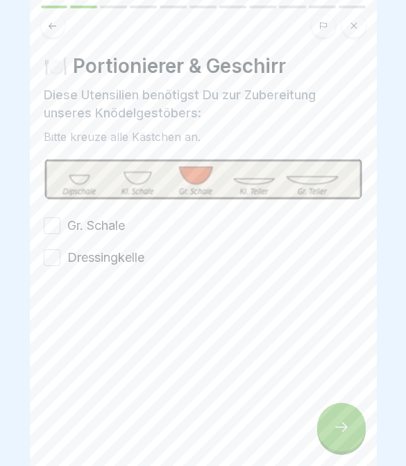
click at [47, 228] on button "Gr. Schale" at bounding box center [52, 225] width 17 height 17
click at [53, 261] on button "Dressingkelle" at bounding box center [52, 257] width 17 height 17
click at [343, 420] on icon at bounding box center [341, 426] width 17 height 17
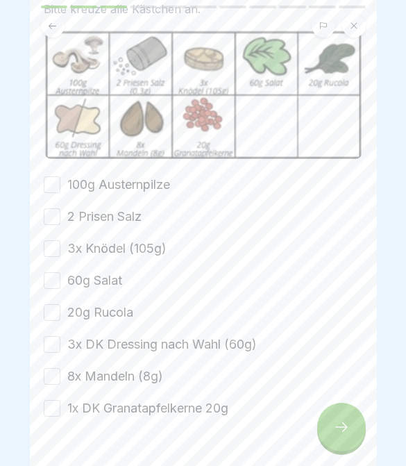
scroll to position [112, 0]
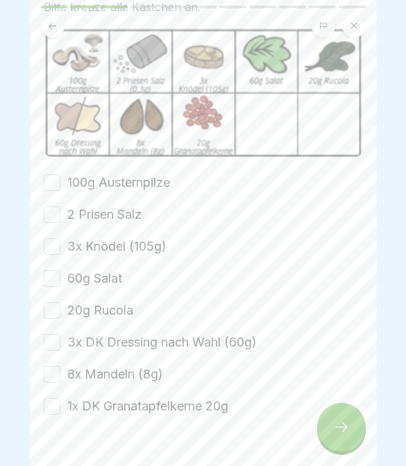
click at [59, 183] on button "100g Austernpilze" at bounding box center [52, 182] width 17 height 17
click at [55, 216] on button "2 Prisen Salz" at bounding box center [52, 214] width 17 height 17
click at [53, 241] on button "3x Knödel (105g)" at bounding box center [52, 246] width 17 height 17
click at [55, 280] on button "60g Salat" at bounding box center [52, 278] width 17 height 17
click at [53, 315] on button "20g Rucola" at bounding box center [52, 310] width 17 height 17
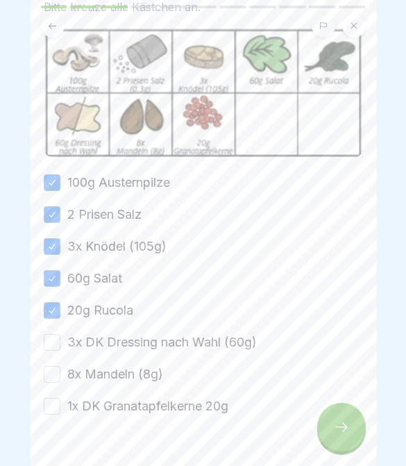
click at [55, 341] on button "3x DK Dressing nach Wahl (60g)" at bounding box center [52, 342] width 17 height 17
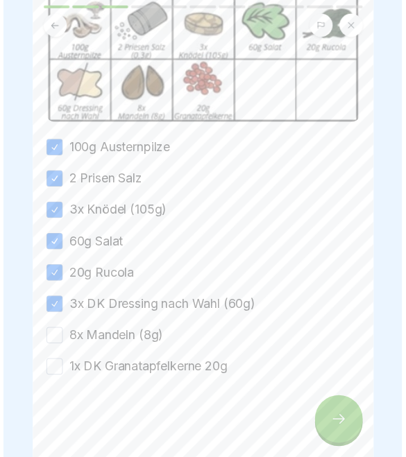
scroll to position [144, 0]
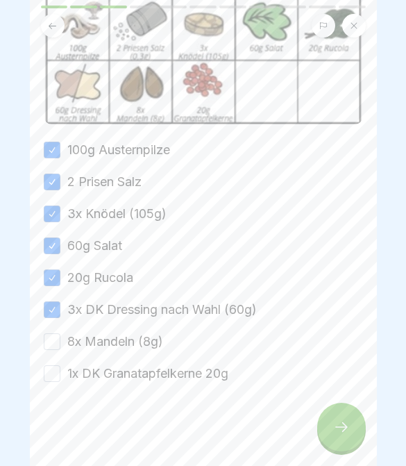
click at [46, 348] on button "8x Mandeln (8g)" at bounding box center [52, 341] width 17 height 17
click at [54, 373] on button "1x DK Granatapfelkerne 20g" at bounding box center [52, 373] width 17 height 17
click at [348, 452] on div at bounding box center [203, 423] width 319 height 83
click at [339, 435] on icon at bounding box center [341, 426] width 17 height 17
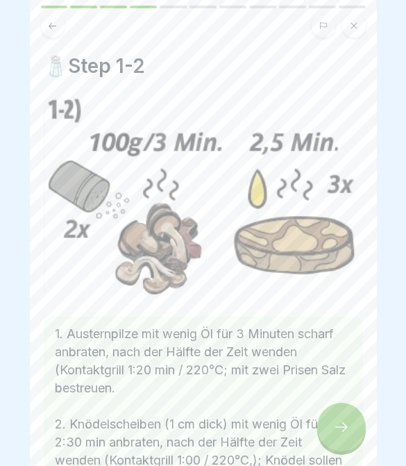
click at [336, 428] on icon at bounding box center [341, 426] width 17 height 17
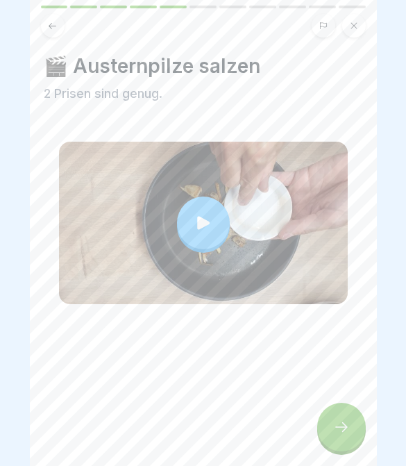
click at [341, 439] on div at bounding box center [341, 426] width 49 height 49
click at [347, 420] on icon at bounding box center [341, 426] width 17 height 17
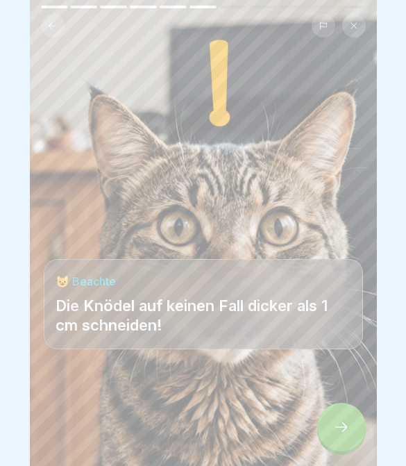
click at [350, 446] on div at bounding box center [341, 426] width 49 height 49
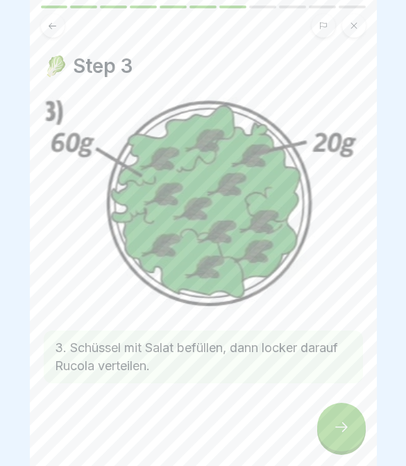
click at [347, 430] on icon at bounding box center [341, 426] width 17 height 17
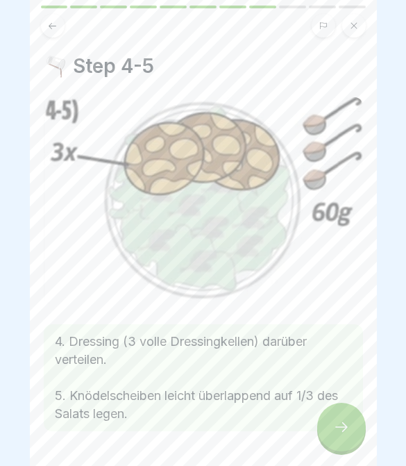
click at [347, 429] on icon at bounding box center [341, 426] width 17 height 17
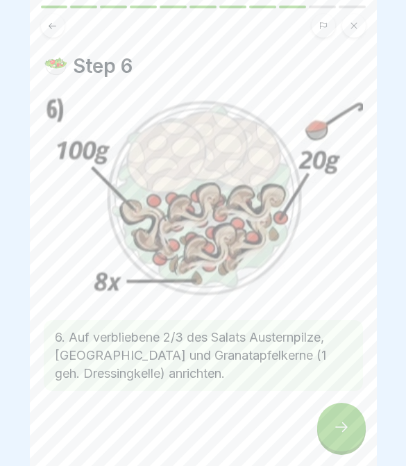
click at [359, 422] on div at bounding box center [341, 426] width 49 height 49
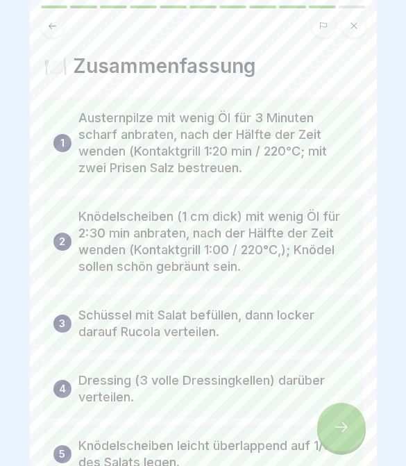
click at [352, 423] on div at bounding box center [341, 426] width 49 height 49
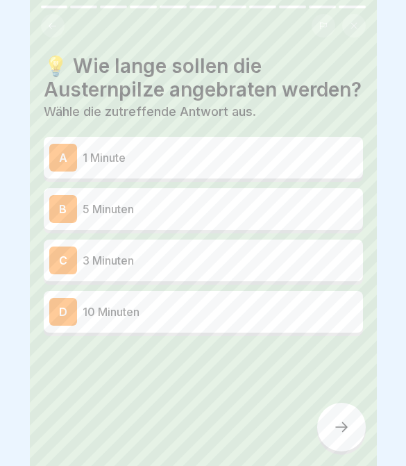
scroll to position [0, 0]
click at [59, 26] on button at bounding box center [53, 26] width 24 height 24
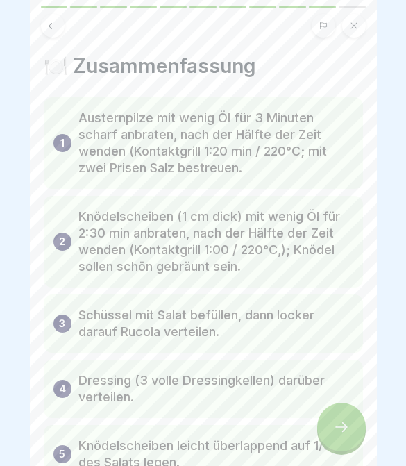
click at [370, 20] on div at bounding box center [203, 22] width 347 height 32
click at [332, 431] on div at bounding box center [341, 426] width 49 height 49
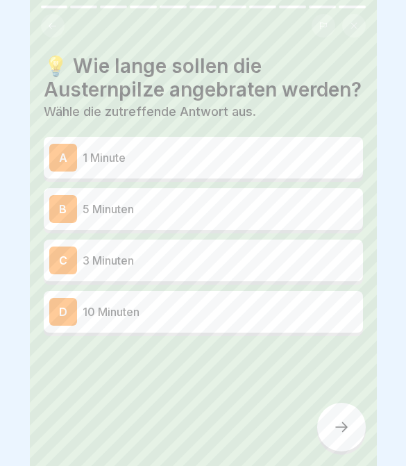
click at [49, 27] on icon at bounding box center [52, 26] width 10 height 10
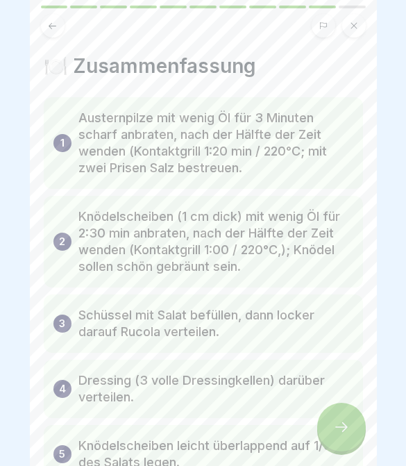
click at [356, 435] on div at bounding box center [341, 426] width 49 height 49
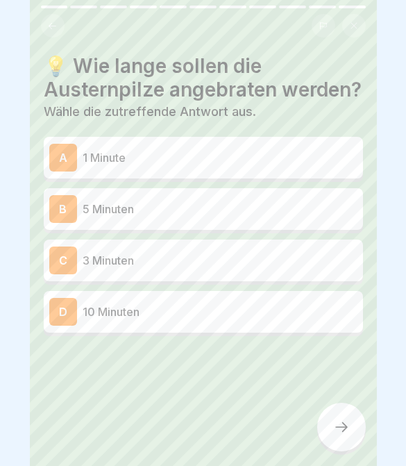
click at [184, 270] on div "C 3 Minuten" at bounding box center [203, 260] width 308 height 28
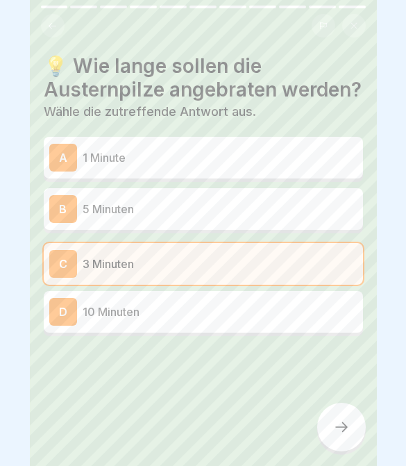
click at [358, 429] on div at bounding box center [341, 426] width 49 height 49
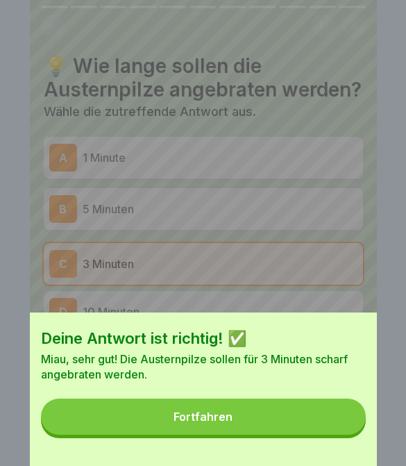
click at [339, 425] on button "Fortfahren" at bounding box center [203, 416] width 325 height 36
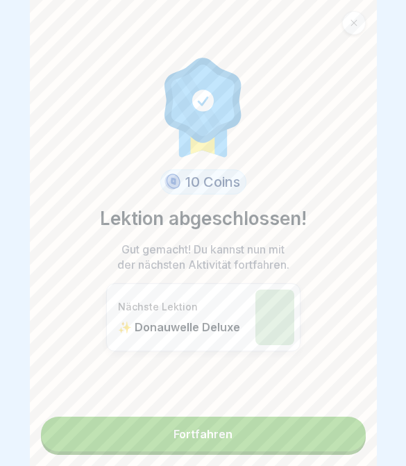
click at [287, 450] on link "Fortfahren" at bounding box center [203, 433] width 325 height 35
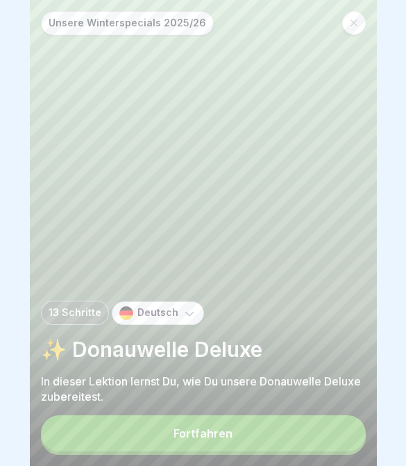
click at [307, 450] on button "Fortfahren" at bounding box center [203, 433] width 325 height 36
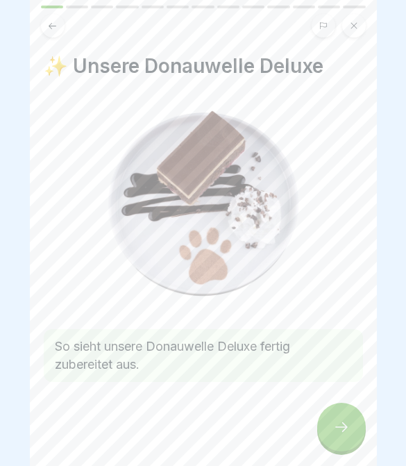
click at [352, 429] on div at bounding box center [341, 426] width 49 height 49
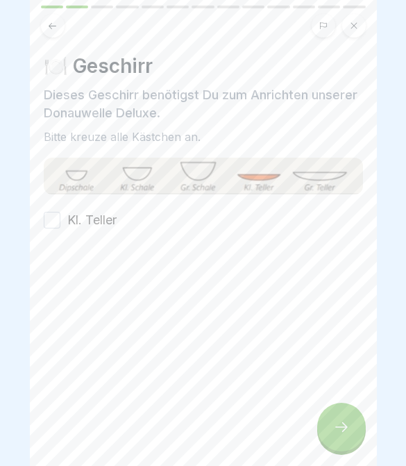
click at [58, 220] on button "Kl. Teller" at bounding box center [52, 220] width 17 height 17
click at [323, 420] on div at bounding box center [341, 426] width 49 height 49
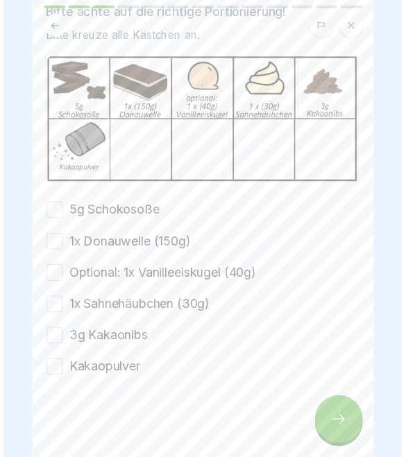
scroll to position [83, 0]
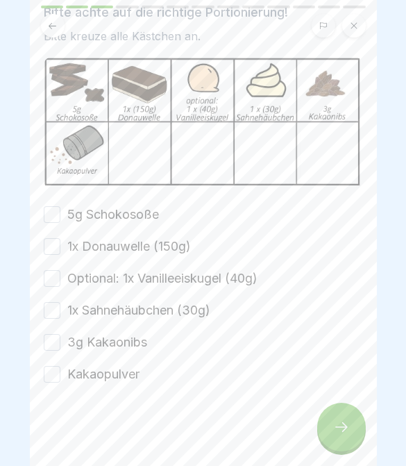
click at [49, 212] on button "5g Schokosoße" at bounding box center [52, 214] width 17 height 17
click at [50, 249] on button "1x Donauwelle (150g)" at bounding box center [52, 246] width 17 height 17
click at [51, 281] on button "Optional: 1x Vanilleeiskugel (40g)" at bounding box center [52, 278] width 17 height 17
click at [51, 311] on button "1x Sahnehäubchen (30g)" at bounding box center [52, 310] width 17 height 17
click at [55, 345] on button "3g Kakaonibs" at bounding box center [52, 342] width 17 height 17
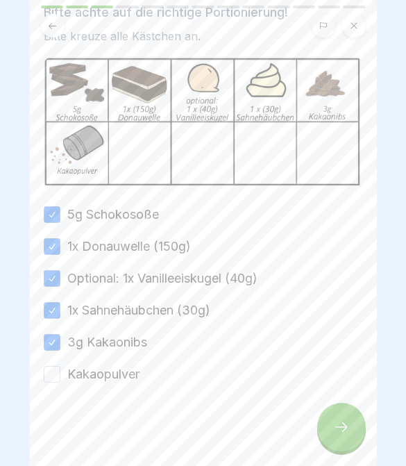
click at [55, 345] on button "3g Kakaonibs" at bounding box center [52, 342] width 17 height 17
click at [55, 374] on button "Kakaopulver" at bounding box center [52, 374] width 17 height 17
click at [54, 338] on button "3g Kakaonibs" at bounding box center [52, 342] width 17 height 17
click at [338, 432] on icon at bounding box center [341, 426] width 17 height 17
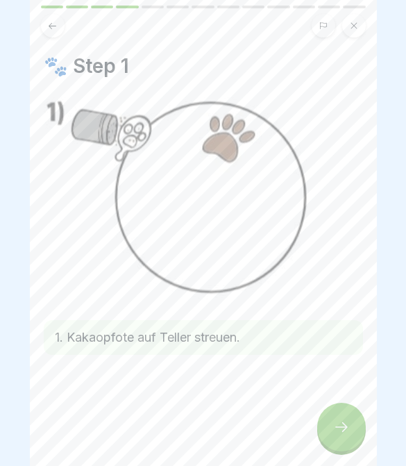
click at [335, 434] on icon at bounding box center [341, 426] width 17 height 17
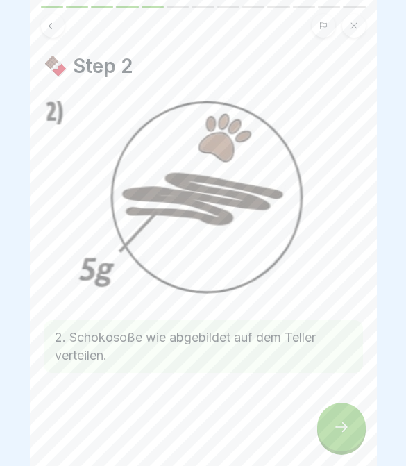
click at [334, 434] on icon at bounding box center [341, 426] width 17 height 17
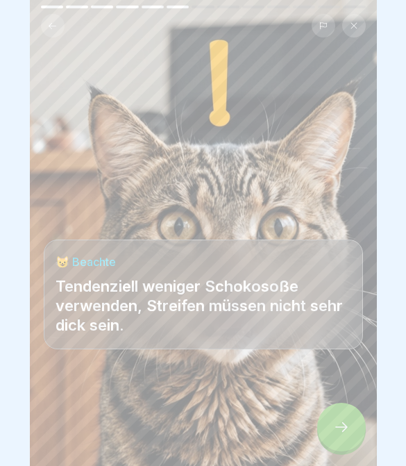
click at [335, 437] on div at bounding box center [341, 426] width 49 height 49
click at [335, 436] on div at bounding box center [341, 426] width 49 height 49
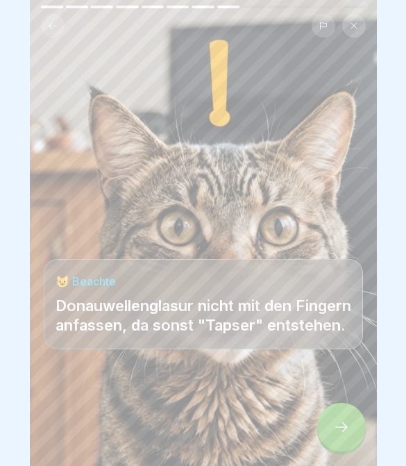
click at [336, 441] on div at bounding box center [341, 426] width 49 height 49
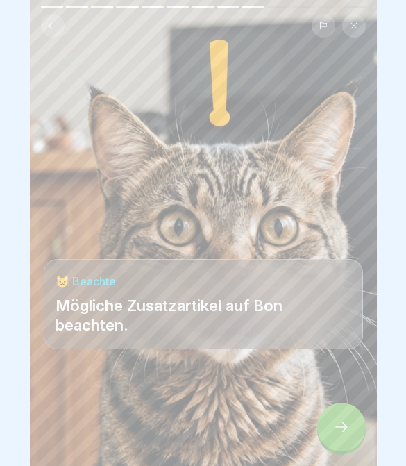
click at [336, 442] on div at bounding box center [341, 426] width 49 height 49
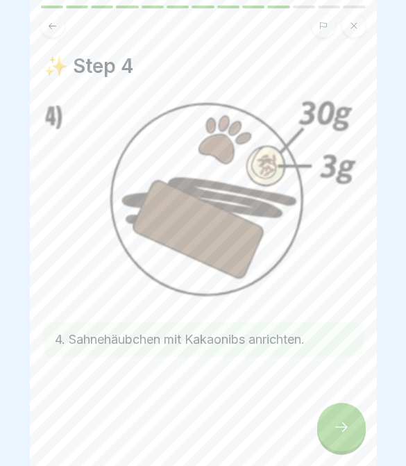
click at [340, 445] on div at bounding box center [341, 426] width 49 height 49
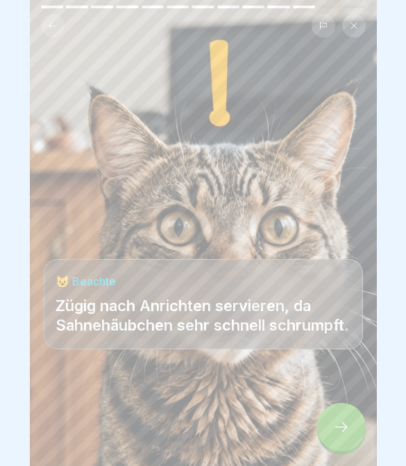
click at [343, 448] on div at bounding box center [341, 426] width 49 height 49
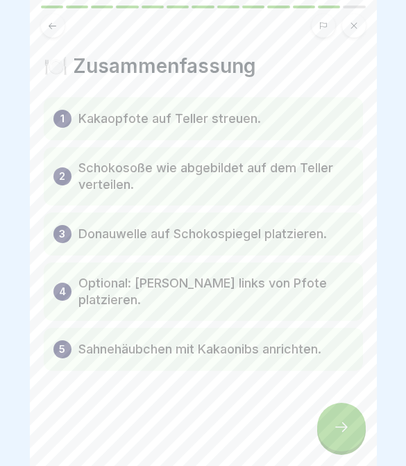
click at [339, 451] on div at bounding box center [203, 411] width 319 height 83
click at [337, 443] on div at bounding box center [341, 426] width 49 height 49
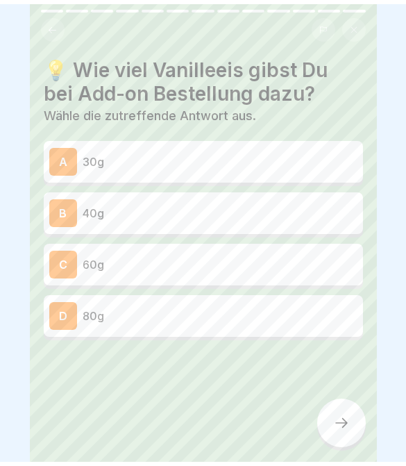
scroll to position [0, 0]
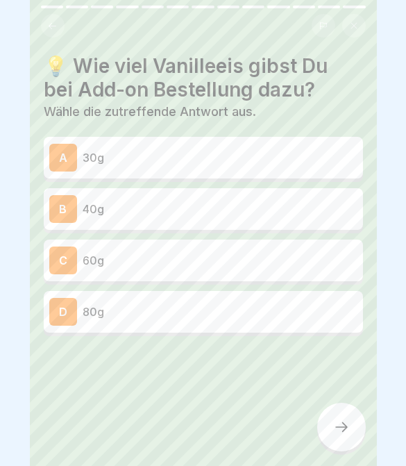
click at [322, 203] on p "40g" at bounding box center [220, 208] width 275 height 17
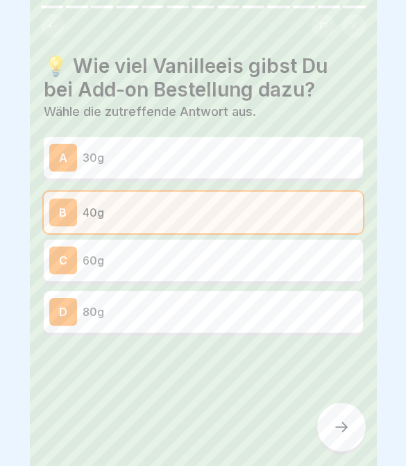
click at [335, 438] on div at bounding box center [341, 426] width 49 height 49
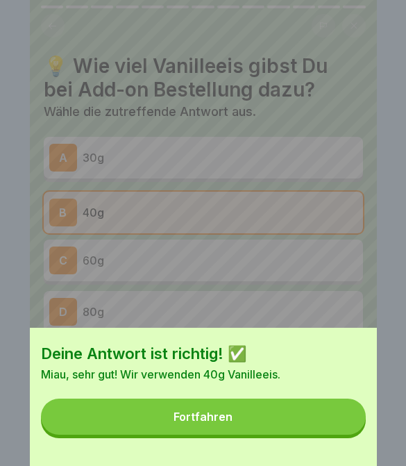
click at [345, 427] on button "Fortfahren" at bounding box center [203, 416] width 325 height 36
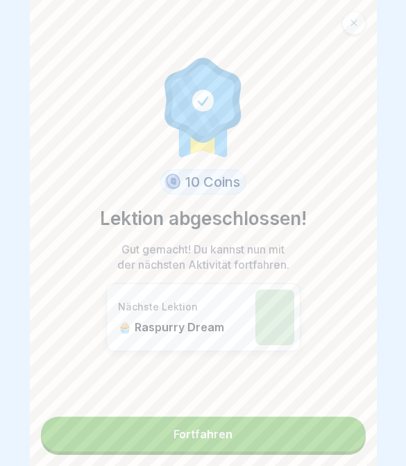
click at [339, 443] on link "Fortfahren" at bounding box center [203, 433] width 325 height 35
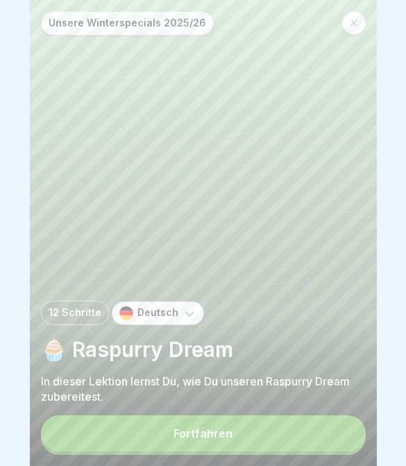
click at [340, 444] on button "Fortfahren" at bounding box center [203, 433] width 325 height 36
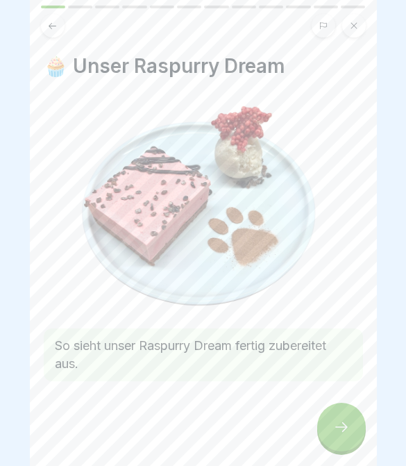
click at [346, 453] on div at bounding box center [203, 422] width 319 height 83
click at [345, 435] on icon at bounding box center [341, 426] width 17 height 17
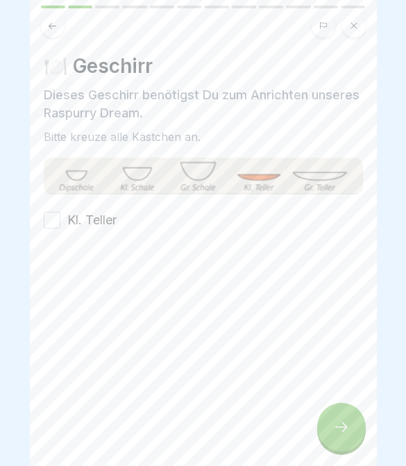
click at [55, 216] on button "Kl. Teller" at bounding box center [52, 220] width 17 height 17
click at [358, 423] on div at bounding box center [341, 426] width 49 height 49
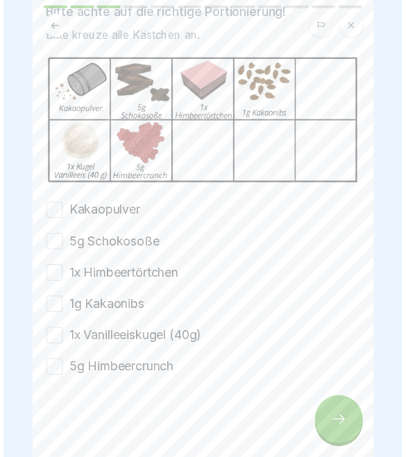
scroll to position [83, 0]
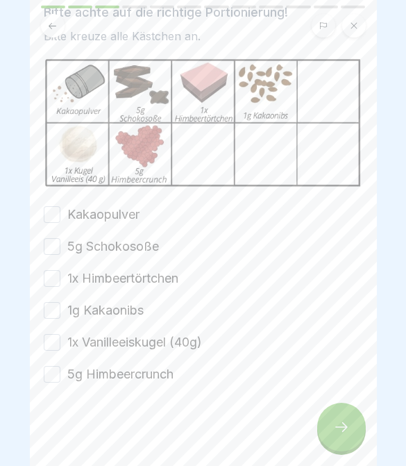
click at [53, 216] on button "Kakaopulver" at bounding box center [52, 214] width 17 height 17
click at [51, 246] on button "5g Schokosoße" at bounding box center [52, 246] width 17 height 17
click at [51, 280] on button "1x Himbeertörtchen" at bounding box center [52, 278] width 17 height 17
click at [56, 302] on button "1g Kakaonibs" at bounding box center [52, 310] width 17 height 17
click at [56, 343] on button "1x Vanilleeiskugel (40g)" at bounding box center [52, 342] width 17 height 17
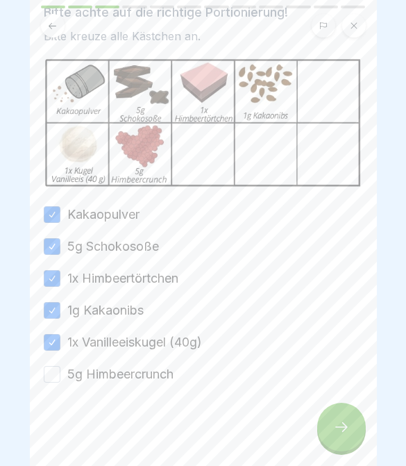
click at [59, 370] on button "5g Himbeercrunch" at bounding box center [52, 374] width 17 height 17
click at [328, 420] on div at bounding box center [341, 426] width 49 height 49
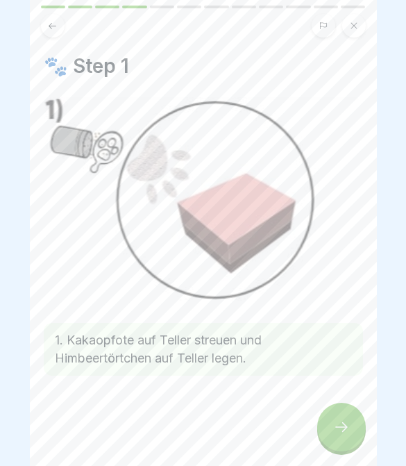
click at [335, 436] on div at bounding box center [341, 426] width 49 height 49
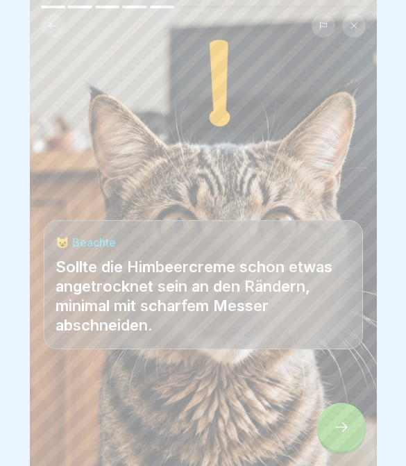
click at [335, 436] on div at bounding box center [341, 426] width 49 height 49
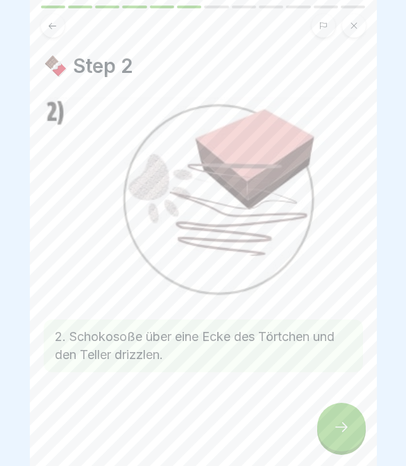
click at [336, 434] on icon at bounding box center [341, 426] width 17 height 17
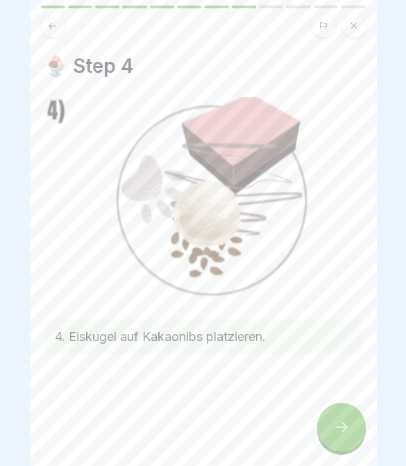
click at [336, 434] on icon at bounding box center [341, 426] width 17 height 17
click at [336, 433] on icon at bounding box center [341, 426] width 17 height 17
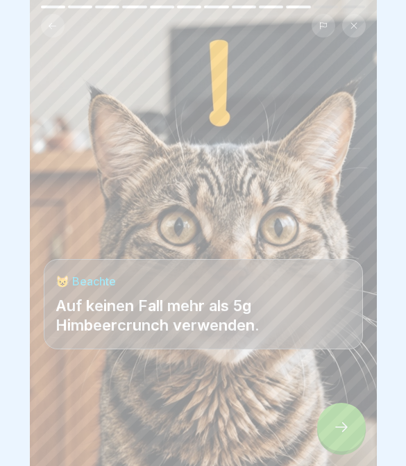
click at [337, 436] on div at bounding box center [341, 426] width 49 height 49
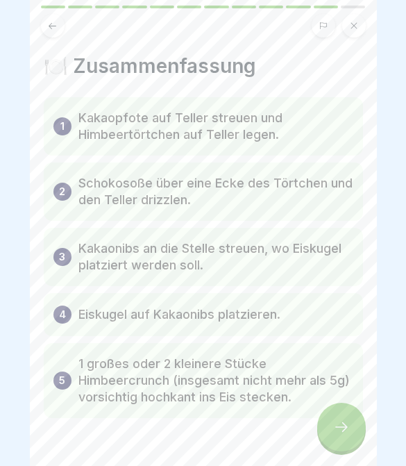
click at [338, 441] on div at bounding box center [341, 426] width 49 height 49
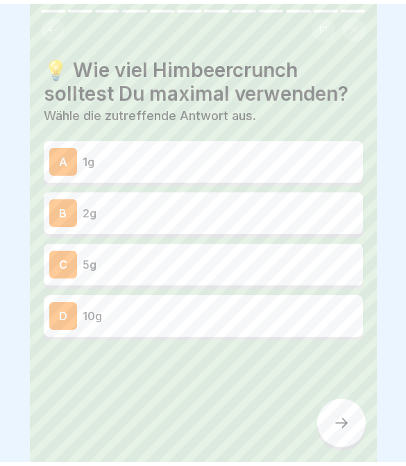
scroll to position [0, 0]
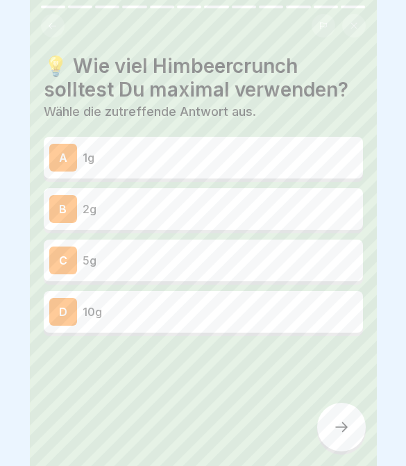
click at [241, 257] on p "5g" at bounding box center [220, 260] width 275 height 17
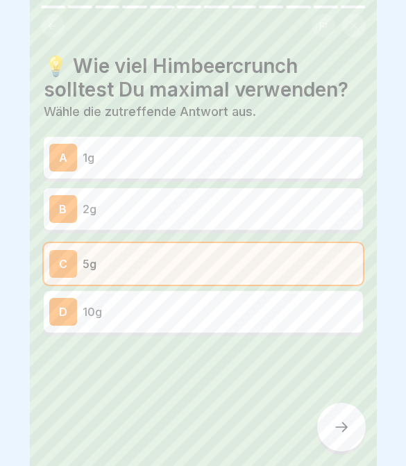
click at [350, 427] on div at bounding box center [341, 426] width 49 height 49
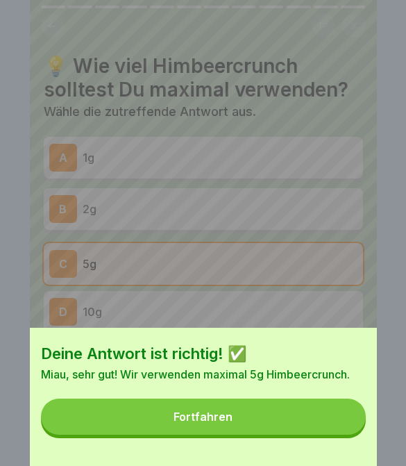
click at [347, 427] on button "Fortfahren" at bounding box center [203, 416] width 325 height 36
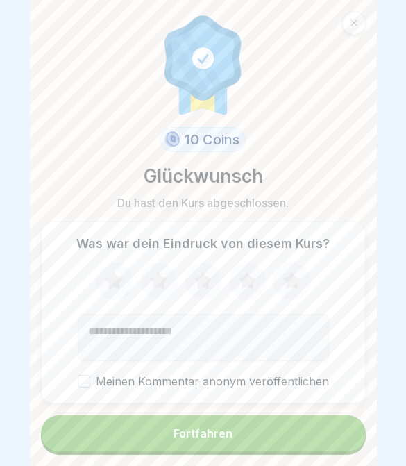
click at [304, 435] on button "Fortfahren" at bounding box center [203, 433] width 325 height 36
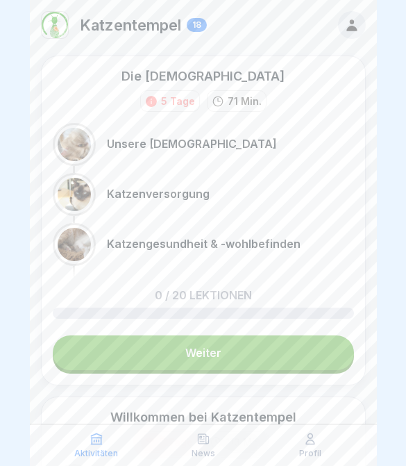
click at [216, 445] on div "News" at bounding box center [203, 445] width 100 height 26
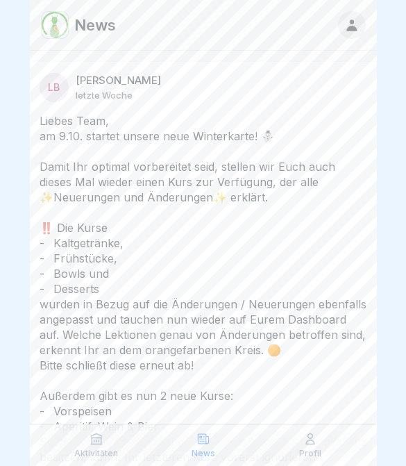
click at [332, 438] on div "Profil" at bounding box center [310, 445] width 100 height 26
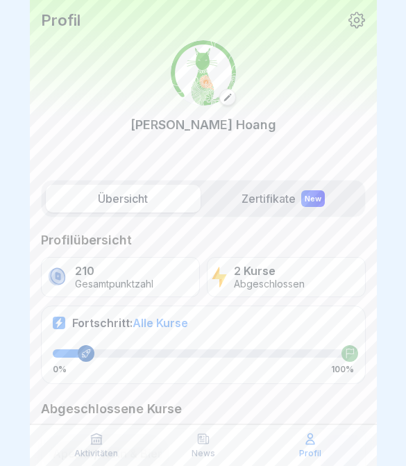
click at [217, 452] on div "News" at bounding box center [203, 445] width 100 height 26
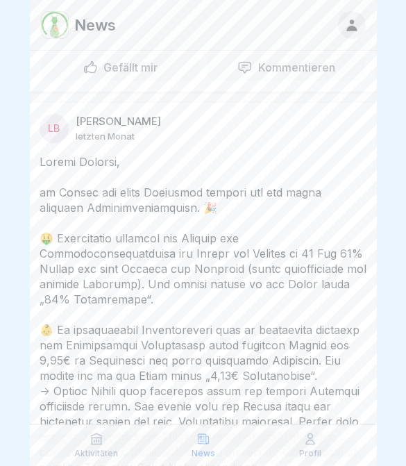
scroll to position [608, 0]
click at [305, 452] on p "Profil" at bounding box center [310, 453] width 22 height 10
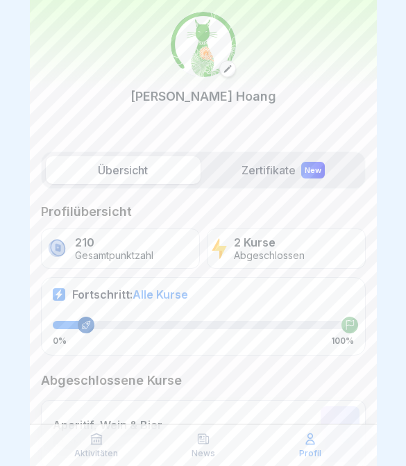
scroll to position [26, 0]
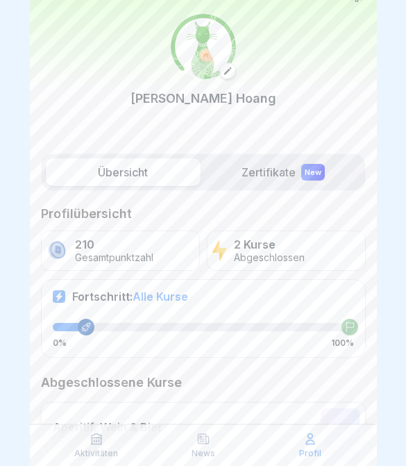
click at [302, 176] on div "New" at bounding box center [313, 172] width 24 height 17
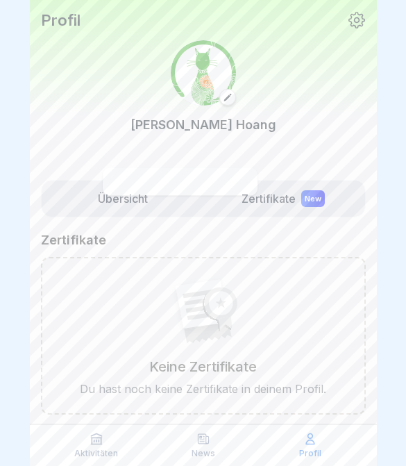
click at [310, 173] on div "Übersicht Zertifikate New Zertifikate Keine Zertifikate Du hast noch keine Zert…" at bounding box center [203, 334] width 347 height 322
click at [194, 196] on label "Übersicht" at bounding box center [123, 199] width 155 height 28
click at [193, 195] on label "Übersicht" at bounding box center [123, 199] width 155 height 28
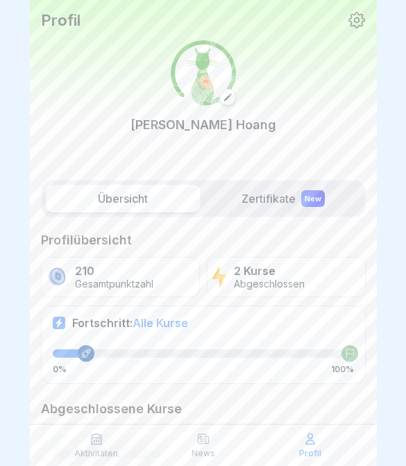
click at [228, 364] on div "0% 100%" at bounding box center [203, 369] width 301 height 10
click at [210, 446] on div "News" at bounding box center [203, 445] width 100 height 26
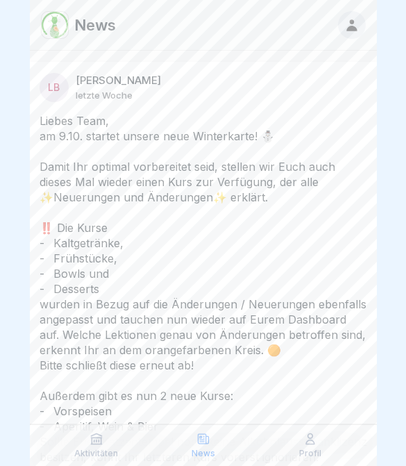
click at [209, 438] on icon at bounding box center [203, 439] width 14 height 14
click at [116, 443] on div "Aktivitäten" at bounding box center [96, 445] width 100 height 26
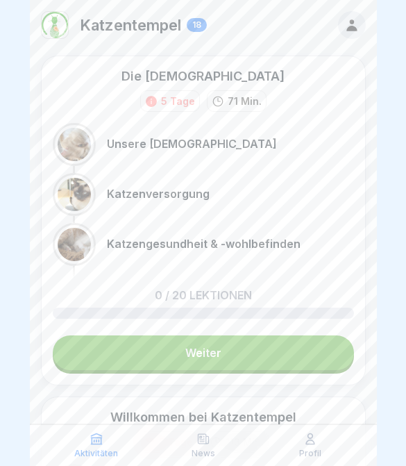
click at [109, 455] on p "Aktivitäten" at bounding box center [96, 453] width 44 height 10
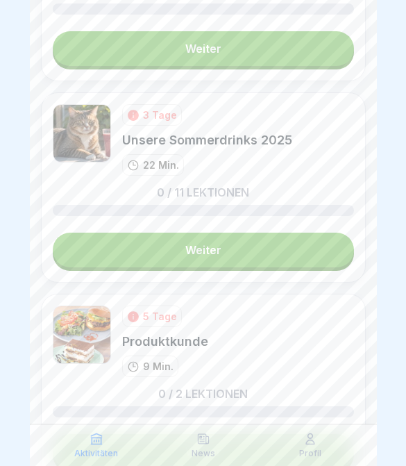
scroll to position [1493, 0]
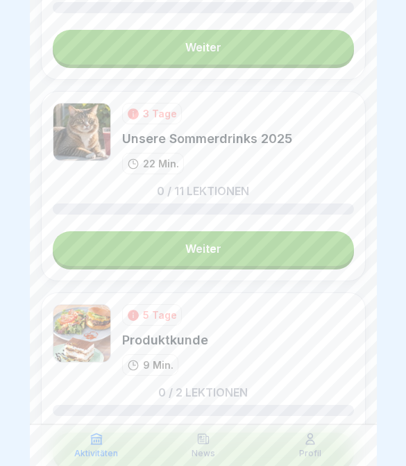
click at [235, 255] on link "Weiter" at bounding box center [203, 248] width 301 height 35
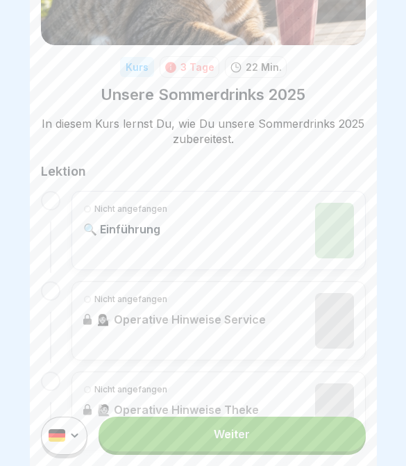
scroll to position [157, 0]
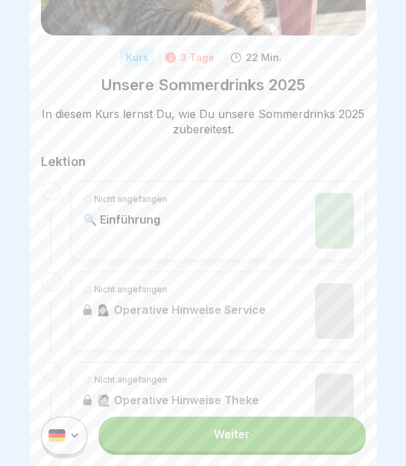
click at [315, 443] on link "Weiter" at bounding box center [232, 433] width 266 height 35
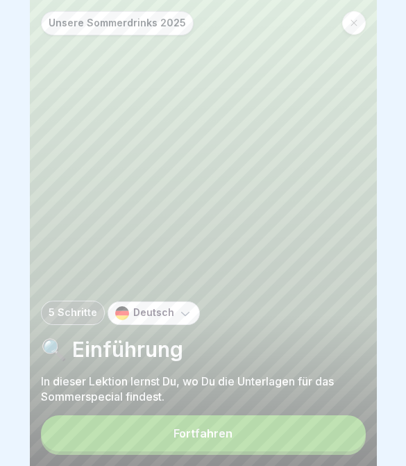
click at [324, 424] on button "Fortfahren" at bounding box center [203, 433] width 325 height 36
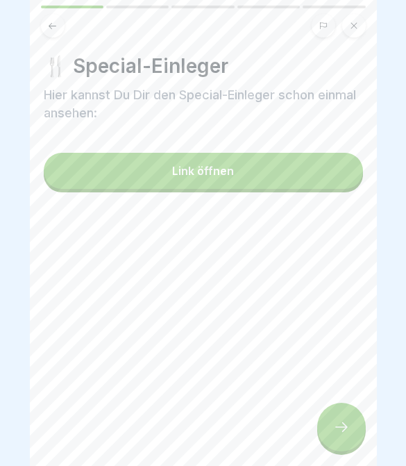
click at [247, 180] on button "Link öffnen" at bounding box center [203, 171] width 319 height 36
click at [348, 424] on icon at bounding box center [341, 426] width 17 height 17
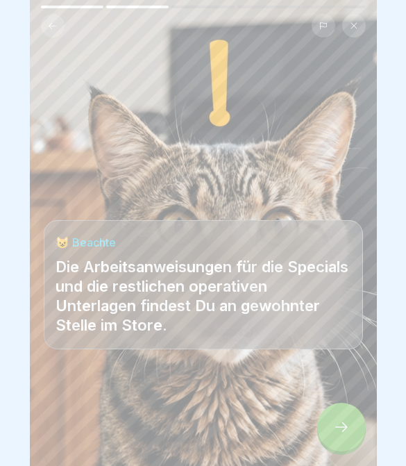
click at [348, 430] on icon at bounding box center [341, 426] width 17 height 17
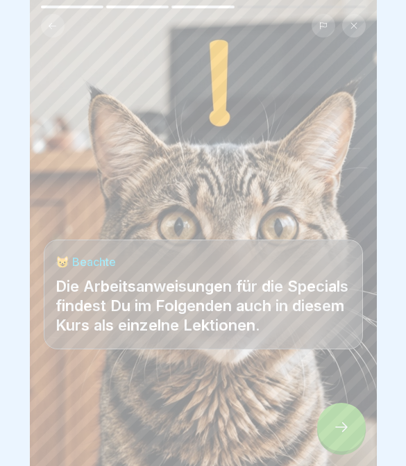
click at [335, 429] on icon at bounding box center [341, 426] width 17 height 17
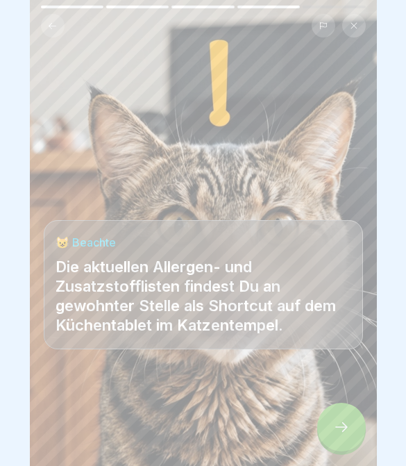
click at [334, 426] on icon at bounding box center [341, 426] width 17 height 17
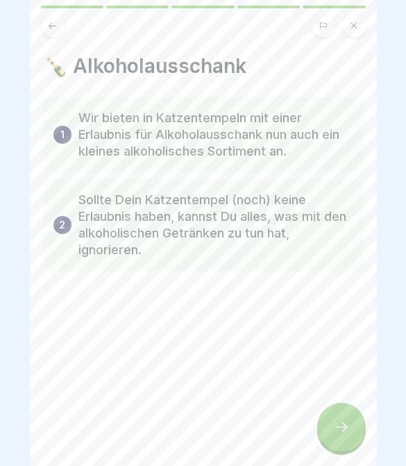
click at [343, 423] on icon at bounding box center [341, 427] width 12 height 10
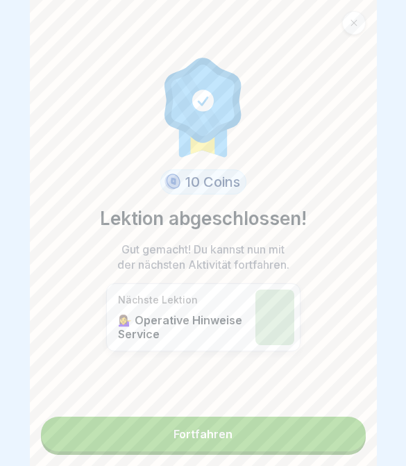
click at [339, 437] on link "Fortfahren" at bounding box center [203, 433] width 325 height 35
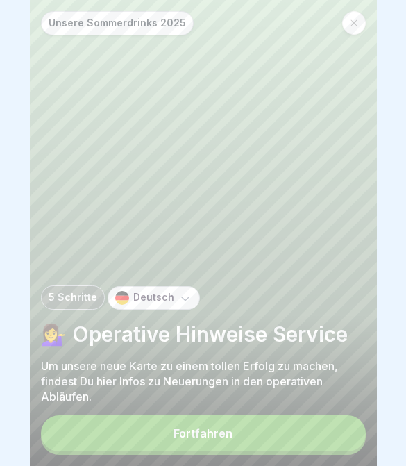
click at [313, 438] on button "Fortfahren" at bounding box center [203, 433] width 325 height 36
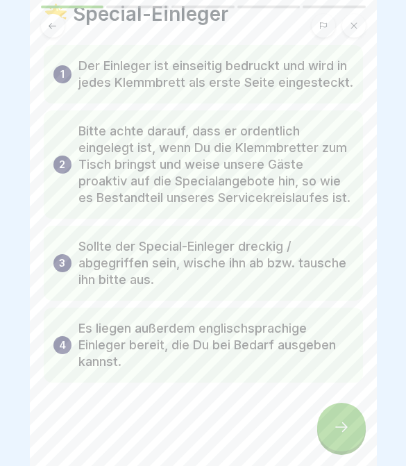
click at [330, 425] on div at bounding box center [341, 426] width 49 height 49
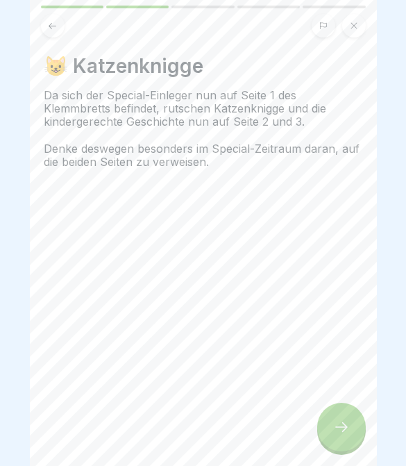
scroll to position [52, 0]
click at [337, 425] on icon at bounding box center [341, 426] width 17 height 17
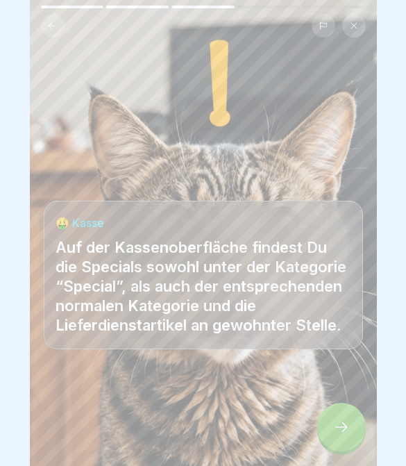
click at [341, 426] on icon at bounding box center [341, 426] width 17 height 17
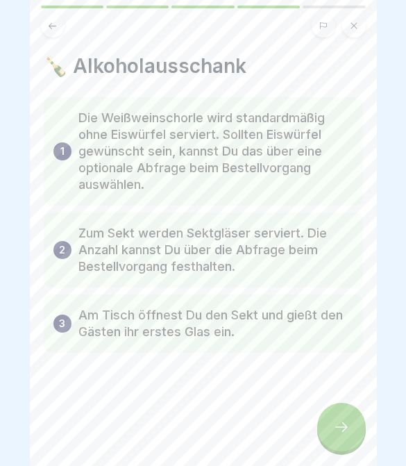
click at [346, 424] on icon at bounding box center [341, 426] width 17 height 17
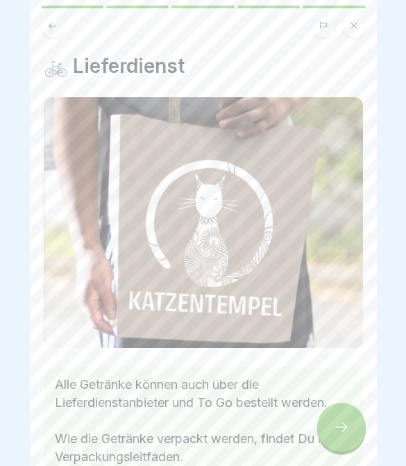
click at [345, 421] on icon at bounding box center [341, 426] width 17 height 17
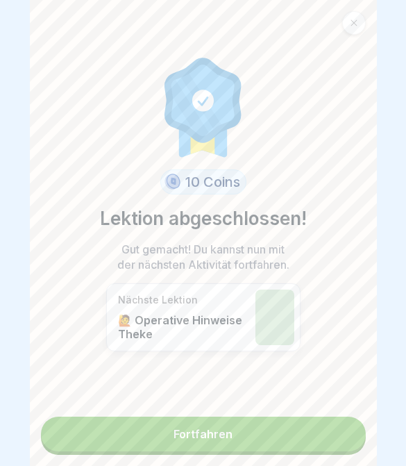
click at [330, 443] on link "Fortfahren" at bounding box center [203, 433] width 325 height 35
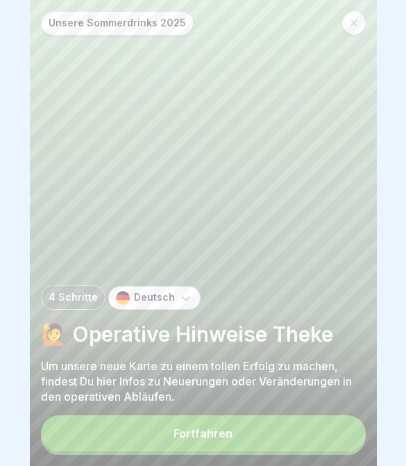
click at [244, 439] on button "Fortfahren" at bounding box center [203, 433] width 325 height 36
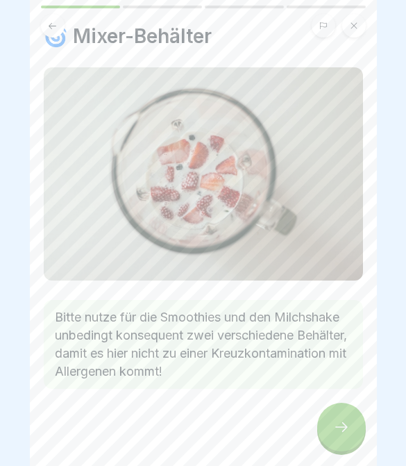
scroll to position [32, 0]
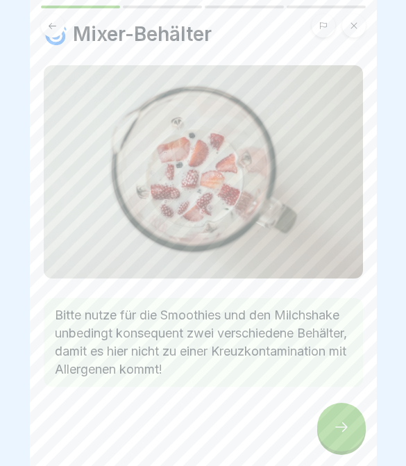
click at [349, 426] on icon at bounding box center [341, 426] width 17 height 17
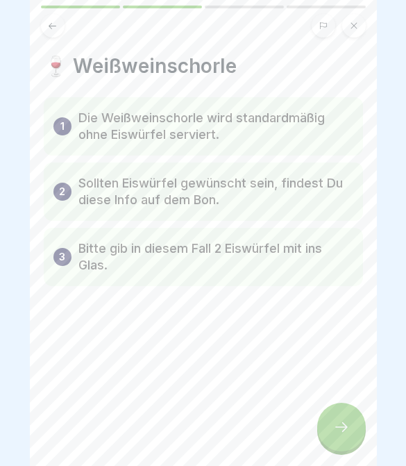
click at [345, 420] on icon at bounding box center [341, 426] width 17 height 17
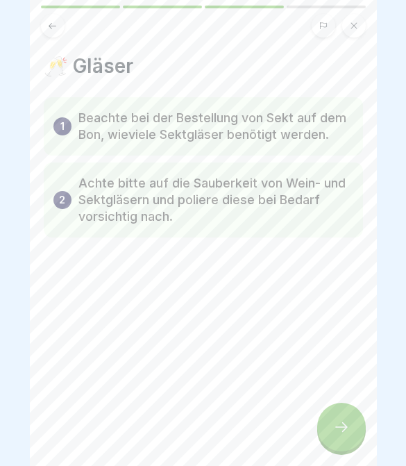
click at [345, 427] on icon at bounding box center [341, 427] width 12 height 10
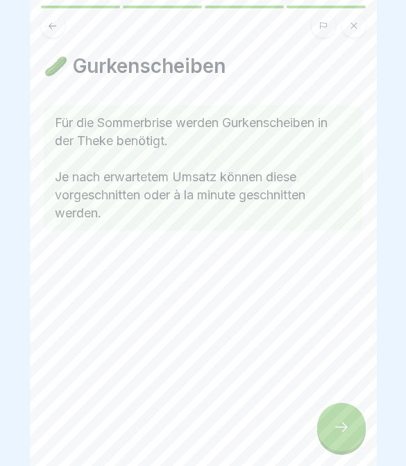
click at [349, 422] on icon at bounding box center [341, 426] width 17 height 17
click at [346, 425] on icon at bounding box center [341, 426] width 17 height 17
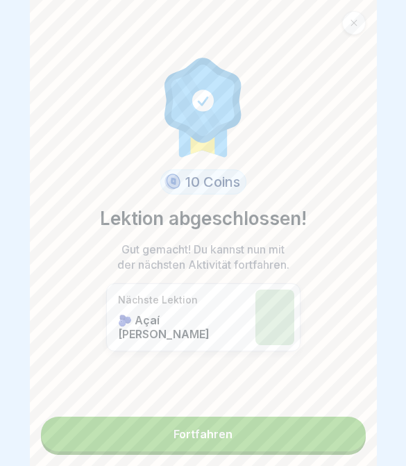
click at [222, 443] on link "Fortfahren" at bounding box center [203, 433] width 325 height 35
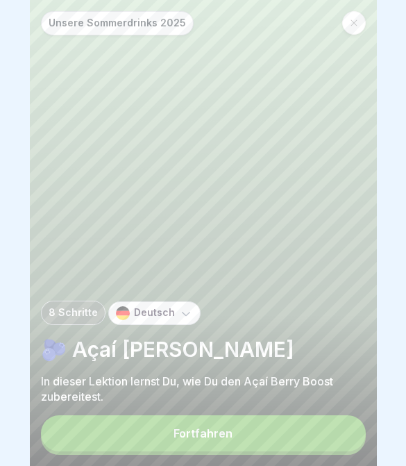
click at [239, 432] on button "Fortfahren" at bounding box center [203, 433] width 325 height 36
click at [314, 416] on button "Fortfahren" at bounding box center [203, 433] width 325 height 36
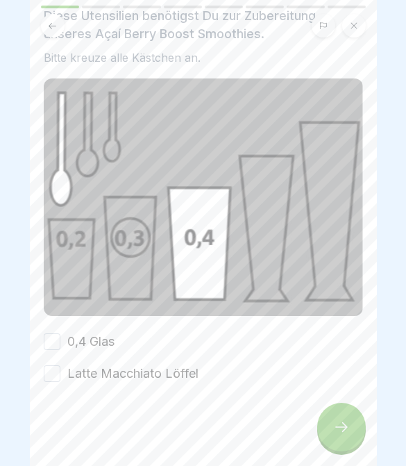
scroll to position [79, 0]
click at [54, 339] on button "0,4 Glas" at bounding box center [52, 341] width 17 height 17
click at [57, 374] on button "Latte Macchiato Löffel" at bounding box center [52, 373] width 17 height 17
click at [351, 435] on div at bounding box center [341, 426] width 49 height 49
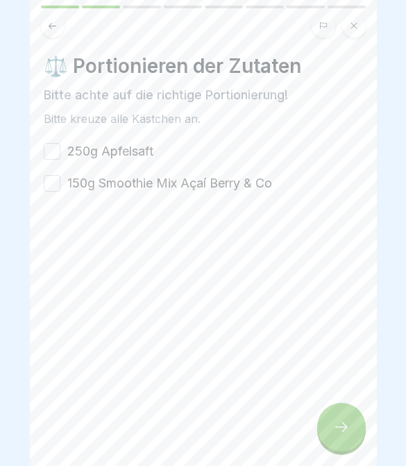
click at [53, 152] on button "250g Apfelsaft" at bounding box center [52, 151] width 17 height 17
click at [57, 188] on button "150g Smoothie Mix Açaí Berry & Co" at bounding box center [52, 183] width 17 height 17
click at [352, 414] on div at bounding box center [341, 426] width 49 height 49
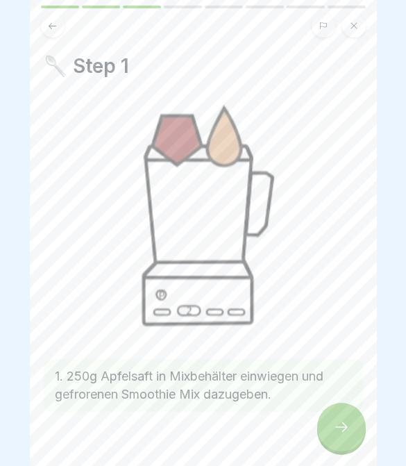
click at [348, 416] on div at bounding box center [341, 426] width 49 height 49
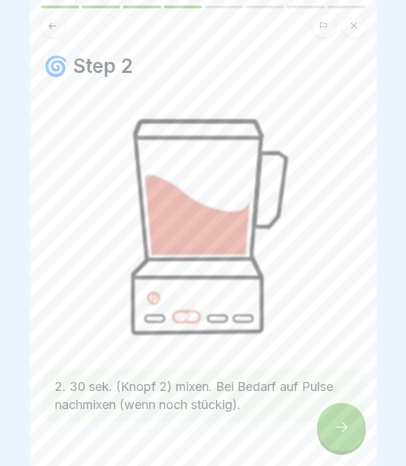
click at [346, 434] on icon at bounding box center [341, 426] width 17 height 17
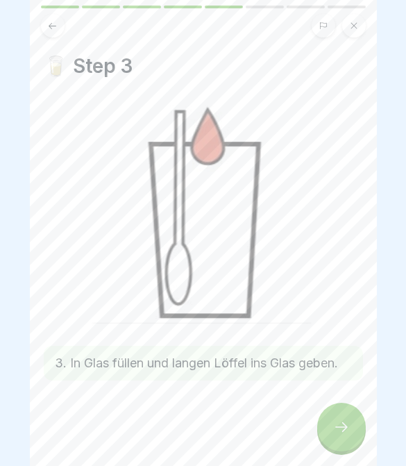
click at [341, 415] on div at bounding box center [341, 426] width 49 height 49
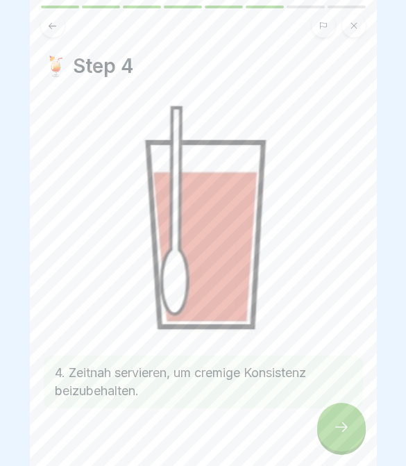
click at [348, 429] on icon at bounding box center [341, 426] width 17 height 17
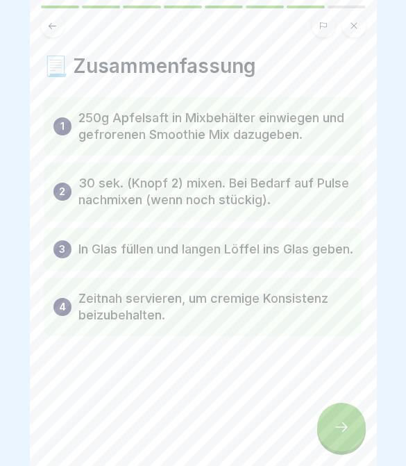
click at [347, 431] on icon at bounding box center [341, 426] width 17 height 17
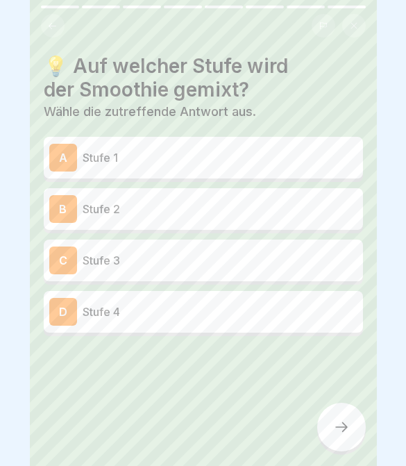
click at [317, 220] on div "B Stufe 2" at bounding box center [203, 209] width 308 height 28
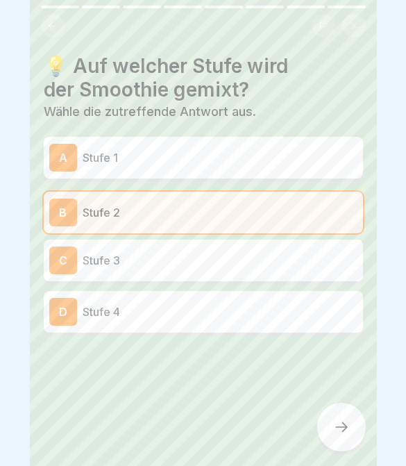
click at [336, 436] on div at bounding box center [341, 426] width 49 height 49
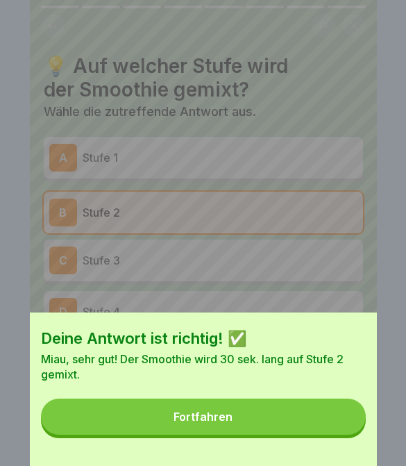
click at [312, 402] on button "Fortfahren" at bounding box center [203, 416] width 325 height 36
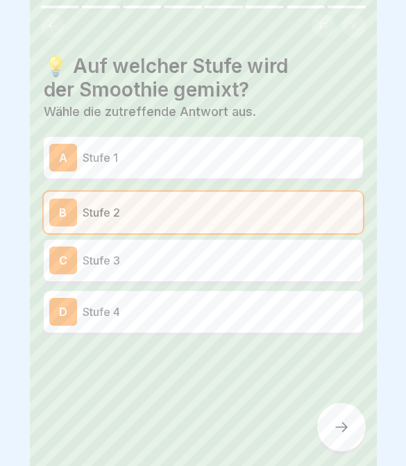
click at [345, 445] on div at bounding box center [341, 426] width 49 height 49
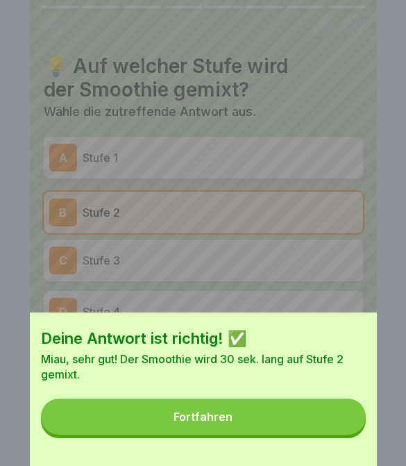
click at [292, 426] on button "Fortfahren" at bounding box center [203, 416] width 325 height 36
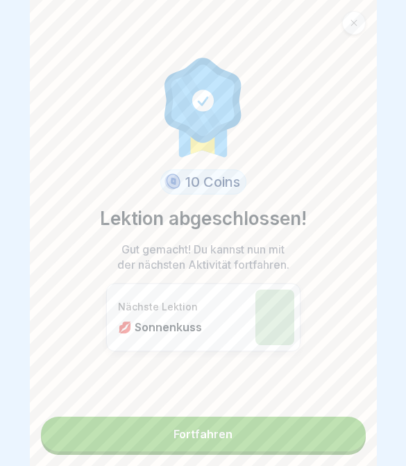
click at [235, 317] on div "Nächste Lektion 💋 Sonnenkuss" at bounding box center [183, 316] width 130 height 33
click at [244, 447] on link "Fortfahren" at bounding box center [203, 433] width 325 height 35
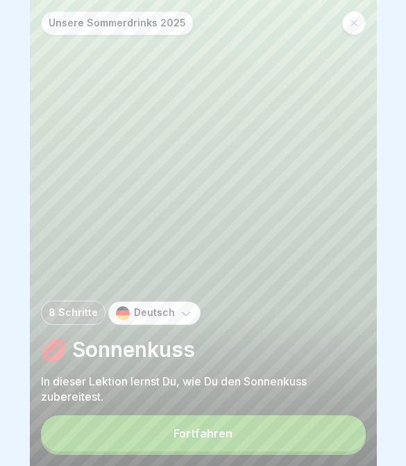
click at [212, 445] on button "Fortfahren" at bounding box center [203, 433] width 325 height 36
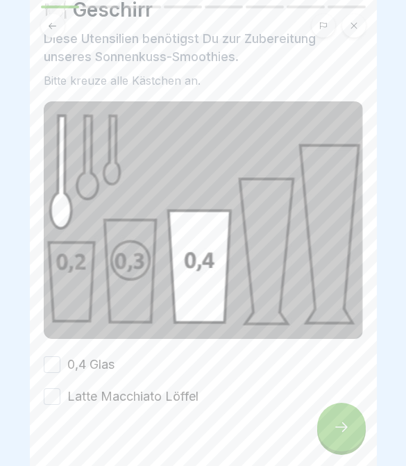
scroll to position [59, 0]
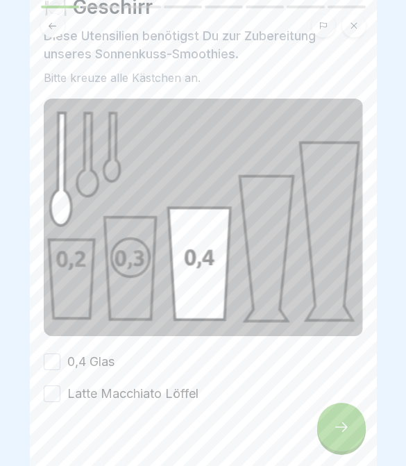
click at [334, 420] on icon at bounding box center [341, 426] width 17 height 17
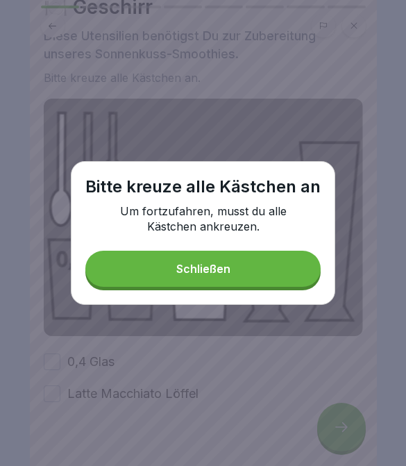
click at [279, 286] on button "Schließen" at bounding box center [202, 268] width 235 height 36
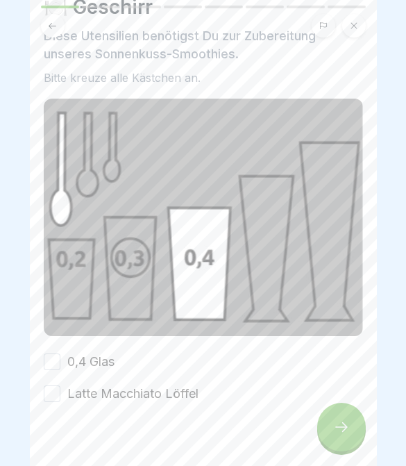
click at [60, 364] on button "0,4 Glas" at bounding box center [52, 361] width 17 height 17
click at [56, 395] on button "Latte Macchiato Löffel" at bounding box center [52, 393] width 17 height 17
click at [352, 432] on div at bounding box center [341, 426] width 49 height 49
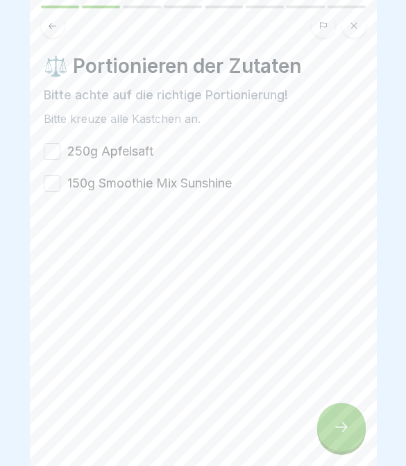
click at [58, 144] on button "250g Apfelsaft" at bounding box center [52, 151] width 17 height 17
click at [58, 184] on button "150g Smoothie Mix Sunshine" at bounding box center [52, 183] width 17 height 17
click at [350, 412] on div at bounding box center [341, 426] width 49 height 49
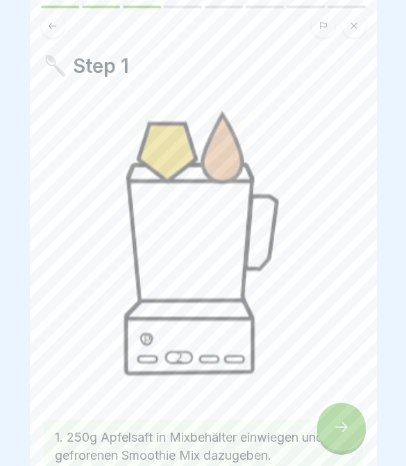
click at [351, 420] on div at bounding box center [341, 426] width 49 height 49
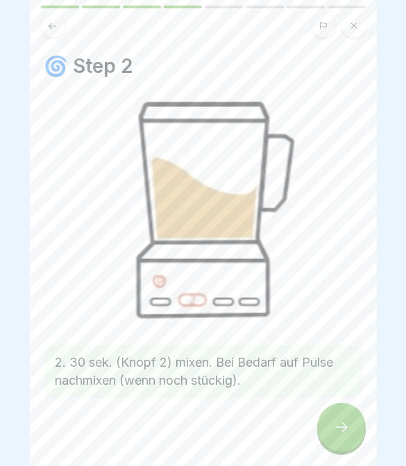
click at [350, 426] on div at bounding box center [341, 426] width 49 height 49
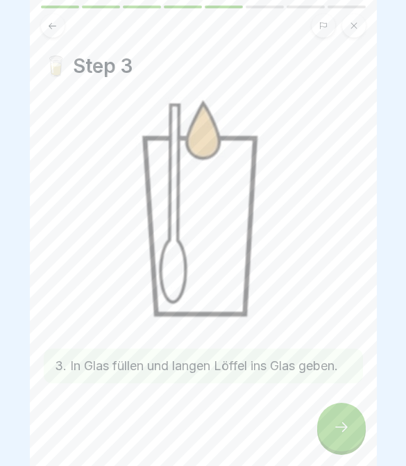
click at [349, 432] on icon at bounding box center [341, 426] width 17 height 17
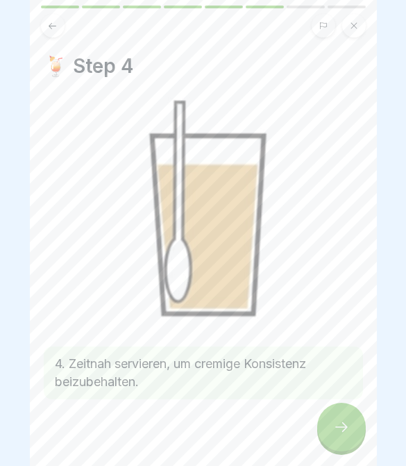
click at [348, 434] on icon at bounding box center [341, 426] width 17 height 17
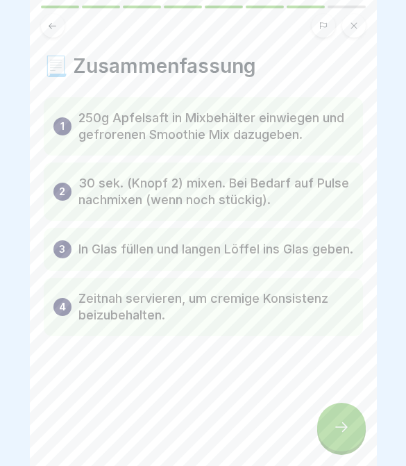
click at [352, 442] on div at bounding box center [341, 426] width 49 height 49
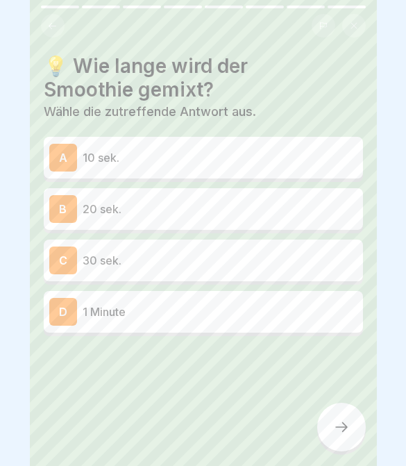
click at [301, 259] on p "30 sek." at bounding box center [220, 260] width 275 height 17
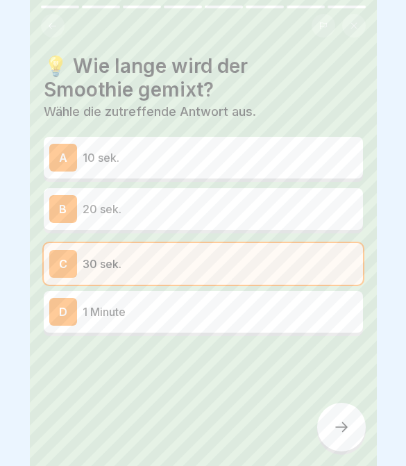
click at [332, 426] on div at bounding box center [341, 426] width 49 height 49
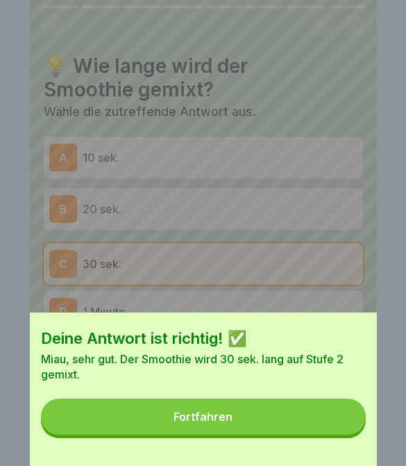
click at [300, 419] on button "Fortfahren" at bounding box center [203, 416] width 325 height 36
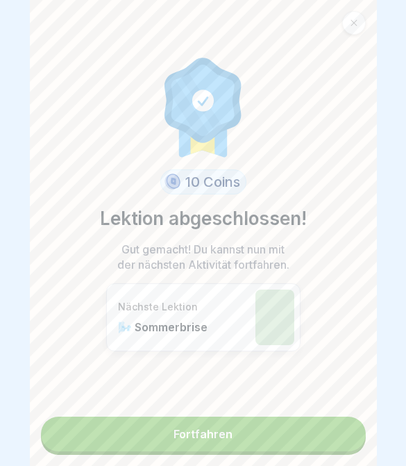
click at [316, 440] on link "Fortfahren" at bounding box center [203, 433] width 325 height 35
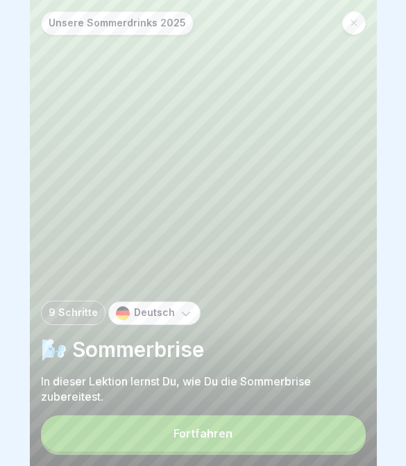
click at [305, 438] on button "Fortfahren" at bounding box center [203, 433] width 325 height 36
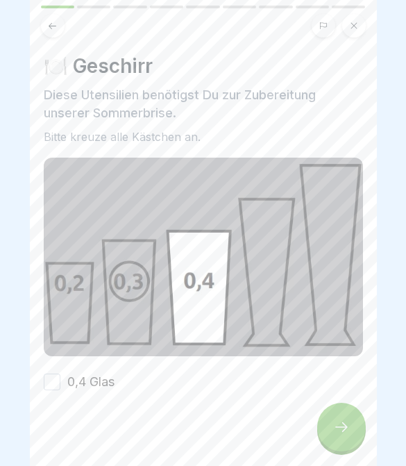
click at [53, 379] on button "0,4 Glas" at bounding box center [52, 381] width 17 height 17
click at [355, 425] on div at bounding box center [341, 426] width 49 height 49
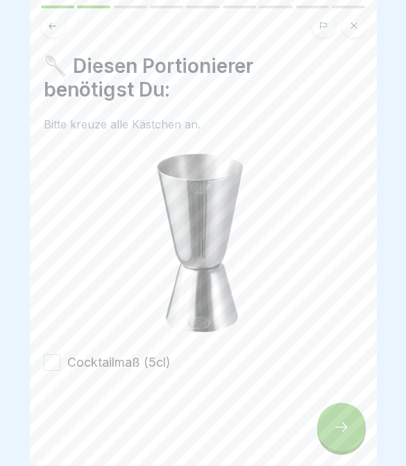
click at [314, 421] on div at bounding box center [203, 412] width 319 height 83
click at [54, 361] on button "Cocktailmaß (5cl)" at bounding box center [52, 362] width 17 height 17
click at [343, 431] on icon at bounding box center [341, 427] width 12 height 10
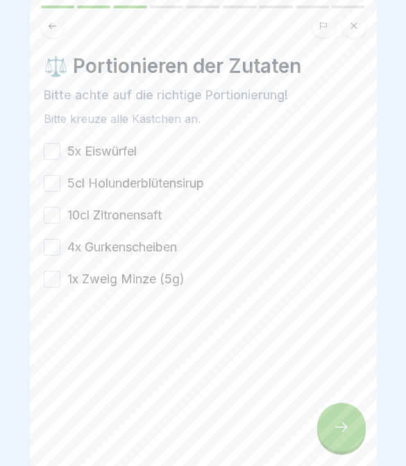
click at [58, 151] on button "5x Eiswürfel" at bounding box center [52, 151] width 17 height 17
click at [54, 190] on button "5cl Holunderblütensirup" at bounding box center [52, 183] width 17 height 17
click at [53, 190] on button "5cl Holunderblütensirup" at bounding box center [52, 183] width 17 height 17
click at [59, 221] on button "10cl Zitronensaft" at bounding box center [52, 215] width 17 height 17
click at [59, 189] on button "5cl Holunderblütensirup" at bounding box center [52, 183] width 17 height 17
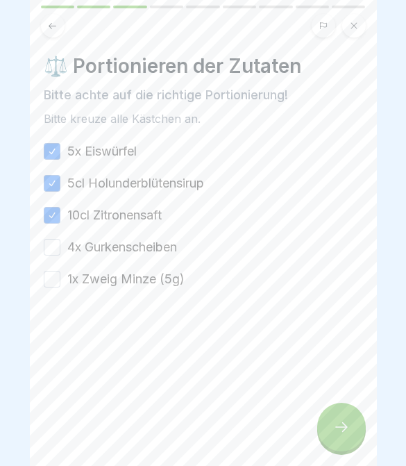
click at [54, 241] on button "4x Gurkenscheiben" at bounding box center [52, 247] width 17 height 17
click at [55, 284] on button "1x Zweig Minze (5g)" at bounding box center [52, 279] width 17 height 17
click at [339, 430] on icon at bounding box center [341, 426] width 17 height 17
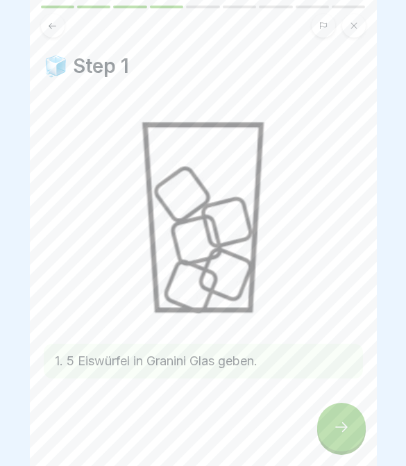
click at [345, 430] on icon at bounding box center [341, 426] width 17 height 17
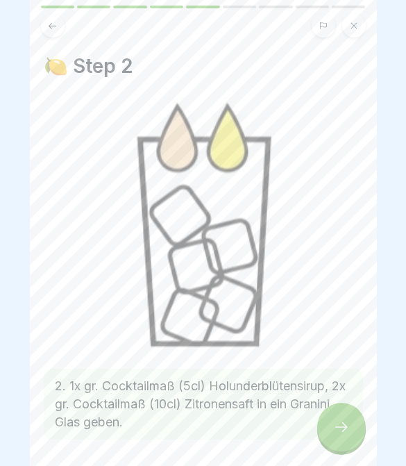
click at [350, 428] on div at bounding box center [341, 426] width 49 height 49
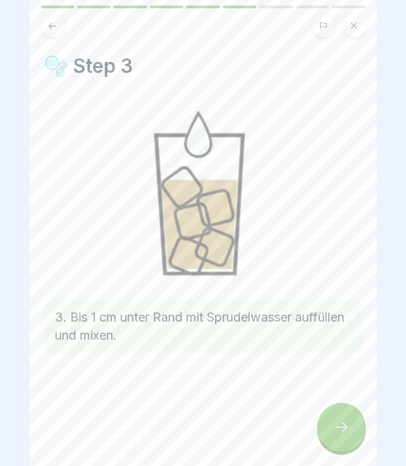
click at [58, 27] on button at bounding box center [53, 26] width 24 height 24
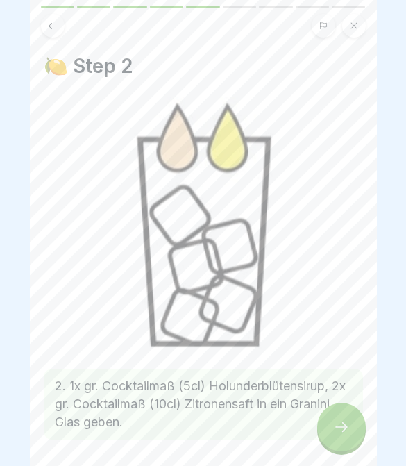
click at [355, 411] on div at bounding box center [341, 426] width 49 height 49
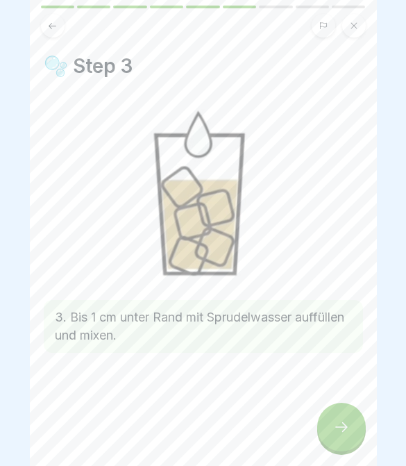
click at [349, 434] on icon at bounding box center [341, 426] width 17 height 17
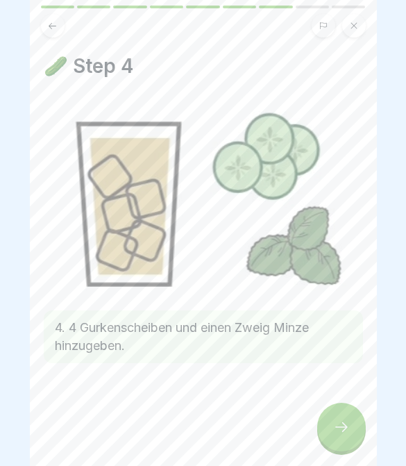
click at [355, 434] on div at bounding box center [341, 426] width 49 height 49
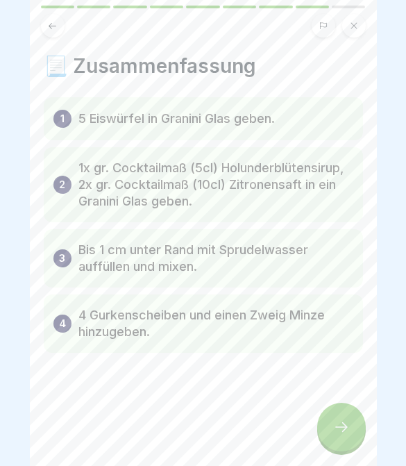
click at [359, 443] on div "📃 Zusammenfassung 1 5 Eiswürfel in Granini Glas geben. 2 1x gr. Cocktailmaß (5c…" at bounding box center [203, 233] width 347 height 466
click at [352, 431] on div at bounding box center [341, 426] width 49 height 49
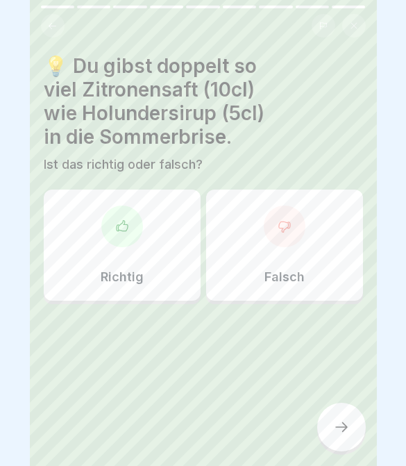
click at [172, 253] on div "Richtig" at bounding box center [122, 244] width 157 height 111
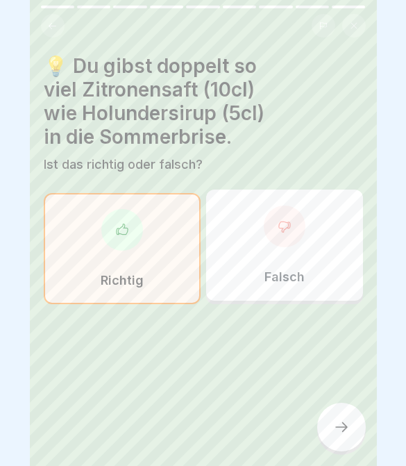
click at [352, 420] on div at bounding box center [341, 426] width 49 height 49
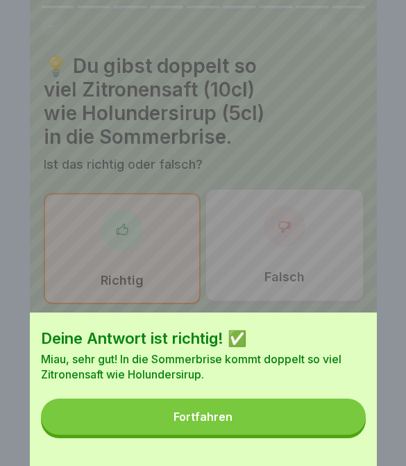
click at [323, 424] on button "Fortfahren" at bounding box center [203, 416] width 325 height 36
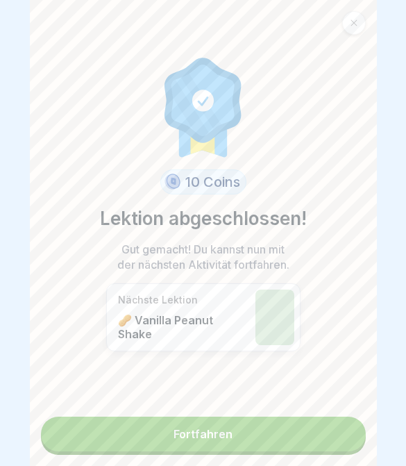
click at [263, 434] on link "Fortfahren" at bounding box center [203, 433] width 325 height 35
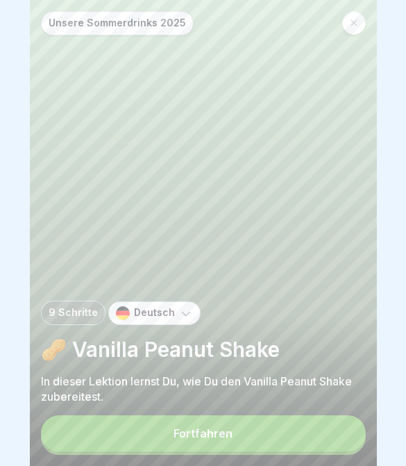
click at [327, 445] on button "Fortfahren" at bounding box center [203, 433] width 325 height 36
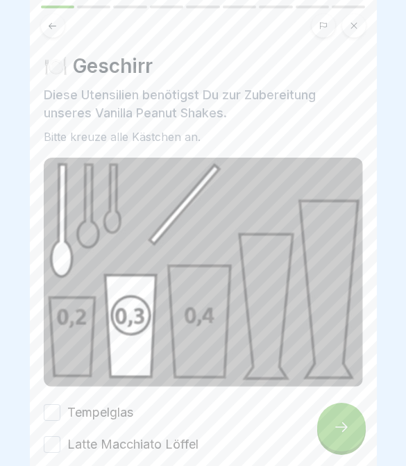
click at [58, 404] on button "Tempelglas" at bounding box center [52, 412] width 17 height 17
click at [58, 442] on button "Latte Macchiato Löffel" at bounding box center [52, 444] width 17 height 17
click at [346, 432] on icon at bounding box center [341, 426] width 17 height 17
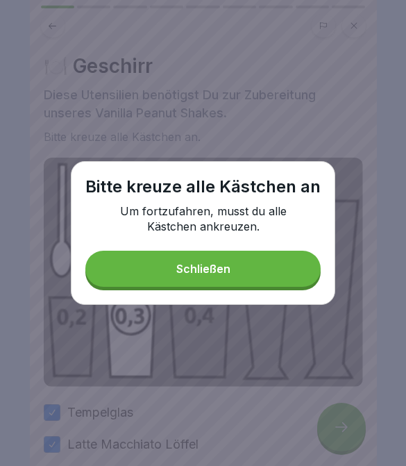
click at [259, 255] on button "Schließen" at bounding box center [202, 268] width 235 height 36
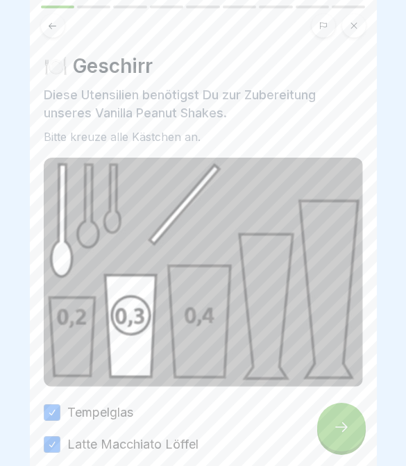
click at [343, 427] on icon at bounding box center [341, 426] width 17 height 17
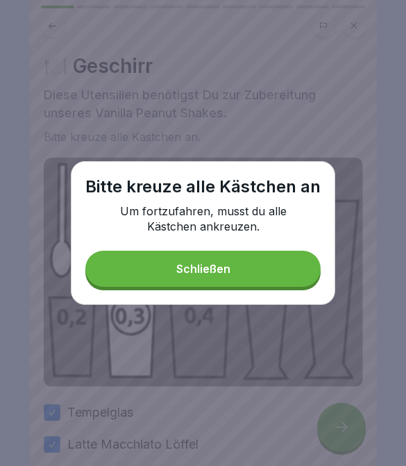
click at [248, 259] on button "Schließen" at bounding box center [202, 268] width 235 height 36
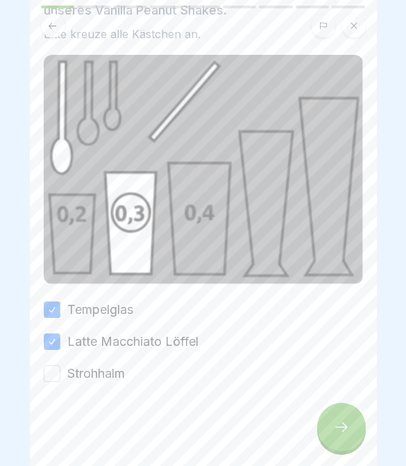
scroll to position [103, 0]
click at [51, 375] on button "Strohhalm" at bounding box center [52, 373] width 17 height 17
click at [348, 430] on icon at bounding box center [341, 426] width 17 height 17
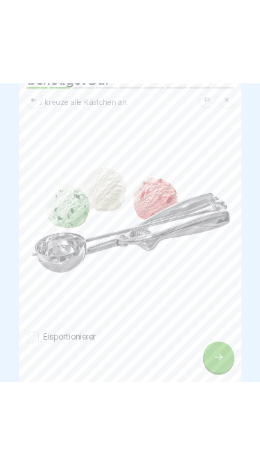
scroll to position [93, 0]
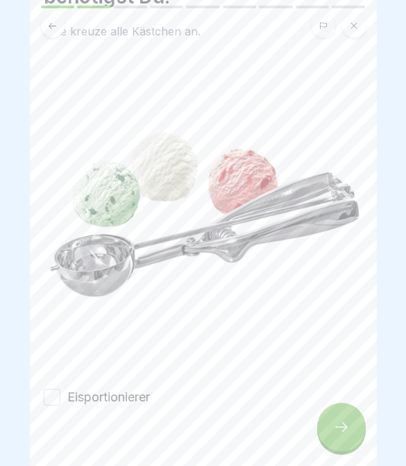
click at [57, 393] on button "Eisportionierer" at bounding box center [52, 396] width 17 height 17
click at [346, 429] on icon at bounding box center [341, 426] width 17 height 17
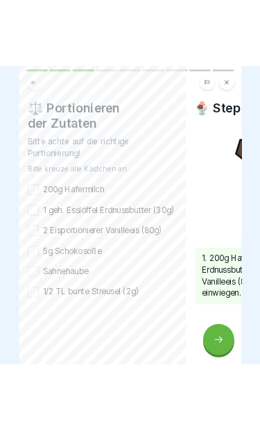
scroll to position [30, 0]
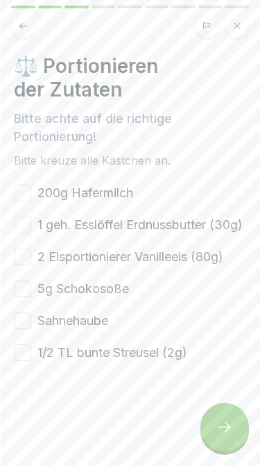
click at [24, 198] on button "200g Hafermilch" at bounding box center [22, 193] width 17 height 17
click at [15, 233] on button "1 geh. Esslöffel Erdnussbutter (30g)" at bounding box center [22, 224] width 17 height 17
click at [28, 265] on button "2 Eisportionierer Vanilleeis (80g)" at bounding box center [22, 256] width 17 height 17
click at [26, 297] on button "5g Schokosoße" at bounding box center [22, 288] width 17 height 17
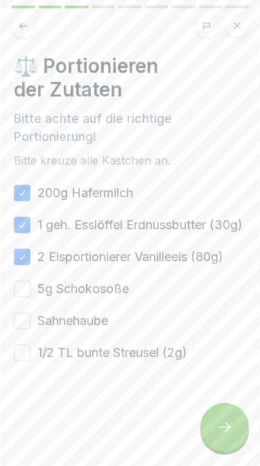
click at [25, 329] on button "Sahnehaube" at bounding box center [22, 320] width 17 height 17
click at [26, 297] on button "5g Schokosoße" at bounding box center [22, 288] width 17 height 17
click at [20, 361] on button "1/2 TL bunte Streusel (2g)" at bounding box center [22, 352] width 17 height 17
click at [19, 361] on button "1/2 TL bunte Streusel (2g)" at bounding box center [22, 352] width 17 height 17
click at [28, 361] on button "1/2 TL bunte Streusel (2g)" at bounding box center [22, 352] width 17 height 17
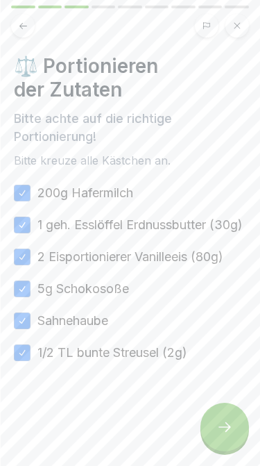
click at [230, 425] on icon at bounding box center [225, 427] width 12 height 10
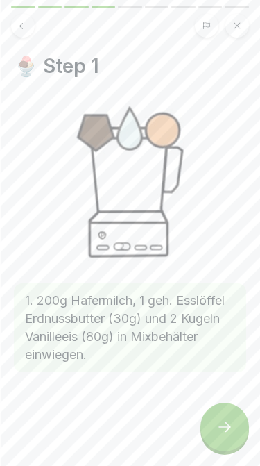
click at [224, 412] on div at bounding box center [224, 426] width 49 height 49
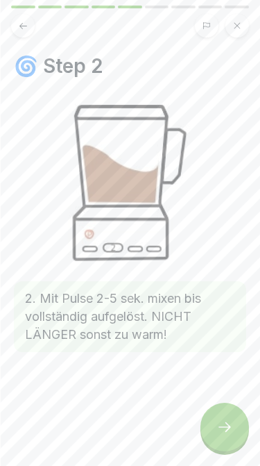
click at [223, 425] on icon at bounding box center [224, 426] width 17 height 17
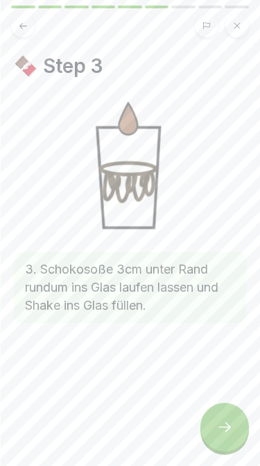
click at [224, 416] on div at bounding box center [224, 426] width 49 height 49
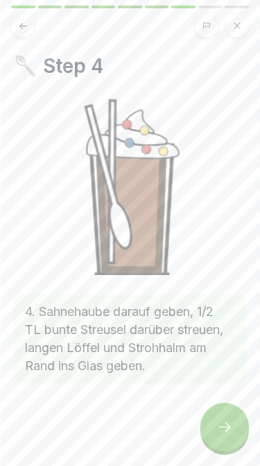
click at [233, 436] on div at bounding box center [224, 426] width 49 height 49
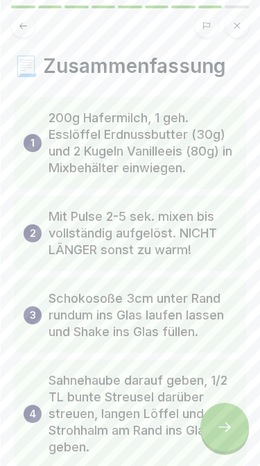
click at [233, 433] on div at bounding box center [224, 426] width 49 height 49
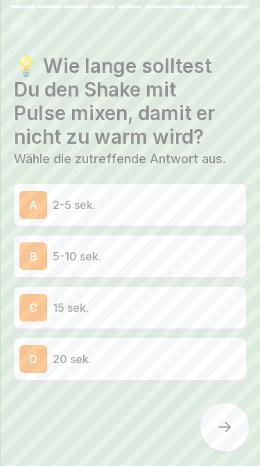
click at [142, 198] on p "2-5 sek." at bounding box center [147, 204] width 188 height 17
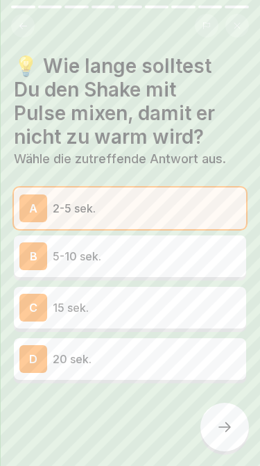
click at [223, 420] on icon at bounding box center [224, 426] width 17 height 17
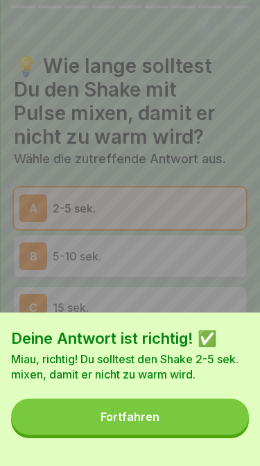
click at [219, 427] on button "Fortfahren" at bounding box center [130, 416] width 238 height 36
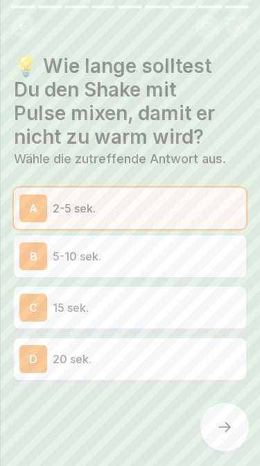
click at [223, 435] on icon at bounding box center [224, 426] width 17 height 17
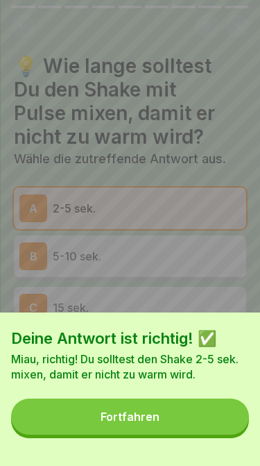
click at [161, 415] on button "Fortfahren" at bounding box center [130, 416] width 238 height 36
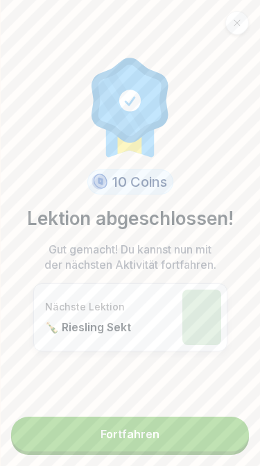
click at [173, 444] on link "Fortfahren" at bounding box center [130, 433] width 238 height 35
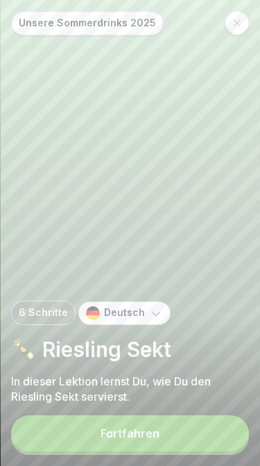
click at [191, 426] on button "Fortfahren" at bounding box center [130, 433] width 238 height 36
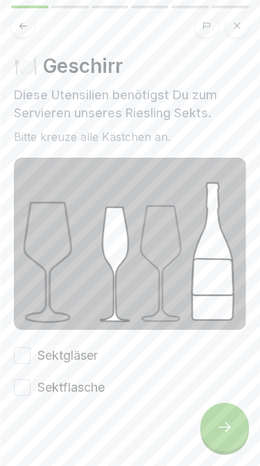
click at [22, 351] on button "Sektgläser" at bounding box center [22, 355] width 17 height 17
click at [39, 385] on label "Sektflasche" at bounding box center [70, 387] width 67 height 18
click at [31, 385] on button "Sektflasche" at bounding box center [22, 387] width 17 height 17
click at [37, 382] on div "Sektflasche" at bounding box center [59, 387] width 91 height 18
click at [239, 426] on div at bounding box center [224, 426] width 49 height 49
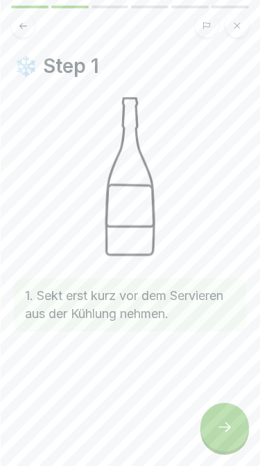
click at [238, 416] on div at bounding box center [224, 426] width 49 height 49
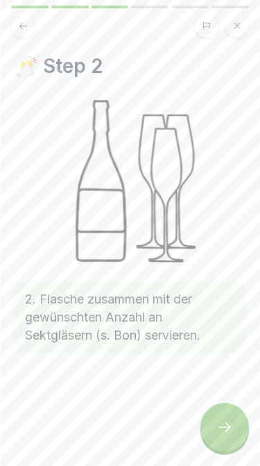
click at [241, 438] on div at bounding box center [224, 426] width 49 height 49
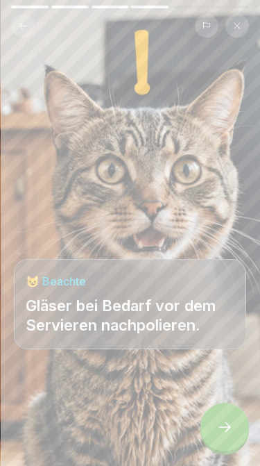
click at [234, 419] on div at bounding box center [224, 426] width 49 height 49
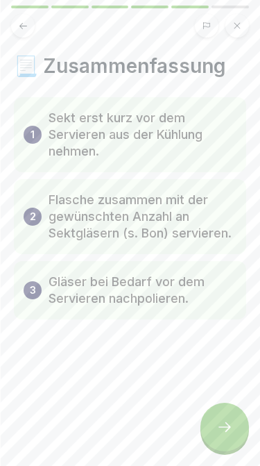
click at [235, 432] on div at bounding box center [224, 426] width 49 height 49
click at [221, 429] on icon at bounding box center [224, 426] width 17 height 17
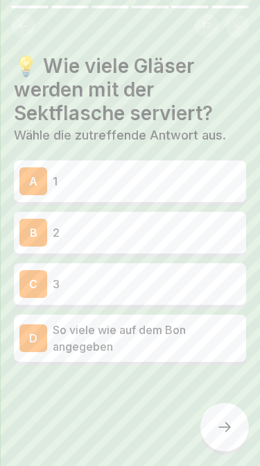
click at [164, 341] on p "So viele wie auf dem Bon angegeben" at bounding box center [147, 337] width 188 height 33
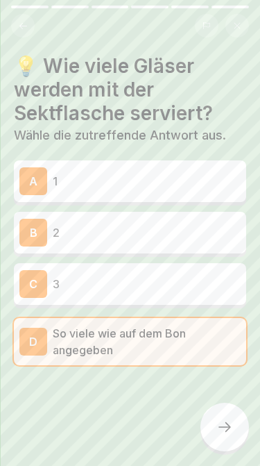
click at [228, 429] on icon at bounding box center [225, 427] width 12 height 10
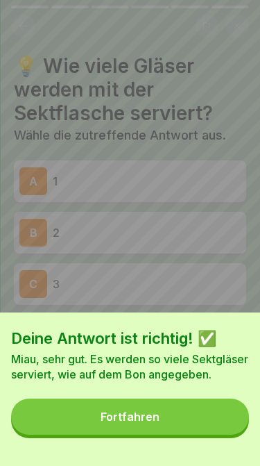
click at [222, 422] on button "Fortfahren" at bounding box center [130, 416] width 238 height 36
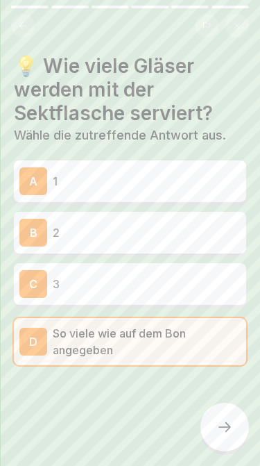
click at [228, 422] on icon at bounding box center [224, 426] width 17 height 17
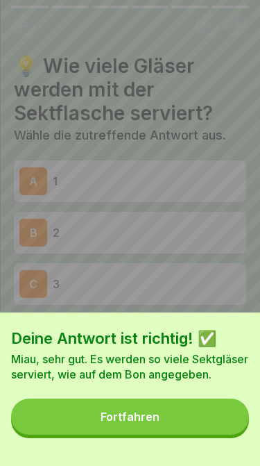
click at [171, 425] on button "Fortfahren" at bounding box center [130, 416] width 238 height 36
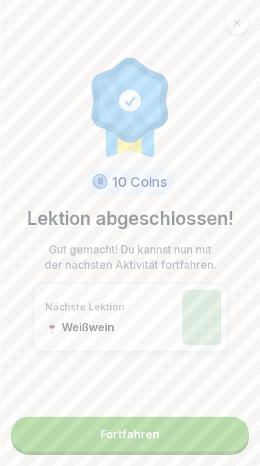
click at [160, 440] on link "Fortfahren" at bounding box center [130, 433] width 238 height 35
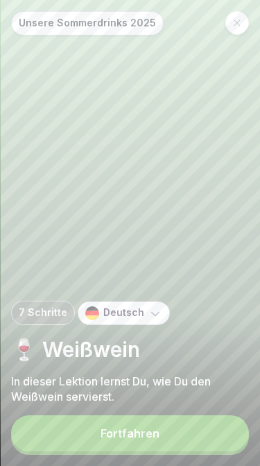
click at [166, 443] on button "Fortfahren" at bounding box center [130, 433] width 238 height 36
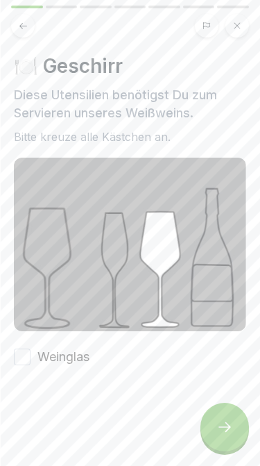
click at [210, 425] on div at bounding box center [224, 426] width 49 height 49
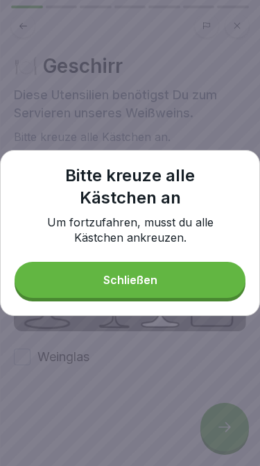
click at [178, 288] on button "Schließen" at bounding box center [130, 280] width 231 height 36
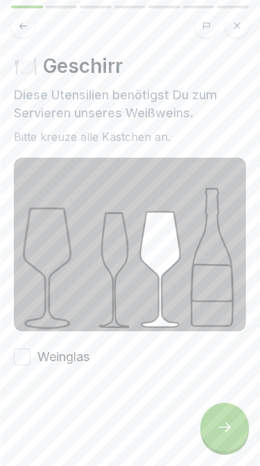
click at [24, 352] on button "Weinglas" at bounding box center [22, 356] width 17 height 17
click at [223, 419] on icon at bounding box center [224, 426] width 17 height 17
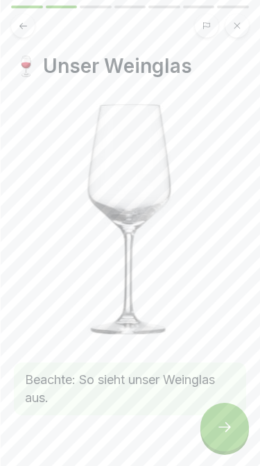
click at [221, 414] on div at bounding box center [224, 426] width 49 height 49
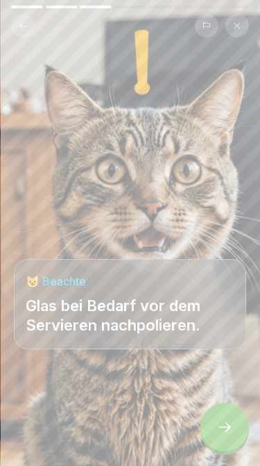
click at [230, 418] on div at bounding box center [224, 426] width 49 height 49
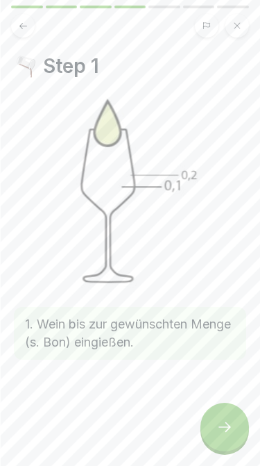
click at [233, 432] on div at bounding box center [224, 426] width 49 height 49
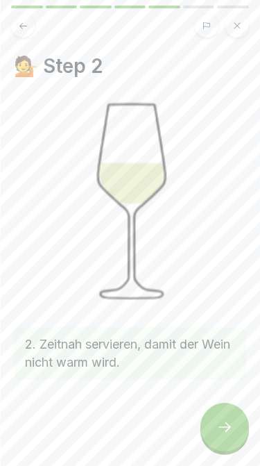
click at [233, 429] on div at bounding box center [224, 426] width 49 height 49
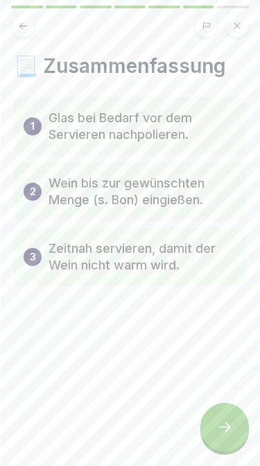
click at [235, 429] on div at bounding box center [224, 426] width 49 height 49
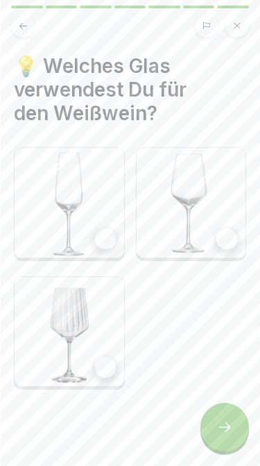
click at [222, 247] on div at bounding box center [226, 238] width 21 height 21
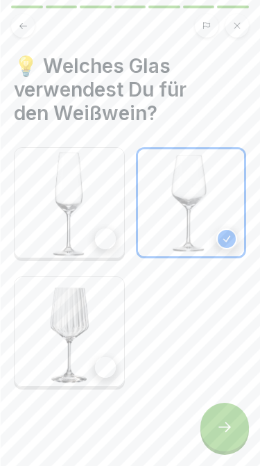
click at [219, 437] on div at bounding box center [224, 426] width 49 height 49
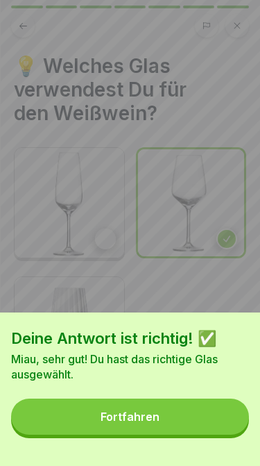
click at [223, 422] on button "Fortfahren" at bounding box center [130, 416] width 238 height 36
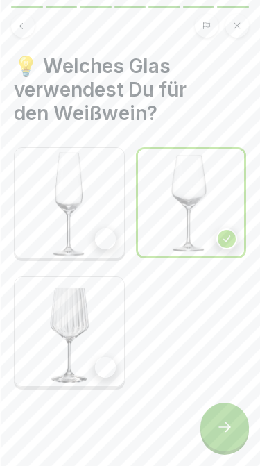
click at [229, 431] on icon at bounding box center [224, 426] width 17 height 17
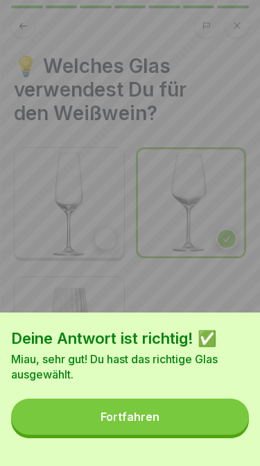
click at [203, 422] on button "Fortfahren" at bounding box center [130, 416] width 238 height 36
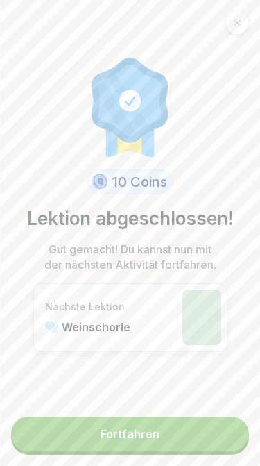
click at [136, 420] on link "Fortfahren" at bounding box center [130, 433] width 238 height 35
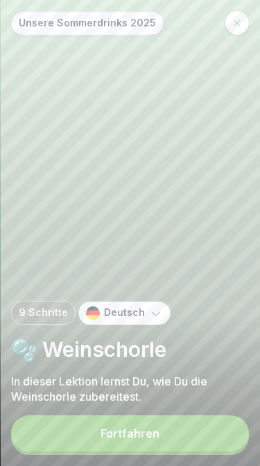
click at [151, 427] on button "Fortfahren" at bounding box center [130, 433] width 238 height 36
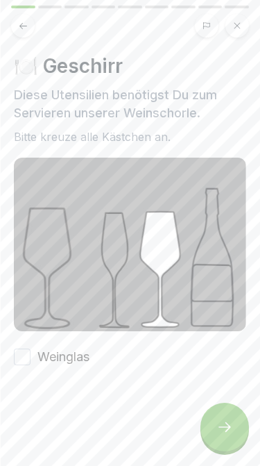
click at [152, 368] on div at bounding box center [130, 407] width 232 height 83
click at [141, 367] on div at bounding box center [130, 407] width 232 height 83
click at [89, 361] on label "Weinglas" at bounding box center [63, 357] width 52 height 18
click at [31, 361] on button "Weinglas" at bounding box center [22, 356] width 17 height 17
click at [239, 425] on div at bounding box center [224, 426] width 49 height 49
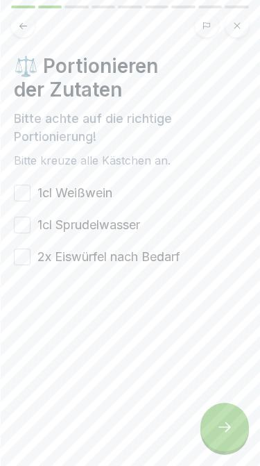
click at [24, 187] on button "1cl Weißwein" at bounding box center [22, 193] width 17 height 17
click at [25, 226] on button "1cl Sprudelwasser" at bounding box center [22, 224] width 17 height 17
click at [21, 250] on button "2x Eiswürfel nach Bedarf" at bounding box center [22, 256] width 17 height 17
click at [214, 429] on div at bounding box center [224, 426] width 49 height 49
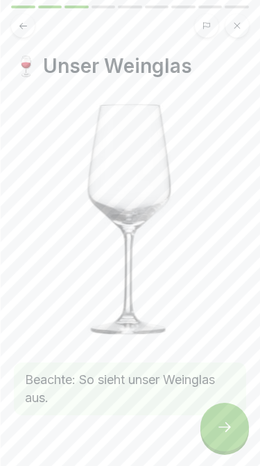
click at [230, 422] on icon at bounding box center [224, 426] width 17 height 17
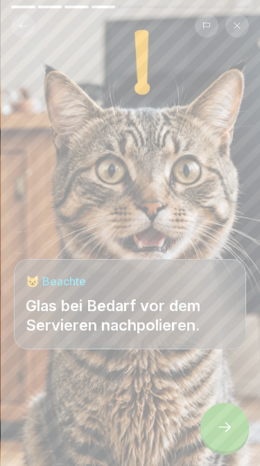
click at [228, 424] on icon at bounding box center [225, 427] width 12 height 10
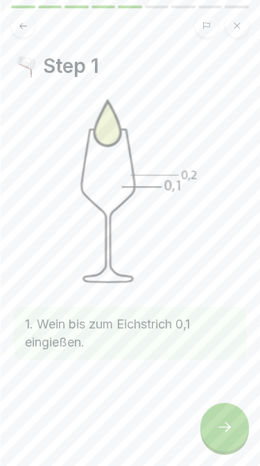
click at [228, 425] on icon at bounding box center [225, 427] width 12 height 10
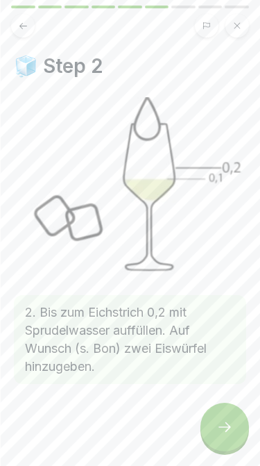
click at [228, 425] on icon at bounding box center [225, 427] width 12 height 10
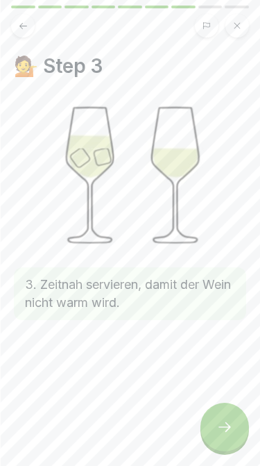
click at [228, 425] on icon at bounding box center [225, 427] width 12 height 10
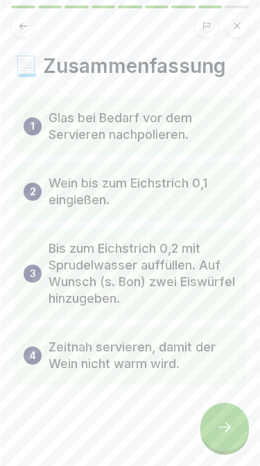
click at [228, 422] on icon at bounding box center [224, 426] width 17 height 17
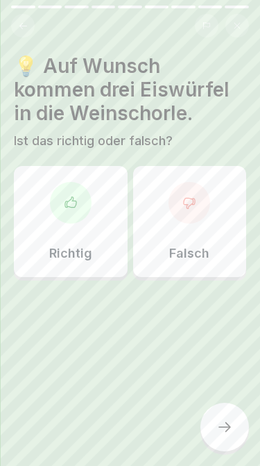
click at [230, 411] on div at bounding box center [224, 426] width 49 height 49
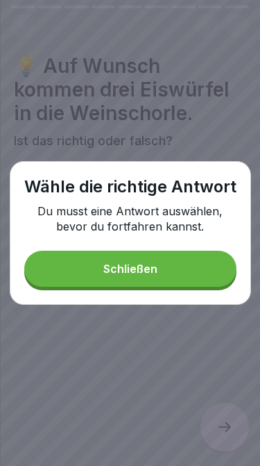
click at [160, 274] on button "Schließen" at bounding box center [130, 268] width 212 height 36
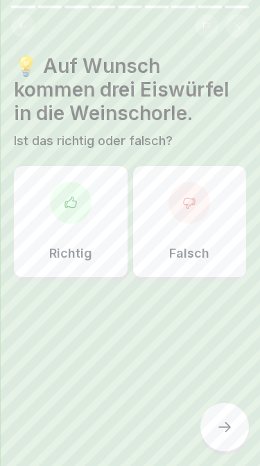
click at [217, 221] on div "Falsch" at bounding box center [190, 221] width 114 height 111
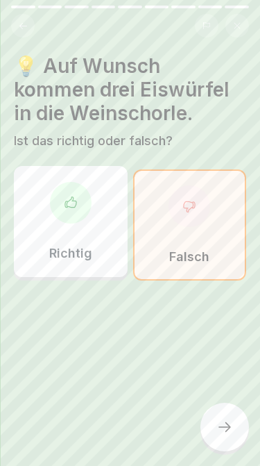
click at [232, 427] on icon at bounding box center [224, 426] width 17 height 17
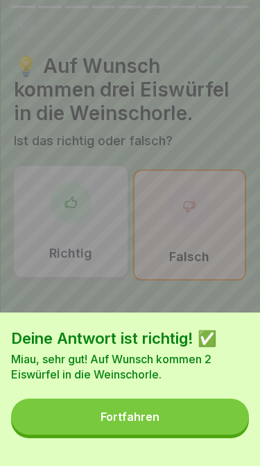
click at [207, 425] on button "Fortfahren" at bounding box center [130, 416] width 238 height 36
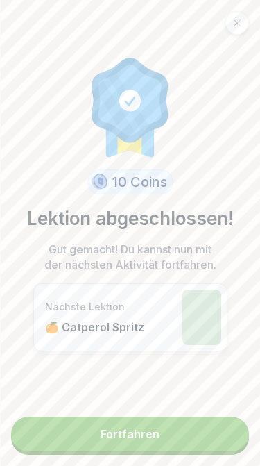
click at [194, 449] on link "Fortfahren" at bounding box center [130, 433] width 238 height 35
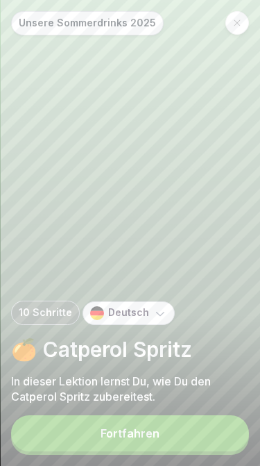
click at [230, 435] on button "Fortfahren" at bounding box center [130, 433] width 238 height 36
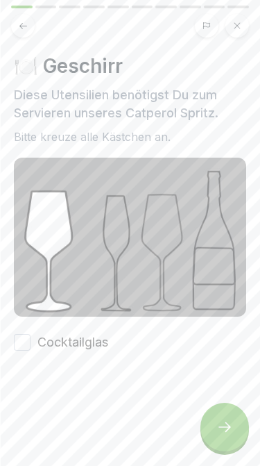
click at [108, 339] on label "Cocktailglas" at bounding box center [72, 342] width 71 height 18
click at [31, 339] on button "Cocktailglas" at bounding box center [22, 342] width 17 height 17
click at [230, 432] on icon at bounding box center [224, 426] width 17 height 17
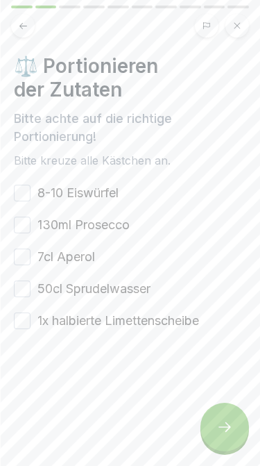
click at [26, 191] on button "8-10 Eiswürfel" at bounding box center [22, 193] width 17 height 17
click at [29, 226] on button "130ml Prosecco" at bounding box center [22, 224] width 17 height 17
click at [28, 258] on button "7cl Aperol" at bounding box center [22, 256] width 17 height 17
click at [24, 295] on button "50cl Sprudelwasser" at bounding box center [22, 288] width 17 height 17
click at [25, 322] on button "1x halbierte Limettenscheibe" at bounding box center [22, 320] width 17 height 17
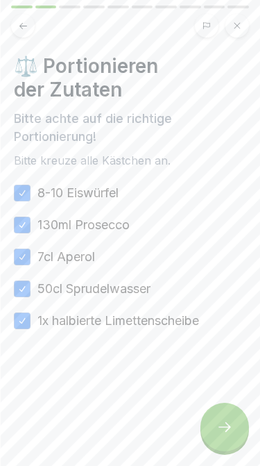
click at [237, 432] on div at bounding box center [224, 426] width 49 height 49
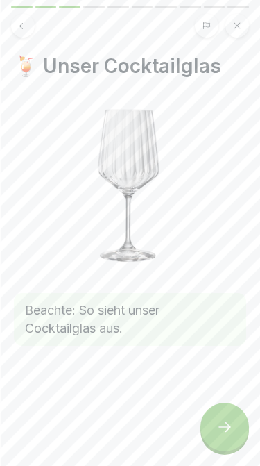
click at [236, 439] on div at bounding box center [224, 426] width 49 height 49
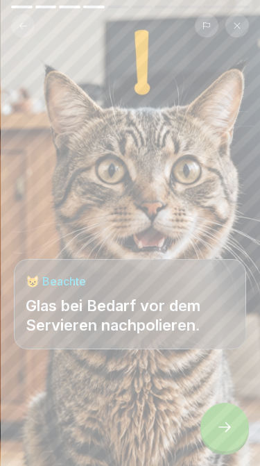
click at [238, 443] on div at bounding box center [224, 426] width 49 height 49
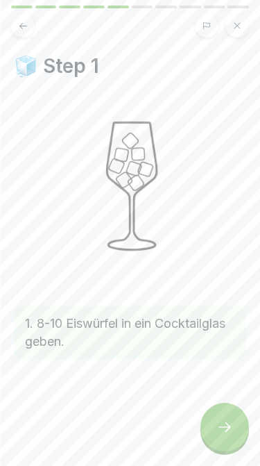
click at [237, 439] on div at bounding box center [224, 426] width 49 height 49
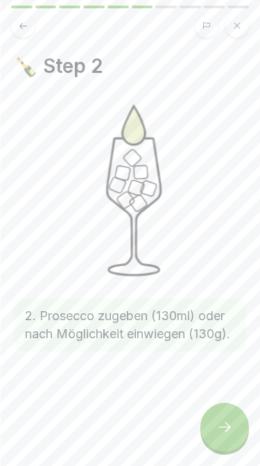
click at [237, 441] on div at bounding box center [224, 426] width 49 height 49
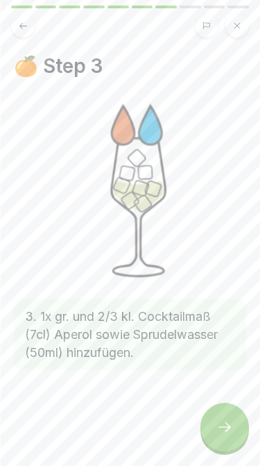
click at [236, 440] on div at bounding box center [224, 426] width 49 height 49
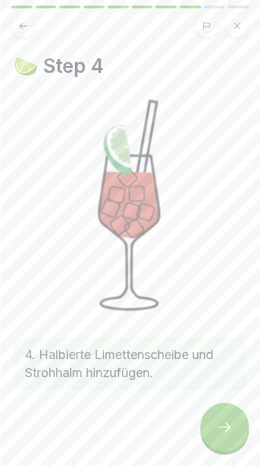
click at [235, 439] on div at bounding box center [224, 426] width 49 height 49
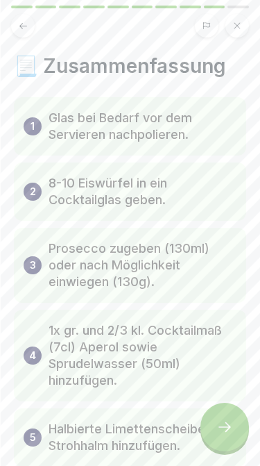
click at [234, 441] on div at bounding box center [224, 426] width 49 height 49
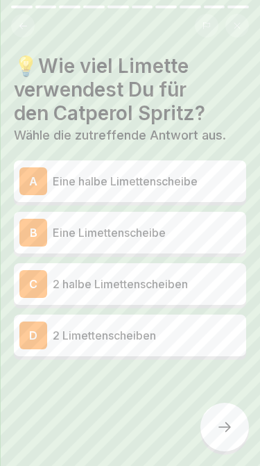
click at [171, 175] on p "Eine halbe Limettenscheibe" at bounding box center [147, 181] width 188 height 17
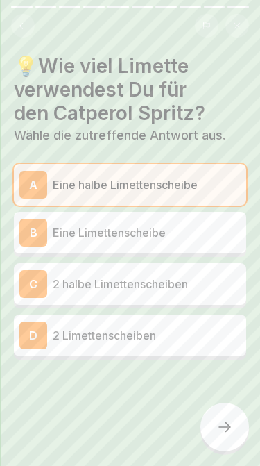
click at [218, 445] on div at bounding box center [224, 426] width 49 height 49
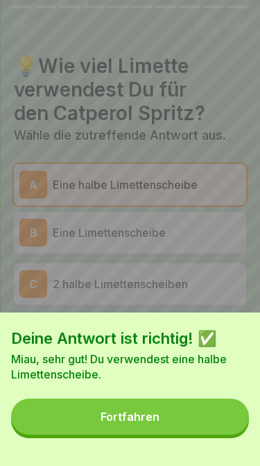
click at [208, 434] on button "Fortfahren" at bounding box center [130, 416] width 238 height 36
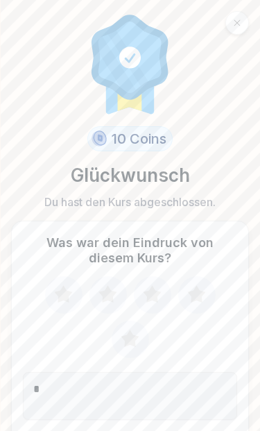
type textarea "*"
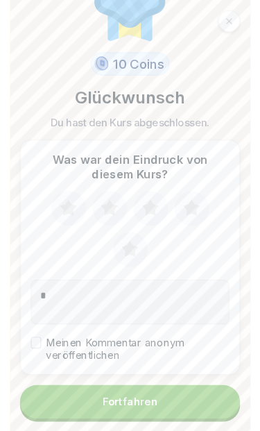
scroll to position [69, 0]
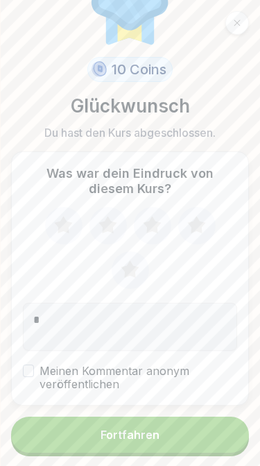
click at [173, 310] on textarea "*" at bounding box center [130, 325] width 214 height 47
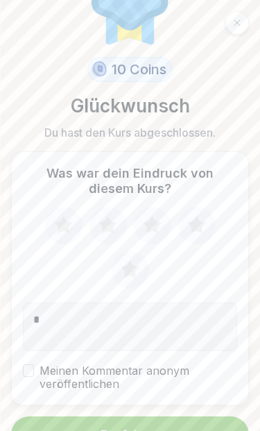
click at [171, 318] on textarea "*" at bounding box center [130, 325] width 214 height 47
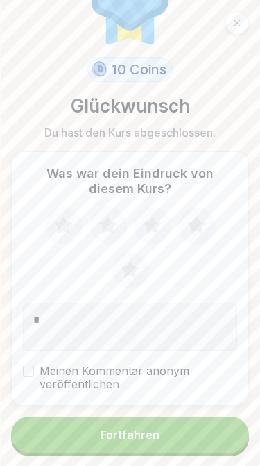
click at [195, 320] on textarea "*" at bounding box center [130, 325] width 214 height 47
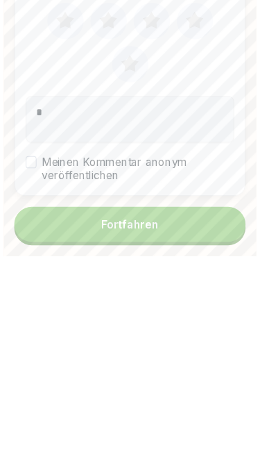
scroll to position [56, 0]
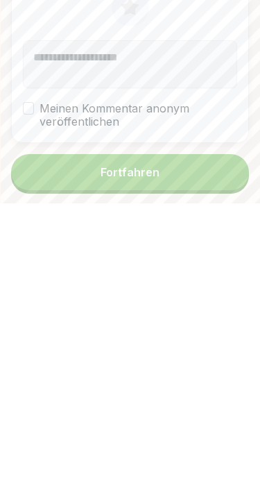
click at [186, 429] on button "Fortfahren" at bounding box center [130, 447] width 238 height 36
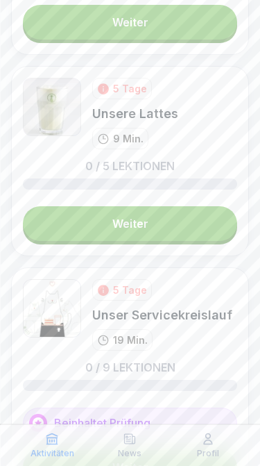
scroll to position [675, 0]
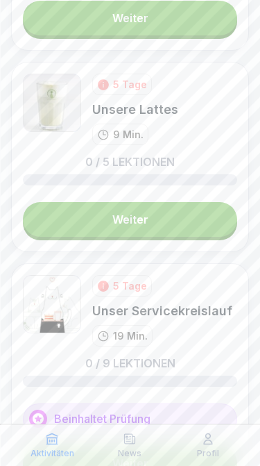
click at [209, 224] on link "Weiter" at bounding box center [130, 219] width 214 height 35
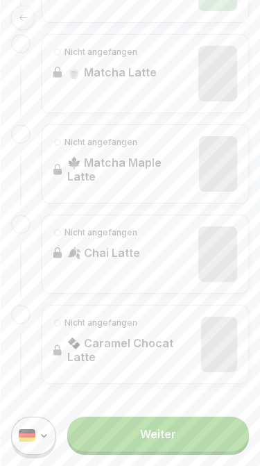
scroll to position [395, 0]
click at [212, 434] on link "Weiter" at bounding box center [158, 433] width 182 height 35
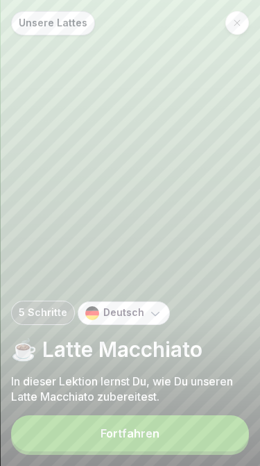
click at [182, 429] on button "Fortfahren" at bounding box center [130, 433] width 238 height 36
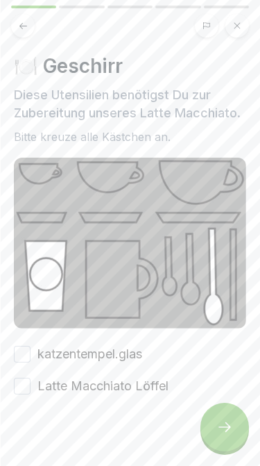
click at [29, 347] on button "katzentempel.glas" at bounding box center [22, 353] width 17 height 17
click at [28, 381] on button "Latte Macchiato Löffel" at bounding box center [22, 385] width 17 height 17
click at [239, 427] on div at bounding box center [224, 426] width 49 height 49
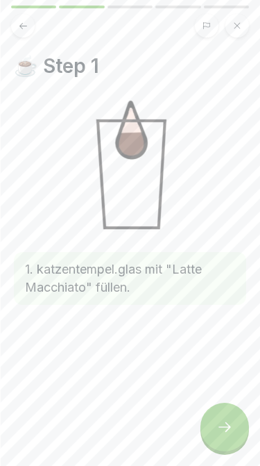
click at [235, 434] on div at bounding box center [224, 426] width 49 height 49
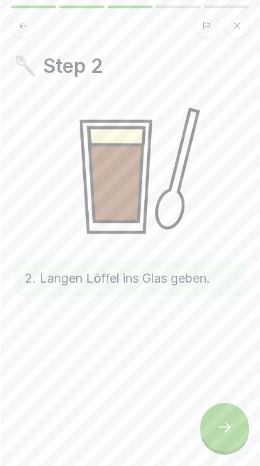
click at [238, 434] on div at bounding box center [224, 426] width 49 height 49
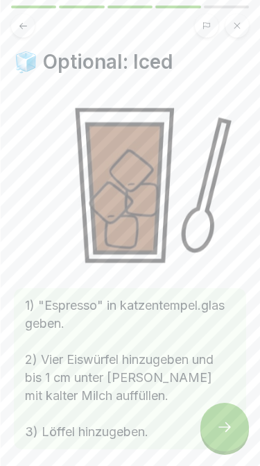
scroll to position [5, 0]
click at [15, 21] on button at bounding box center [23, 26] width 24 height 24
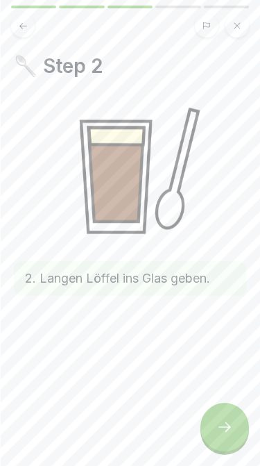
click at [25, 35] on button at bounding box center [23, 26] width 24 height 24
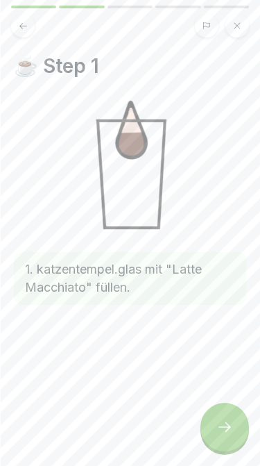
click at [235, 429] on div at bounding box center [224, 426] width 49 height 49
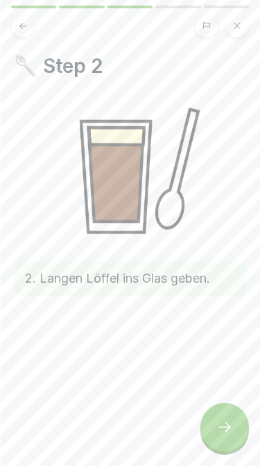
click at [234, 425] on div at bounding box center [224, 426] width 49 height 49
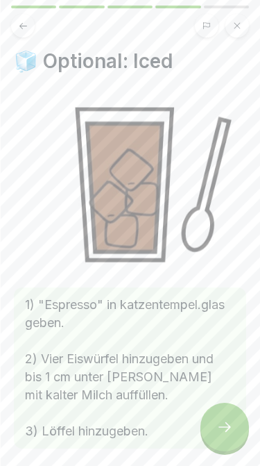
scroll to position [8, 0]
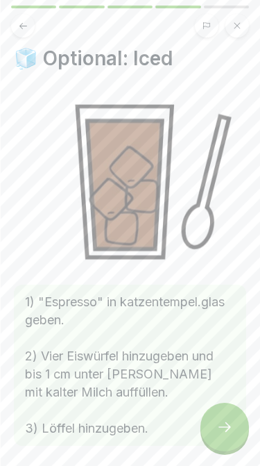
click at [20, 21] on icon at bounding box center [23, 26] width 10 height 10
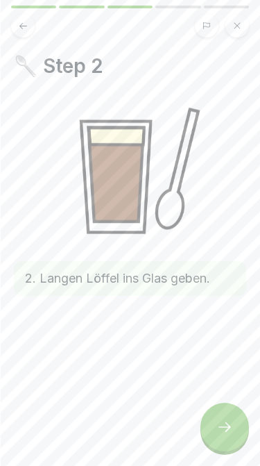
click at [23, 22] on icon at bounding box center [23, 26] width 10 height 10
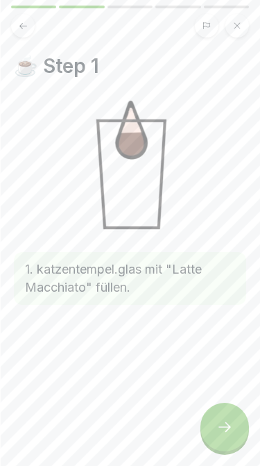
click at [236, 427] on div at bounding box center [224, 426] width 49 height 49
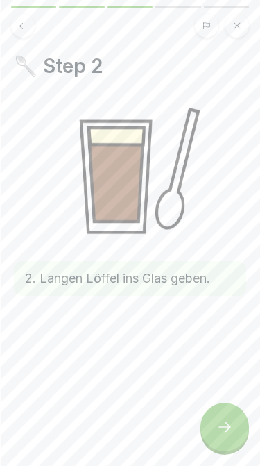
click at [219, 425] on icon at bounding box center [224, 426] width 17 height 17
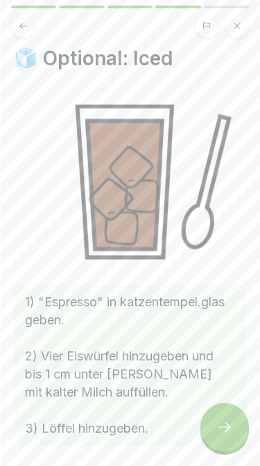
click at [219, 425] on icon at bounding box center [224, 426] width 17 height 17
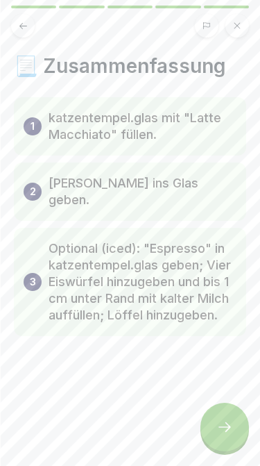
click at [219, 421] on icon at bounding box center [224, 426] width 17 height 17
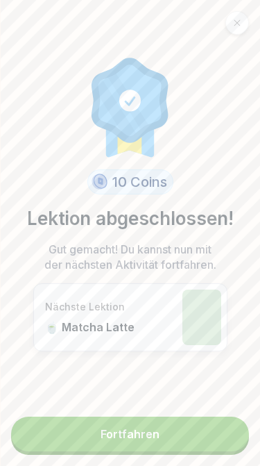
click at [205, 440] on link "Fortfahren" at bounding box center [130, 433] width 238 height 35
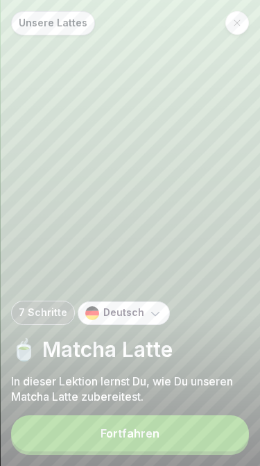
click at [199, 438] on button "Fortfahren" at bounding box center [130, 433] width 238 height 36
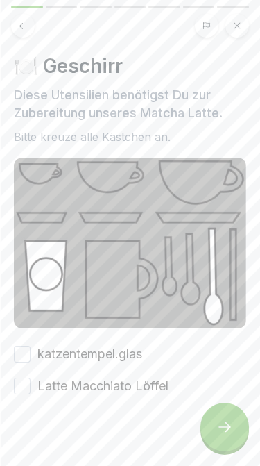
click at [26, 361] on button "katzentempel.glas" at bounding box center [22, 353] width 17 height 17
click at [33, 381] on div "Latte Macchiato Löffel" at bounding box center [91, 386] width 155 height 18
click at [25, 390] on button "Latte Macchiato Löffel" at bounding box center [22, 385] width 17 height 17
click at [232, 421] on icon at bounding box center [224, 426] width 17 height 17
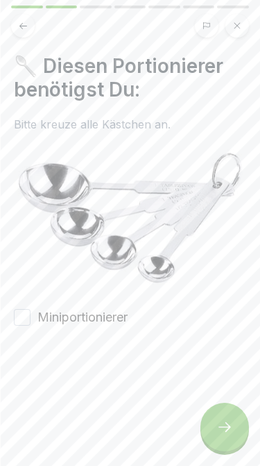
click at [27, 321] on button "Miniportionierer" at bounding box center [22, 317] width 17 height 17
click at [219, 418] on icon at bounding box center [224, 426] width 17 height 17
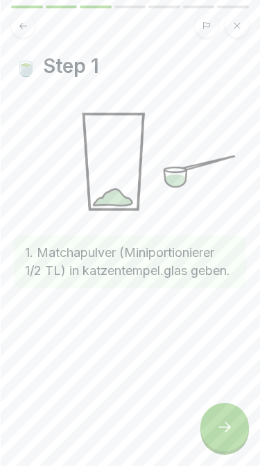
click at [230, 427] on icon at bounding box center [225, 427] width 12 height 10
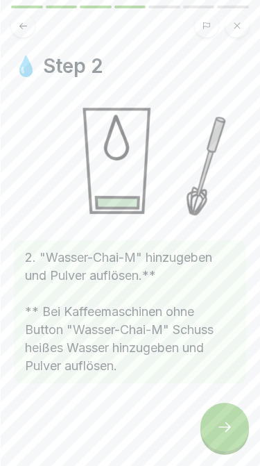
click at [225, 419] on icon at bounding box center [224, 426] width 17 height 17
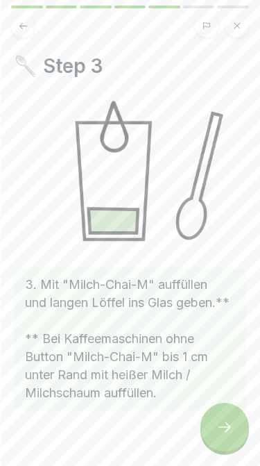
click at [230, 429] on icon at bounding box center [224, 426] width 17 height 17
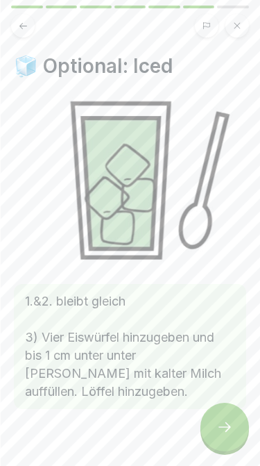
click at [228, 428] on icon at bounding box center [224, 426] width 17 height 17
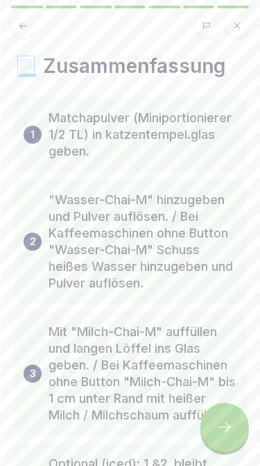
click at [235, 438] on div at bounding box center [224, 426] width 49 height 49
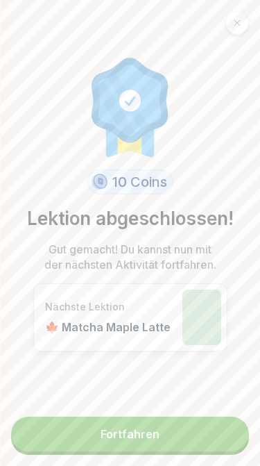
click at [191, 434] on link "Fortfahren" at bounding box center [130, 433] width 238 height 35
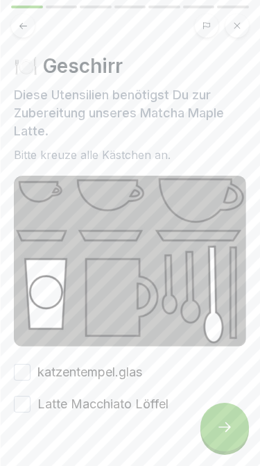
click at [30, 372] on button "katzentempel.glas" at bounding box center [22, 372] width 17 height 17
click at [24, 410] on button "Latte Macchiato Löffel" at bounding box center [22, 403] width 17 height 17
click at [228, 434] on icon at bounding box center [224, 426] width 17 height 17
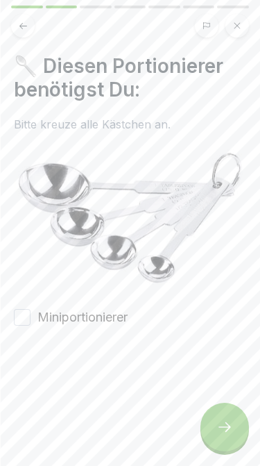
click at [28, 317] on button "Miniportionierer" at bounding box center [22, 317] width 17 height 17
click at [225, 432] on icon at bounding box center [224, 426] width 17 height 17
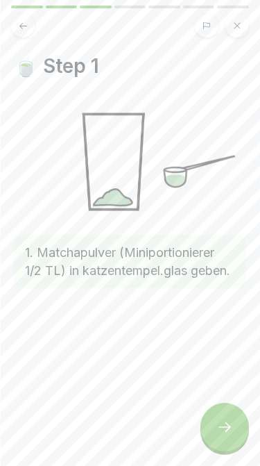
click at [237, 440] on div at bounding box center [224, 426] width 49 height 49
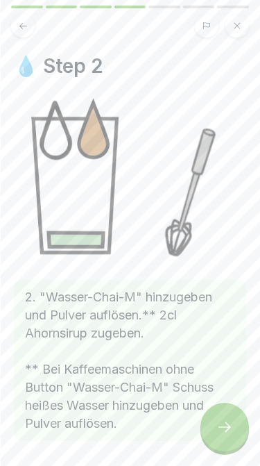
click at [228, 429] on icon at bounding box center [225, 427] width 12 height 10
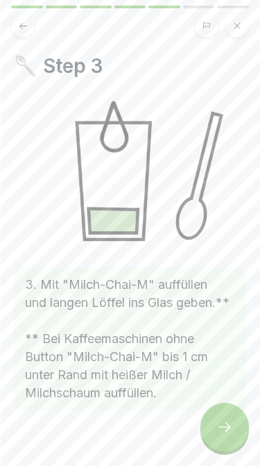
click at [230, 441] on div at bounding box center [224, 426] width 49 height 49
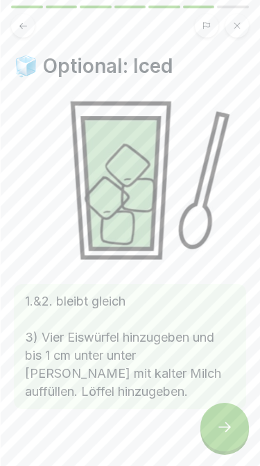
click at [230, 422] on icon at bounding box center [224, 426] width 17 height 17
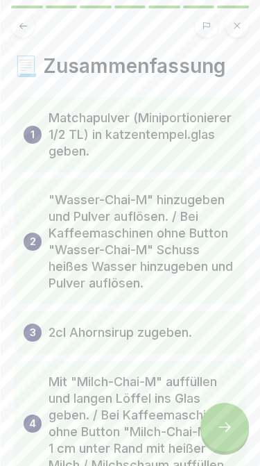
click at [206, 439] on div at bounding box center [224, 426] width 49 height 49
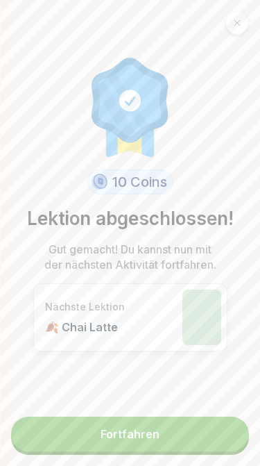
click at [223, 441] on link "Fortfahren" at bounding box center [130, 433] width 238 height 35
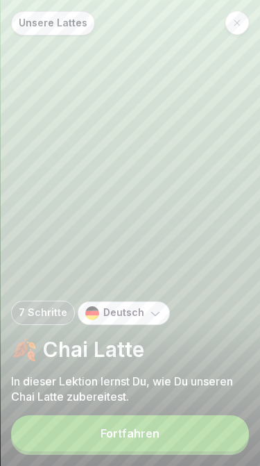
click at [163, 442] on button "Fortfahren" at bounding box center [130, 433] width 238 height 36
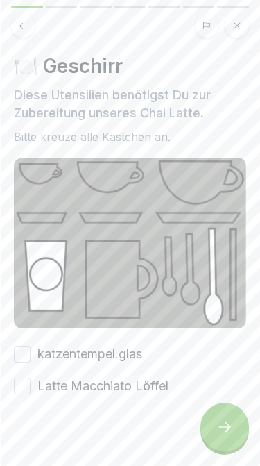
click at [28, 355] on button "katzentempel.glas" at bounding box center [22, 353] width 17 height 17
click at [24, 388] on button "Latte Macchiato Löffel" at bounding box center [22, 385] width 17 height 17
click at [228, 441] on div at bounding box center [224, 426] width 49 height 49
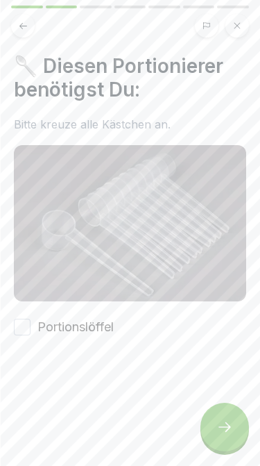
click at [29, 323] on button "Portionslöffel" at bounding box center [22, 326] width 17 height 17
click at [215, 425] on div at bounding box center [224, 426] width 49 height 49
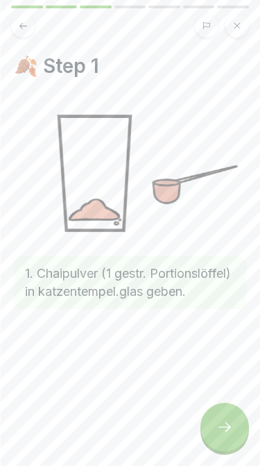
click at [231, 419] on icon at bounding box center [224, 426] width 17 height 17
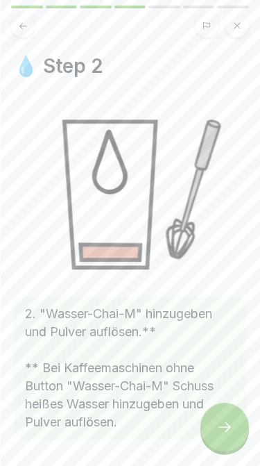
click at [237, 436] on div at bounding box center [224, 426] width 49 height 49
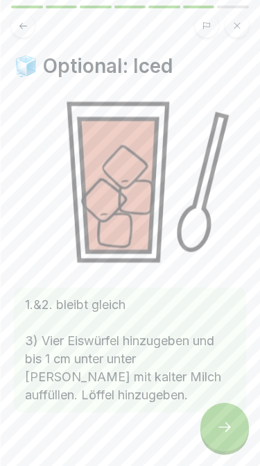
click at [22, 29] on icon at bounding box center [23, 26] width 10 height 10
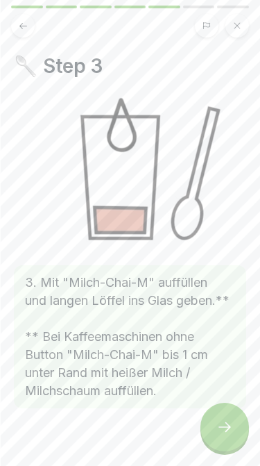
click at [214, 434] on div at bounding box center [224, 426] width 49 height 49
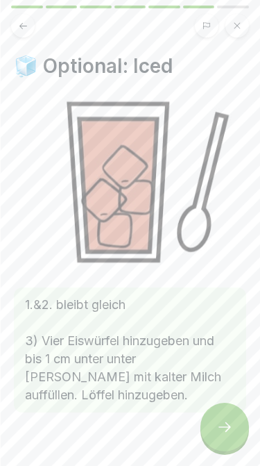
click at [239, 434] on div at bounding box center [224, 426] width 49 height 49
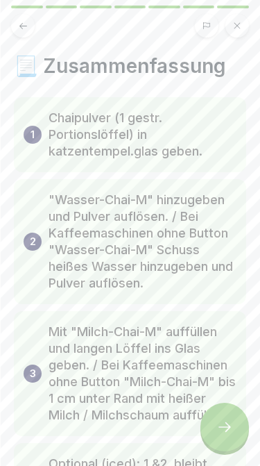
click at [221, 441] on div at bounding box center [224, 426] width 49 height 49
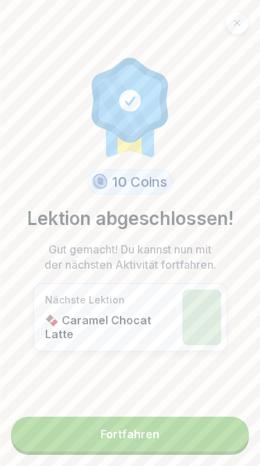
click at [206, 435] on link "Fortfahren" at bounding box center [130, 433] width 238 height 35
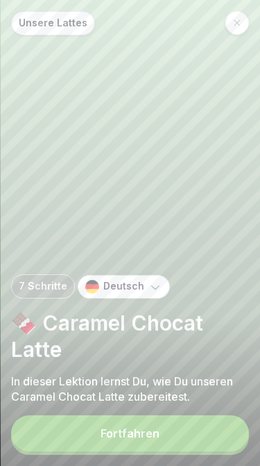
click at [205, 443] on button "Fortfahren" at bounding box center [130, 433] width 238 height 36
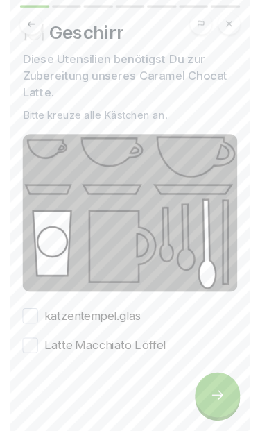
scroll to position [31, 0]
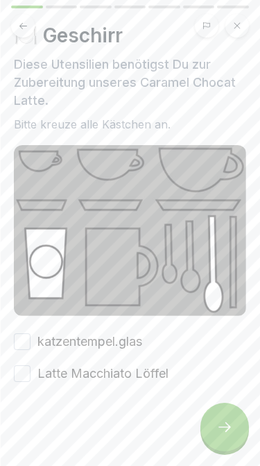
click at [27, 336] on button "katzentempel.glas" at bounding box center [22, 341] width 17 height 17
click at [25, 379] on button "Latte Macchiato Löffel" at bounding box center [22, 373] width 17 height 17
click at [225, 434] on icon at bounding box center [224, 426] width 17 height 17
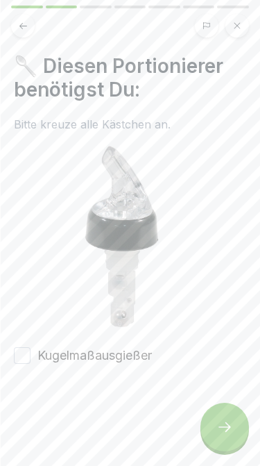
click at [24, 361] on button "Kugelmaßausgießer" at bounding box center [22, 355] width 17 height 17
click at [236, 425] on div at bounding box center [224, 426] width 49 height 49
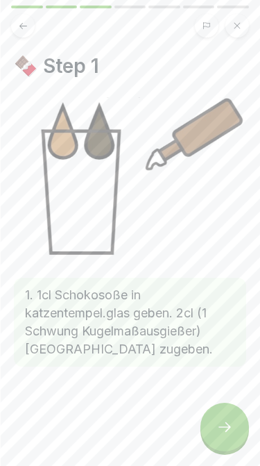
click at [216, 427] on div at bounding box center [224, 426] width 49 height 49
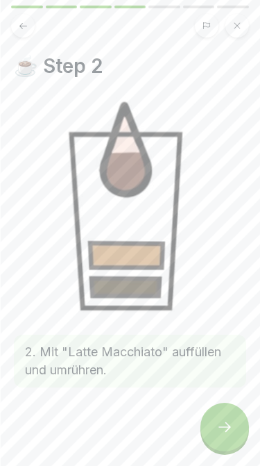
click at [233, 436] on div at bounding box center [224, 426] width 49 height 49
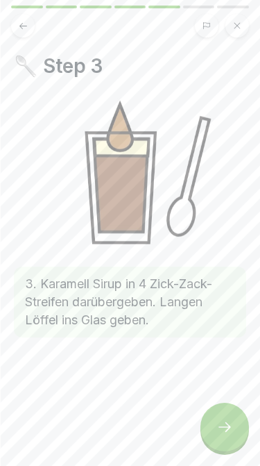
click at [234, 435] on div at bounding box center [224, 426] width 49 height 49
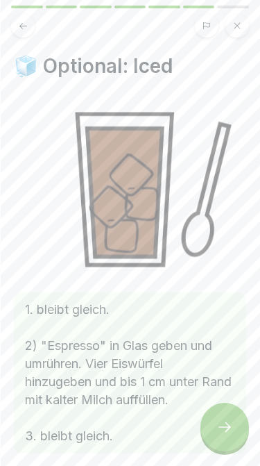
click at [30, 29] on button at bounding box center [23, 26] width 24 height 24
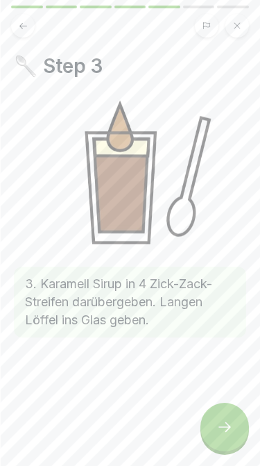
click at [220, 413] on div at bounding box center [224, 426] width 49 height 49
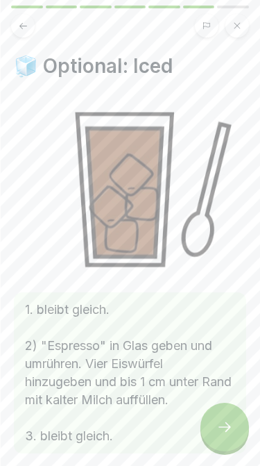
click at [231, 432] on icon at bounding box center [224, 426] width 17 height 17
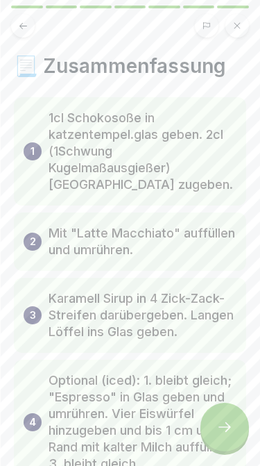
click at [231, 424] on icon at bounding box center [224, 426] width 17 height 17
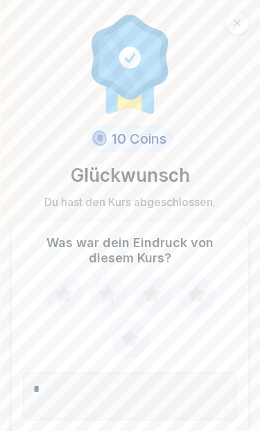
type textarea "*"
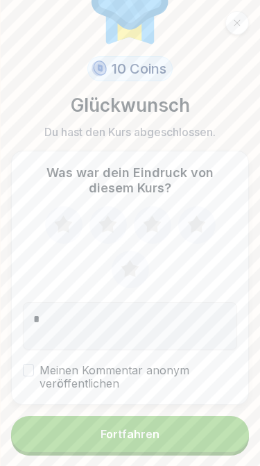
click at [186, 326] on textarea "*" at bounding box center [130, 325] width 214 height 47
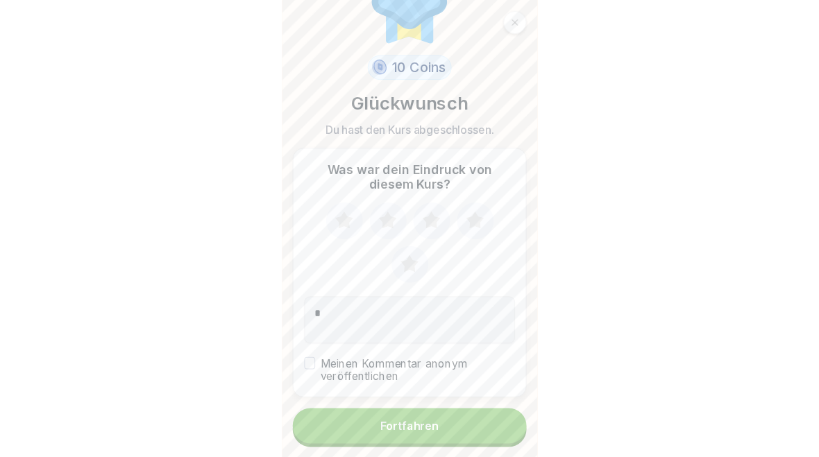
scroll to position [69, 0]
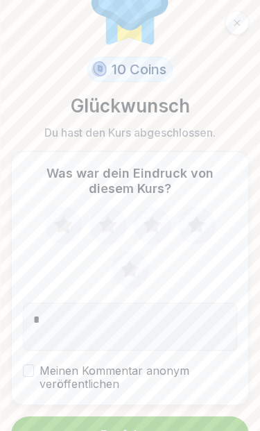
click at [195, 325] on textarea "*" at bounding box center [130, 325] width 214 height 47
click at [191, 348] on textarea "*" at bounding box center [130, 325] width 214 height 47
click at [191, 347] on textarea "*" at bounding box center [130, 325] width 214 height 47
click at [222, 364] on label "Meinen Kommentar anonym veröffentlichen" at bounding box center [130, 377] width 214 height 26
click at [34, 364] on button "Meinen Kommentar anonym veröffentlichen" at bounding box center [28, 370] width 11 height 12
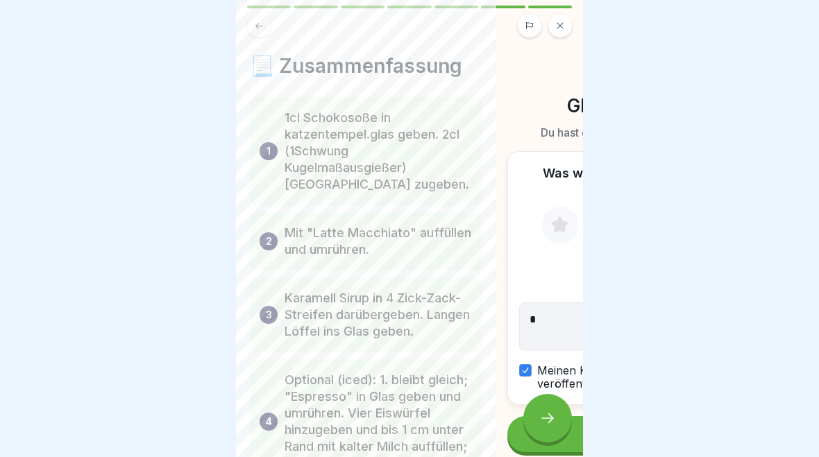
scroll to position [0, 0]
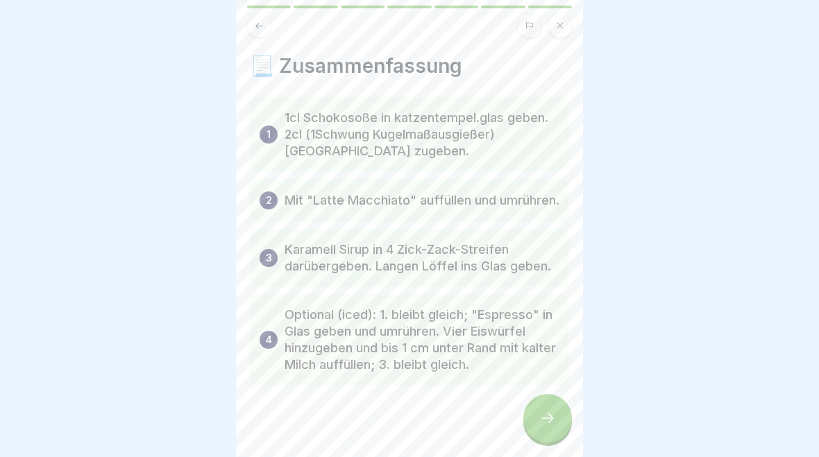
click at [405, 421] on icon at bounding box center [547, 418] width 17 height 17
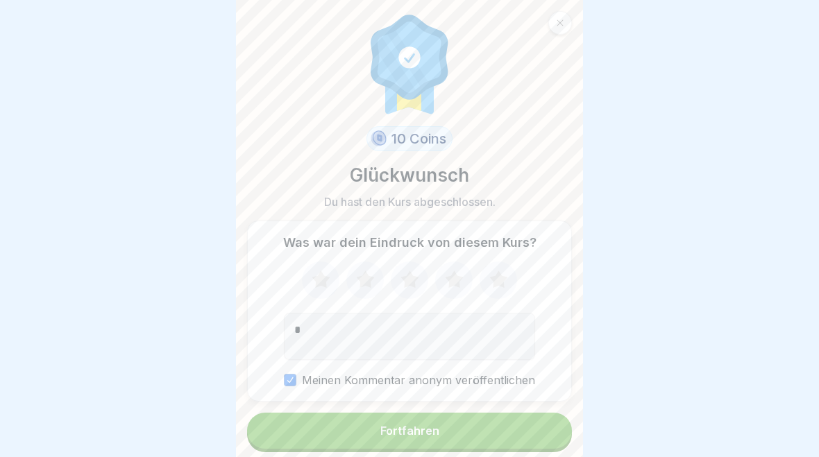
click at [405, 337] on textarea "*" at bounding box center [409, 336] width 251 height 47
click at [405, 444] on button "Fortfahren" at bounding box center [409, 431] width 325 height 36
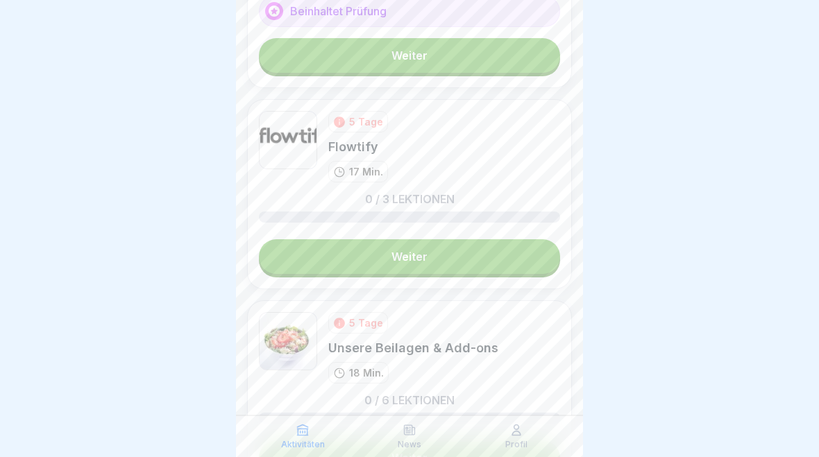
click at [405, 355] on div at bounding box center [409, 228] width 819 height 457
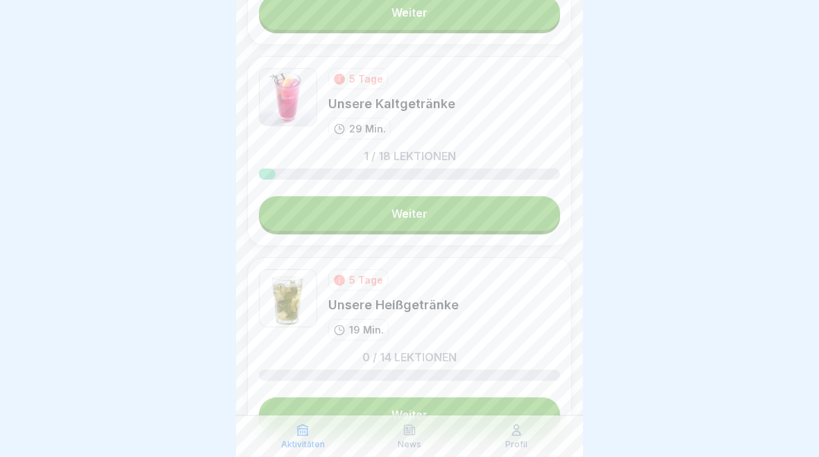
scroll to position [3149, 0]
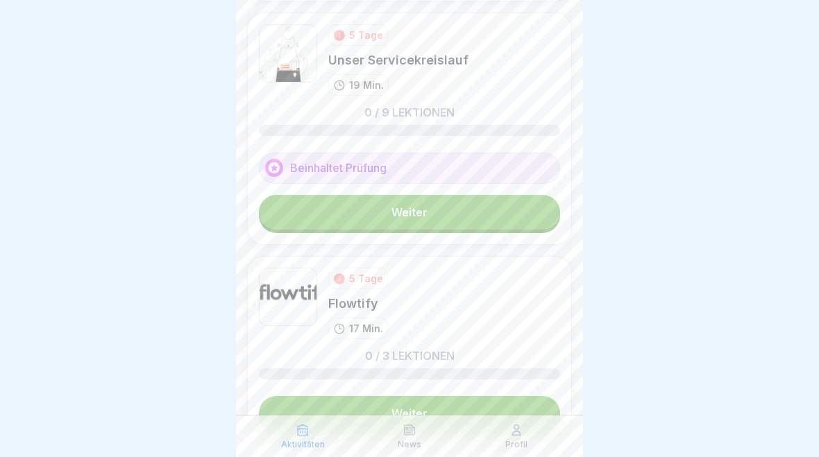
click at [405, 444] on div "News" at bounding box center [409, 436] width 100 height 26
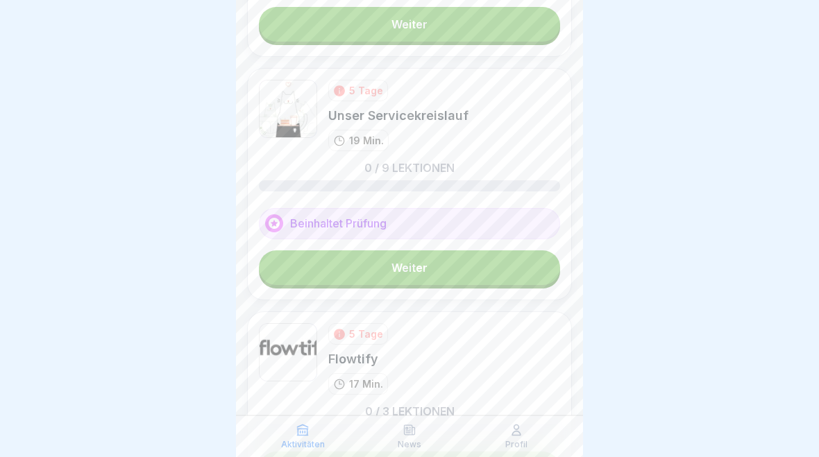
scroll to position [625, 0]
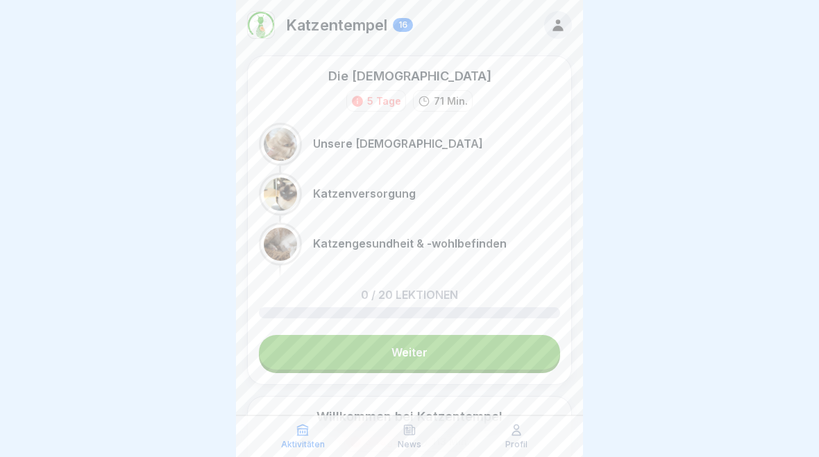
click at [405, 445] on p "Profil" at bounding box center [516, 445] width 22 height 10
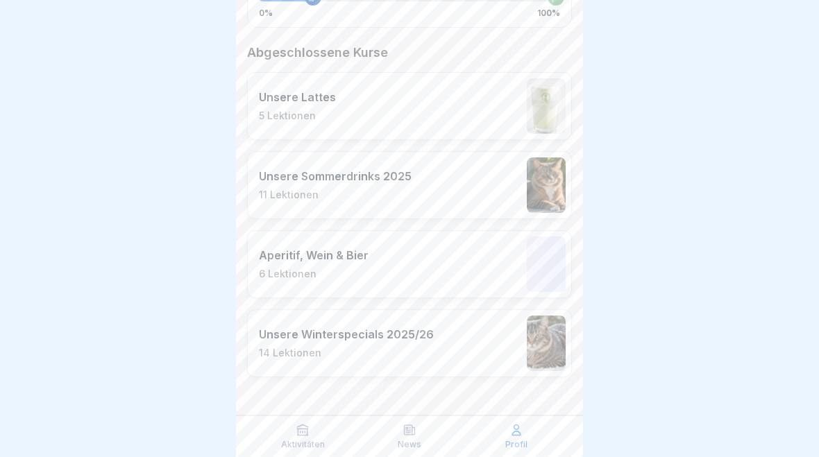
scroll to position [355, 0]
click at [405, 316] on div at bounding box center [409, 228] width 819 height 457
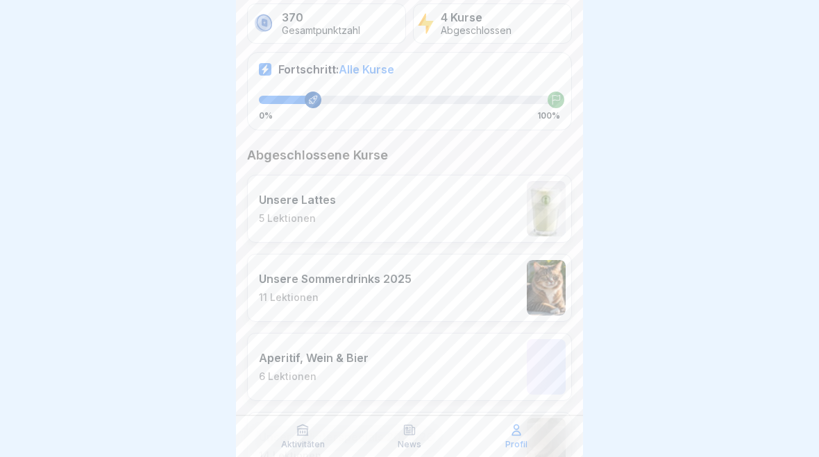
scroll to position [242, 0]
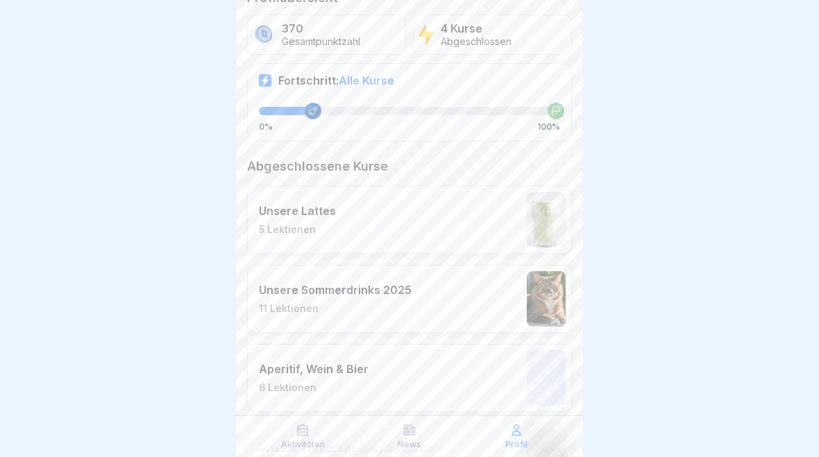
click at [268, 440] on div "Aktivitäten" at bounding box center [303, 436] width 100 height 26
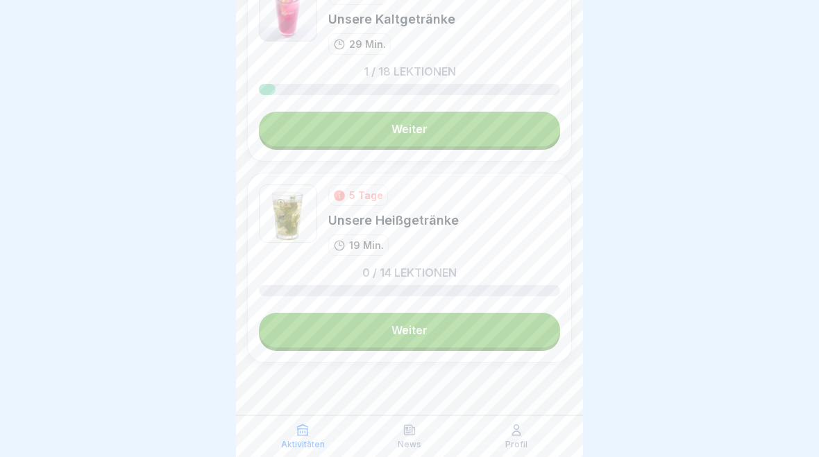
scroll to position [3204, 0]
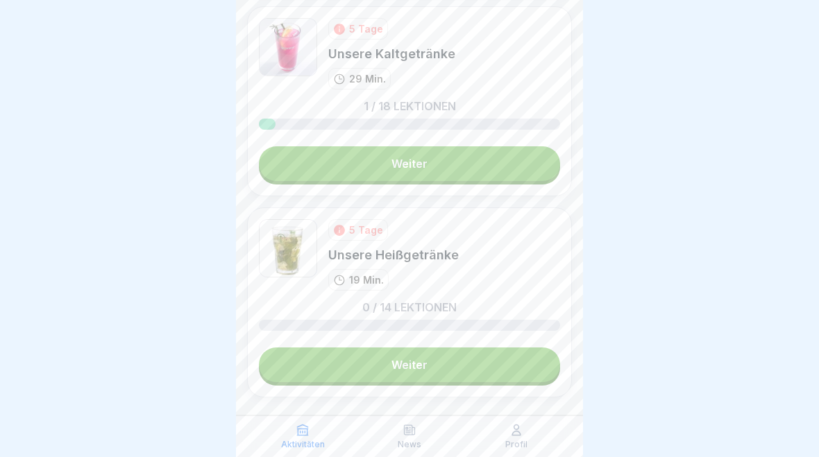
click at [405, 324] on div at bounding box center [409, 228] width 819 height 457
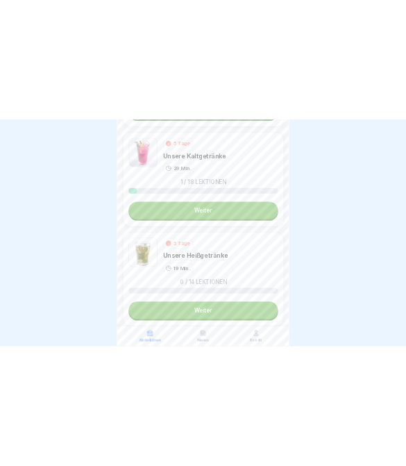
scroll to position [3185, 0]
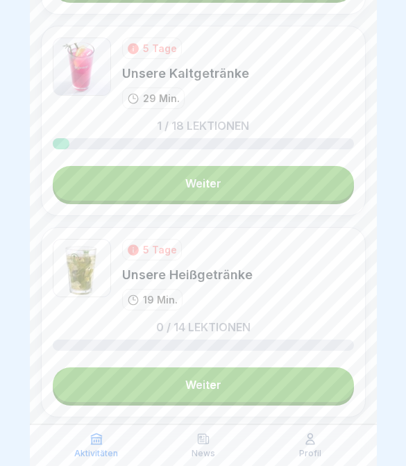
click at [307, 193] on link "Weiter" at bounding box center [203, 183] width 301 height 35
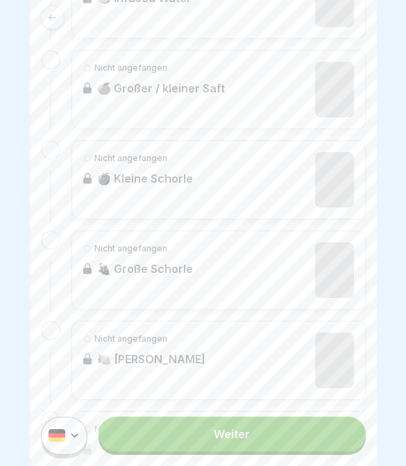
scroll to position [558, 0]
